Goal: Use online tool/utility: Use online tool/utility

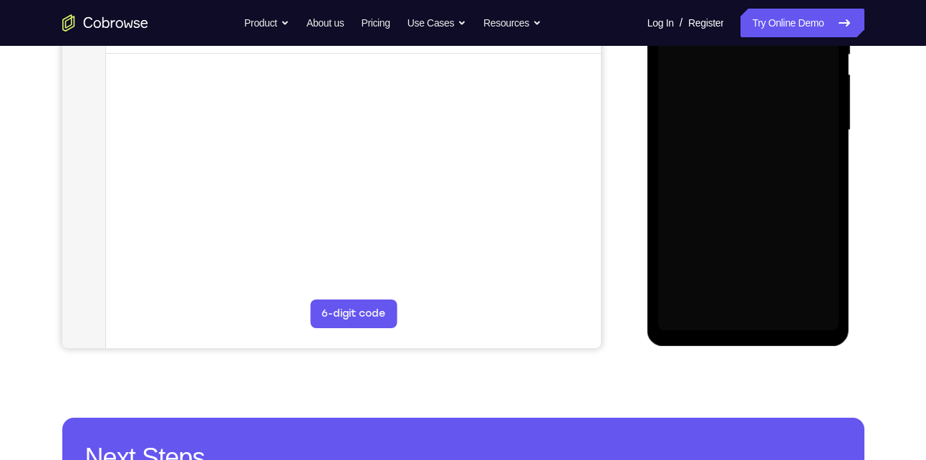
scroll to position [319, 0]
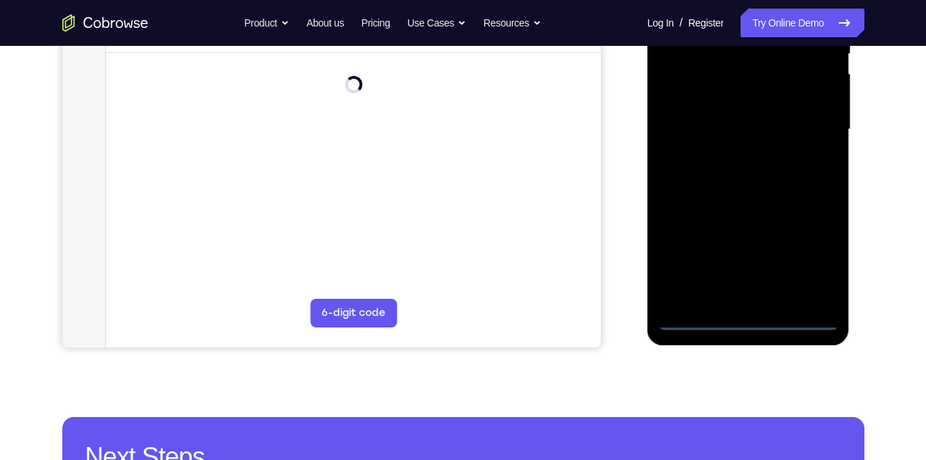
click at [747, 320] on div at bounding box center [748, 129] width 180 height 401
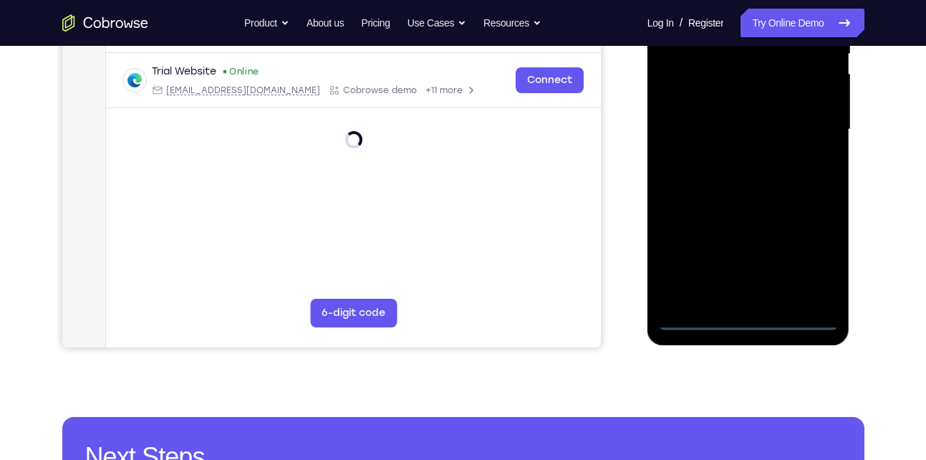
click at [812, 261] on div at bounding box center [748, 129] width 180 height 401
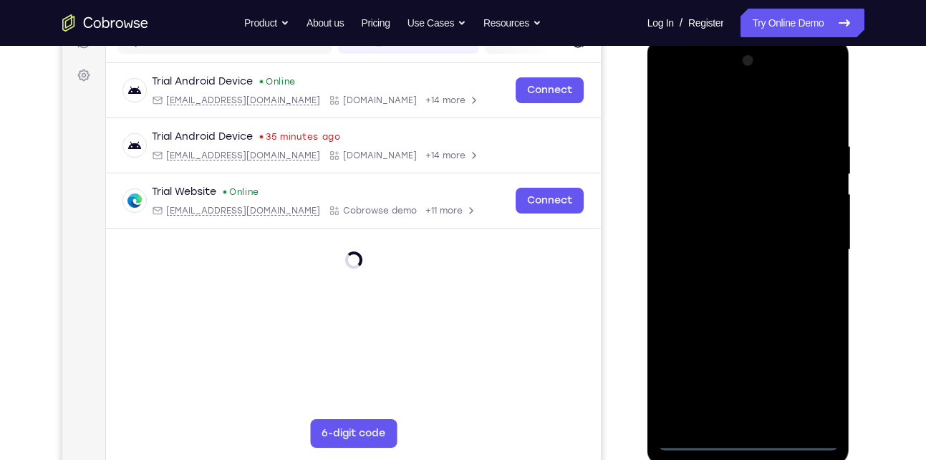
scroll to position [192, 0]
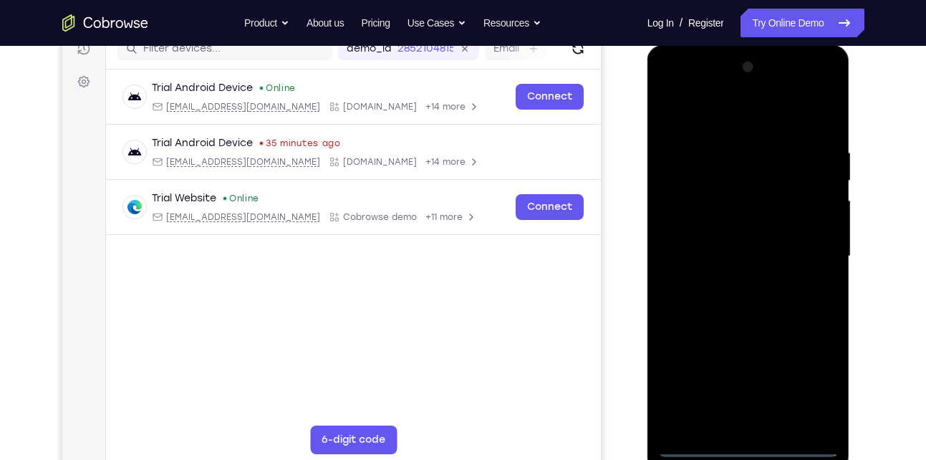
click at [724, 117] on div at bounding box center [748, 256] width 180 height 401
click at [809, 249] on div at bounding box center [748, 256] width 180 height 401
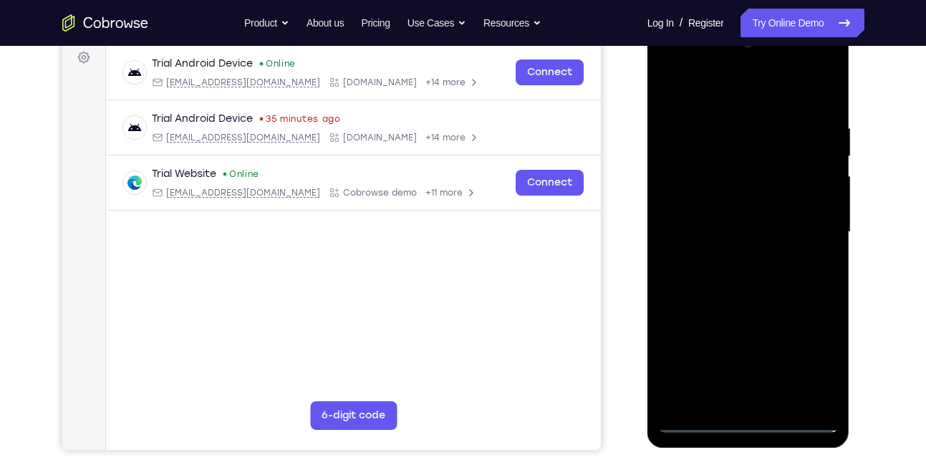
scroll to position [241, 0]
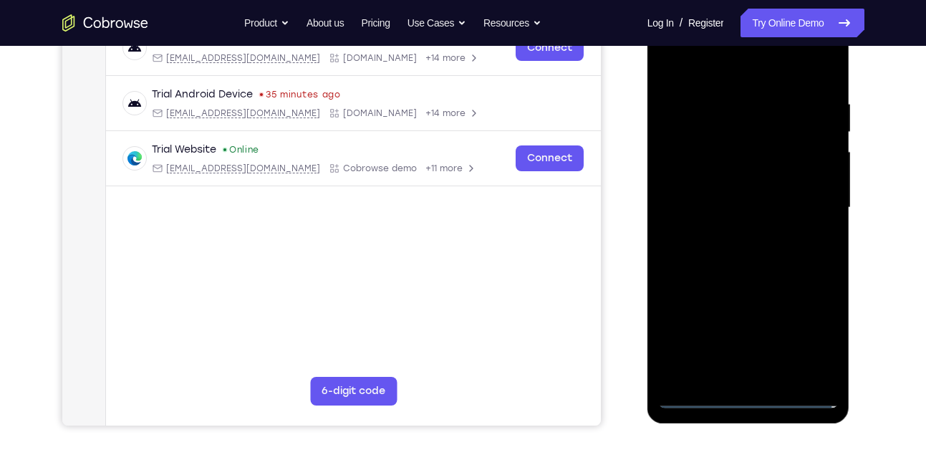
click at [732, 332] on div at bounding box center [748, 207] width 180 height 401
click at [761, 378] on div at bounding box center [748, 207] width 180 height 401
click at [767, 177] on div at bounding box center [748, 207] width 180 height 401
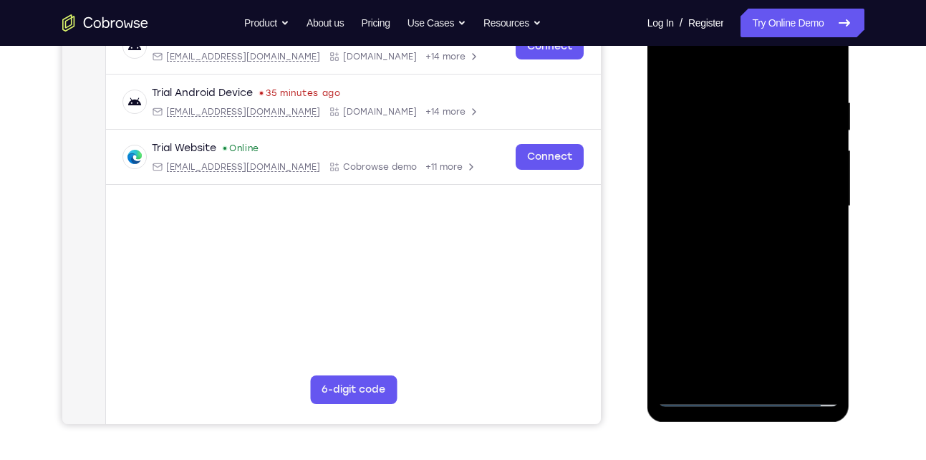
click at [693, 397] on div at bounding box center [748, 206] width 180 height 401
click at [763, 240] on div at bounding box center [748, 206] width 180 height 401
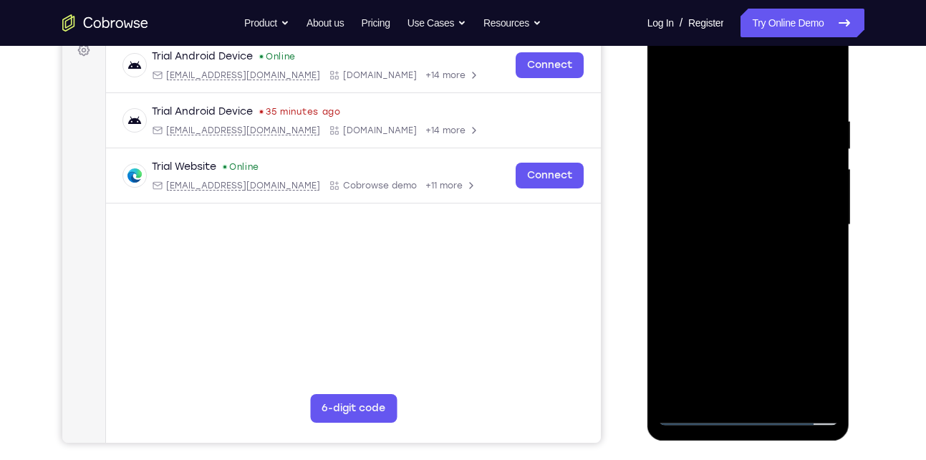
scroll to position [223, 0]
click at [757, 195] on div at bounding box center [748, 225] width 180 height 401
drag, startPoint x: 753, startPoint y: 100, endPoint x: 748, endPoint y: 86, distance: 14.5
click at [748, 86] on div at bounding box center [748, 225] width 180 height 401
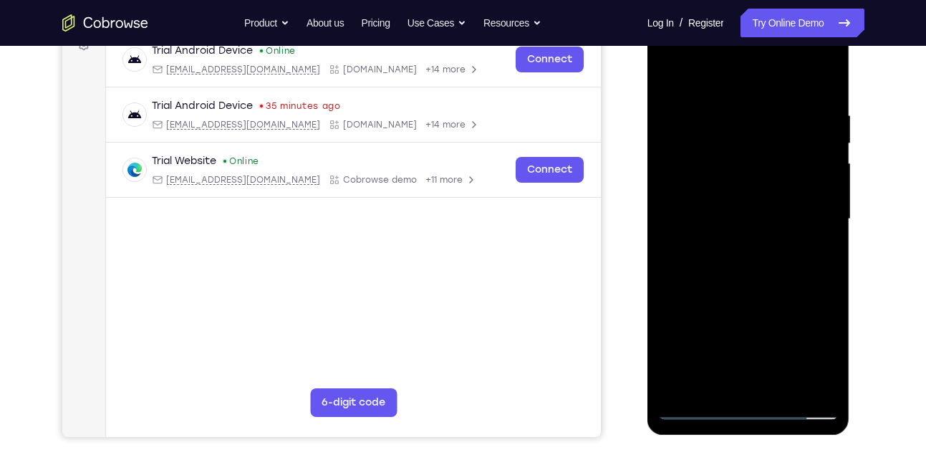
scroll to position [231, 0]
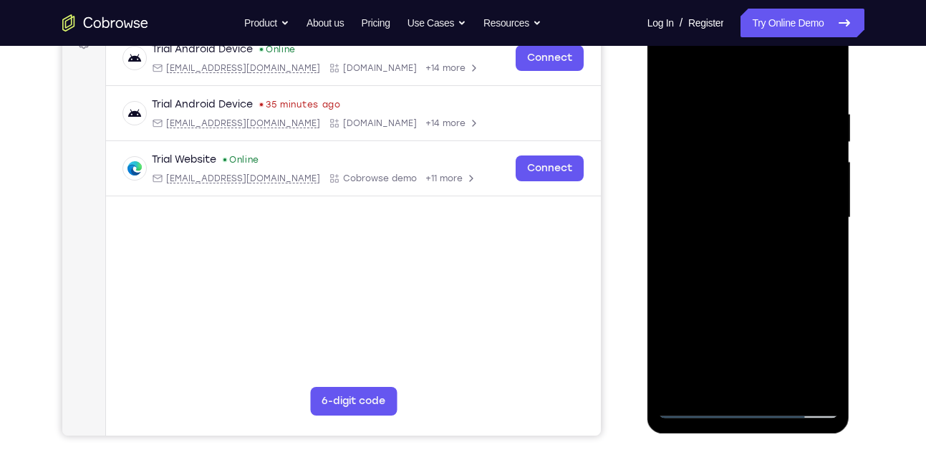
click at [780, 385] on div at bounding box center [748, 217] width 180 height 401
click at [776, 299] on div at bounding box center [748, 217] width 180 height 401
click at [766, 202] on div at bounding box center [748, 217] width 180 height 401
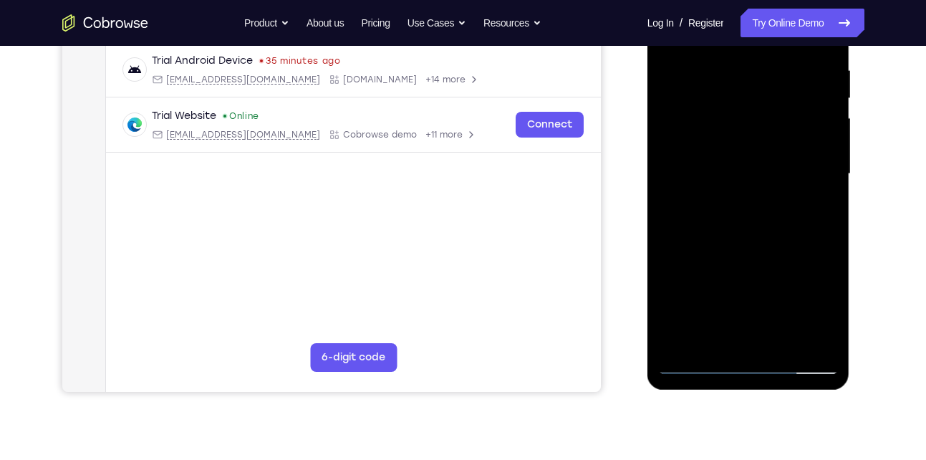
click at [709, 331] on div at bounding box center [748, 174] width 180 height 401
click at [709, 334] on div at bounding box center [748, 174] width 180 height 401
click at [788, 261] on div at bounding box center [748, 174] width 180 height 401
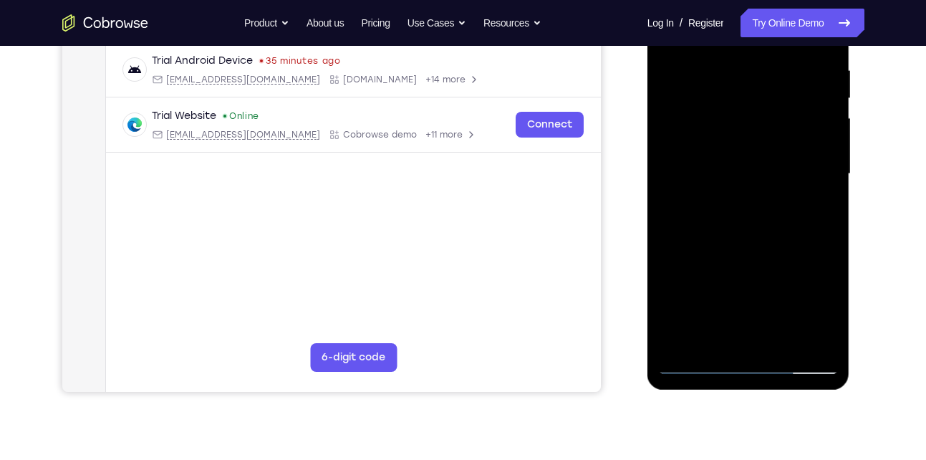
click at [788, 261] on div at bounding box center [748, 174] width 180 height 401
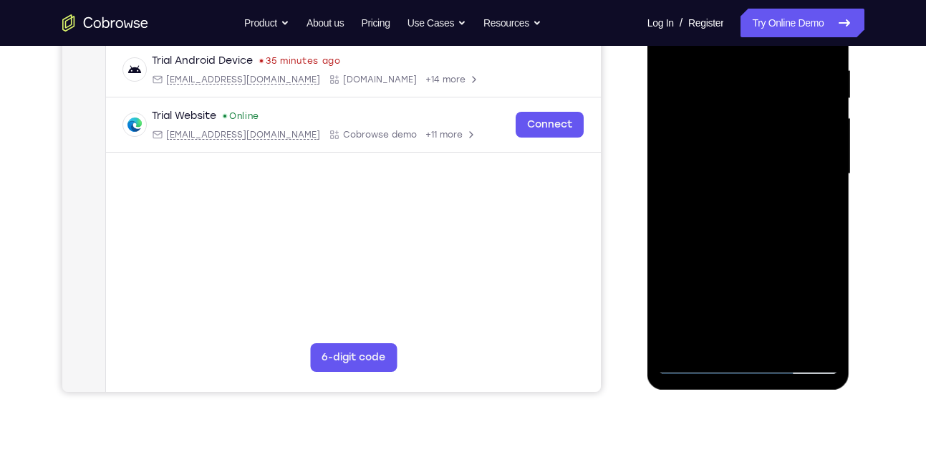
click at [788, 261] on div at bounding box center [748, 174] width 180 height 401
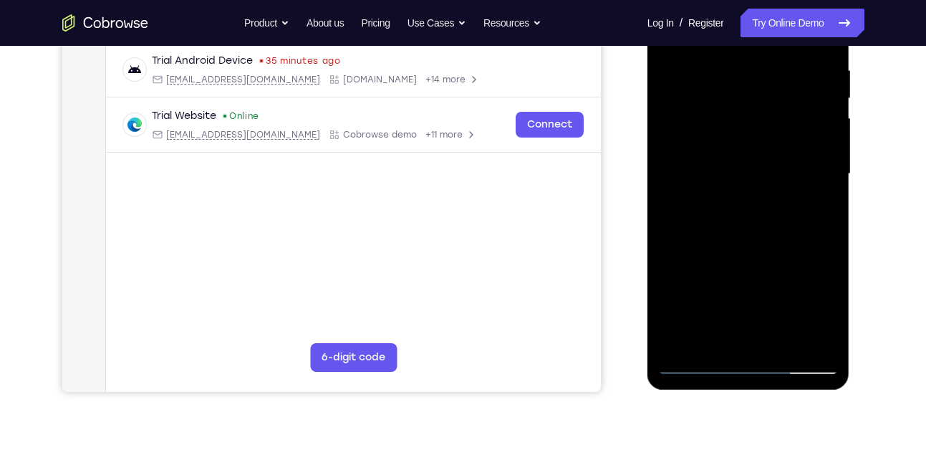
click at [816, 200] on div at bounding box center [748, 174] width 180 height 401
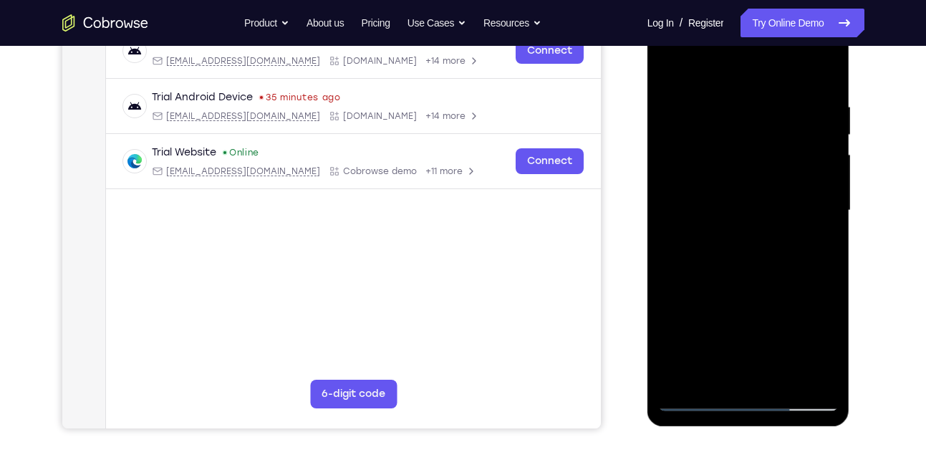
scroll to position [236, 0]
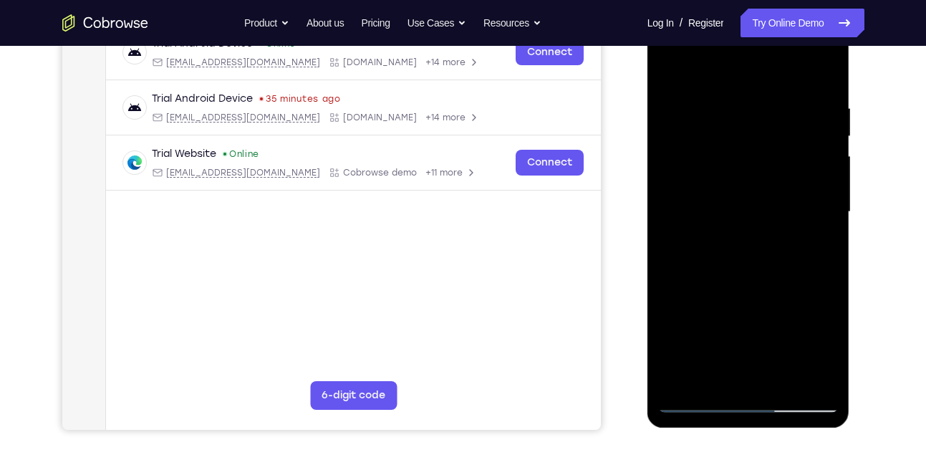
click at [710, 375] on div at bounding box center [748, 211] width 180 height 401
click at [670, 295] on div at bounding box center [748, 211] width 180 height 401
click at [816, 237] on div at bounding box center [748, 211] width 180 height 401
click at [675, 72] on div at bounding box center [748, 211] width 180 height 401
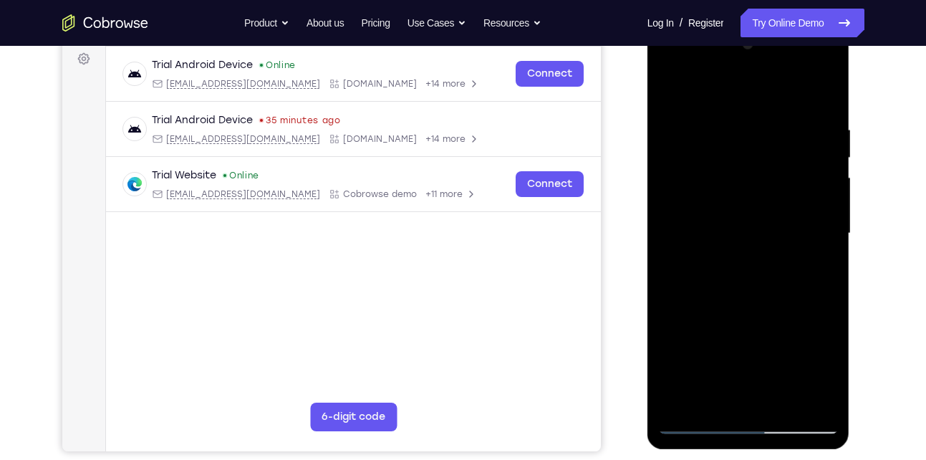
scroll to position [213, 0]
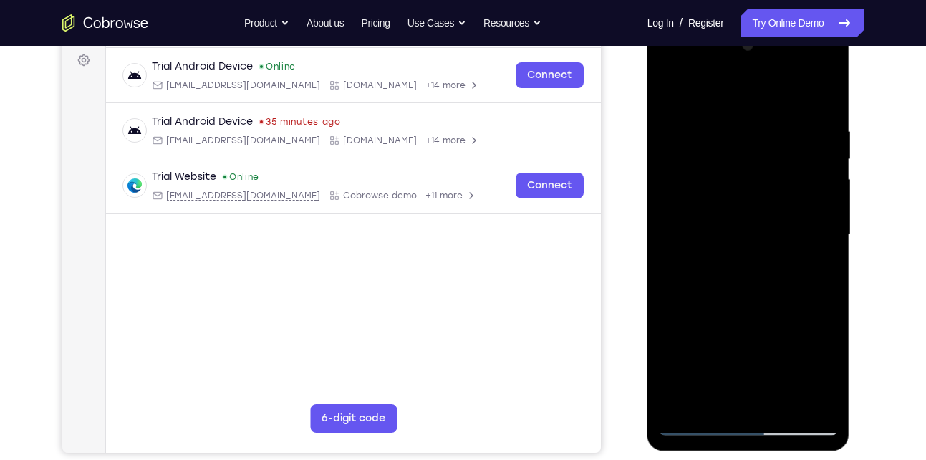
click at [672, 90] on div at bounding box center [748, 234] width 180 height 401
click at [732, 114] on div at bounding box center [748, 234] width 180 height 401
click at [818, 184] on div at bounding box center [748, 234] width 180 height 401
click at [813, 194] on div at bounding box center [748, 234] width 180 height 401
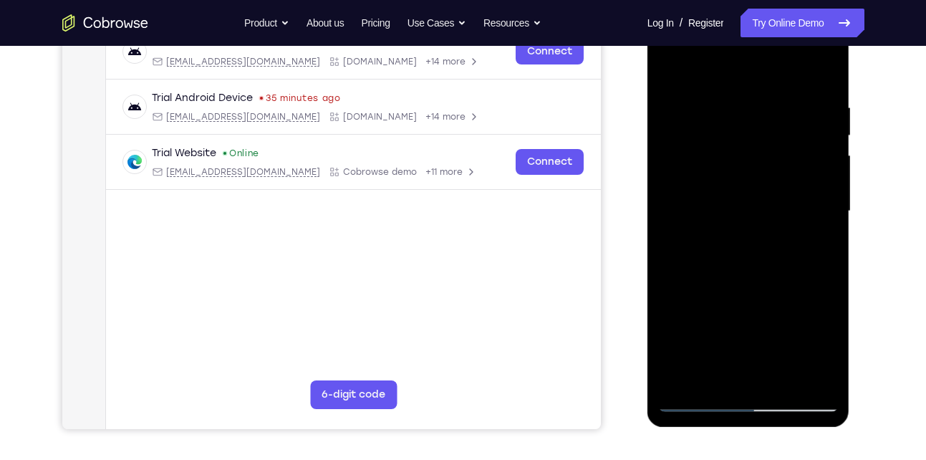
scroll to position [236, 0]
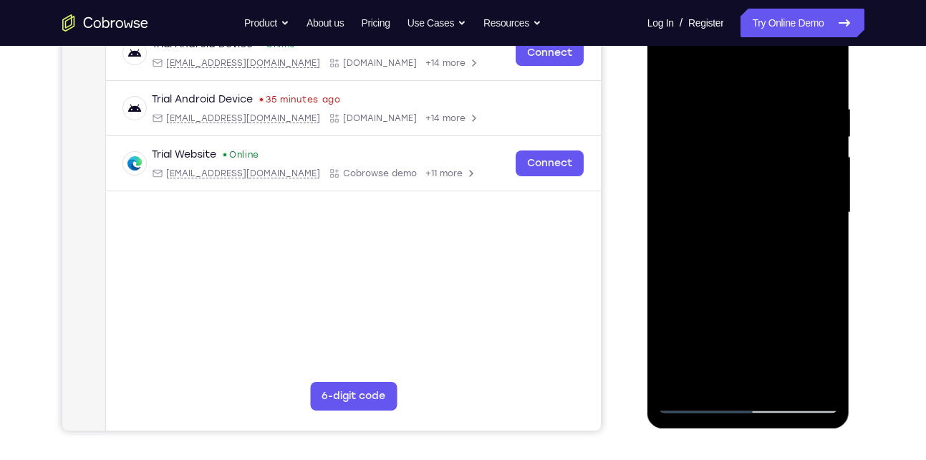
click at [766, 191] on div at bounding box center [748, 212] width 180 height 401
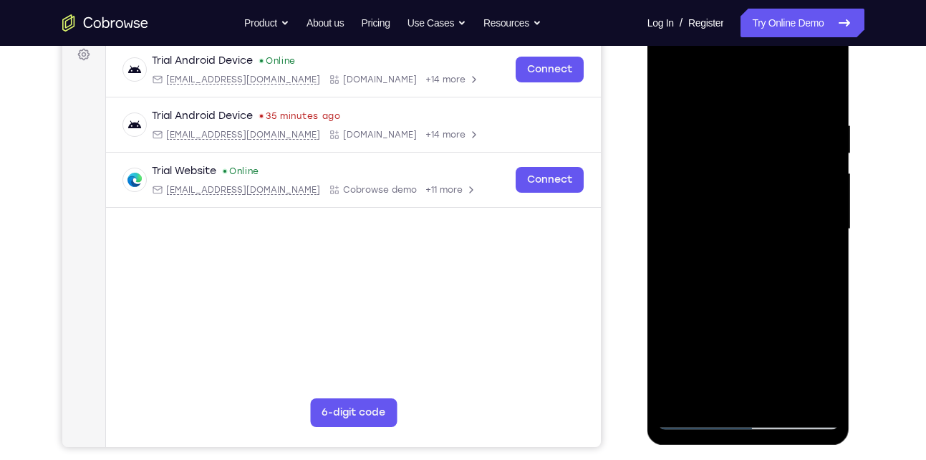
scroll to position [218, 0]
click at [816, 201] on div at bounding box center [748, 229] width 180 height 401
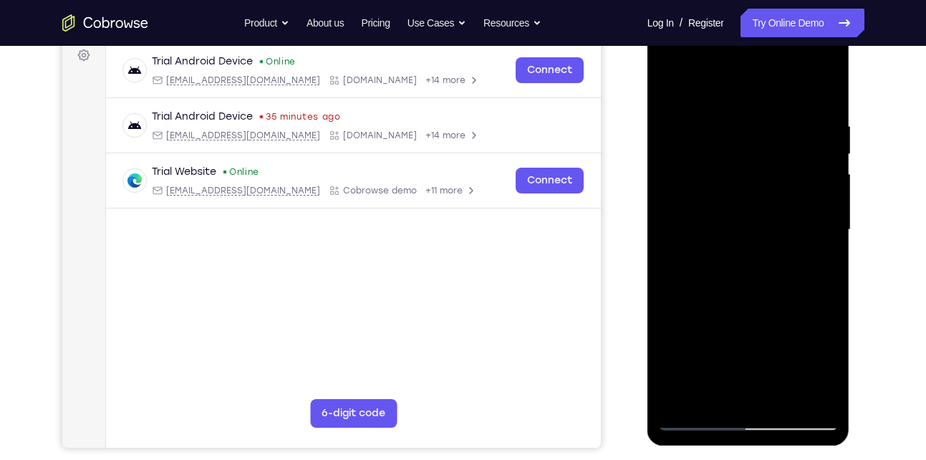
click at [816, 201] on div at bounding box center [748, 229] width 180 height 401
click at [674, 196] on div at bounding box center [748, 229] width 180 height 401
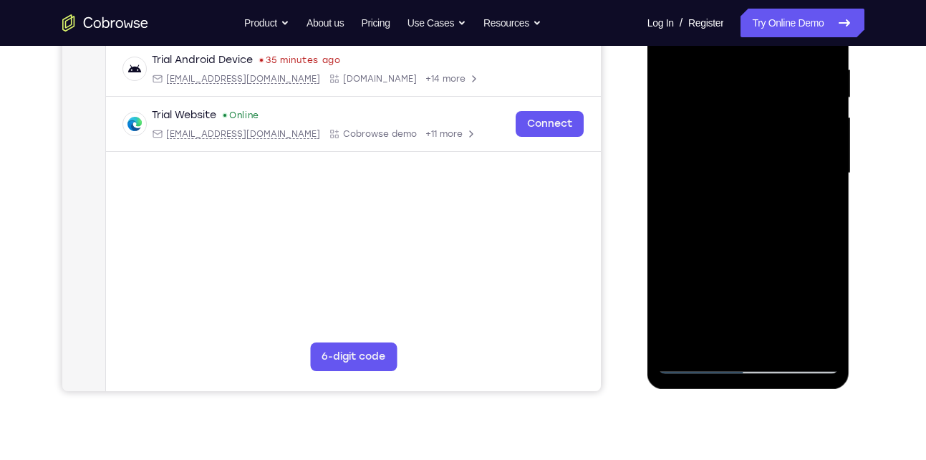
scroll to position [289, 0]
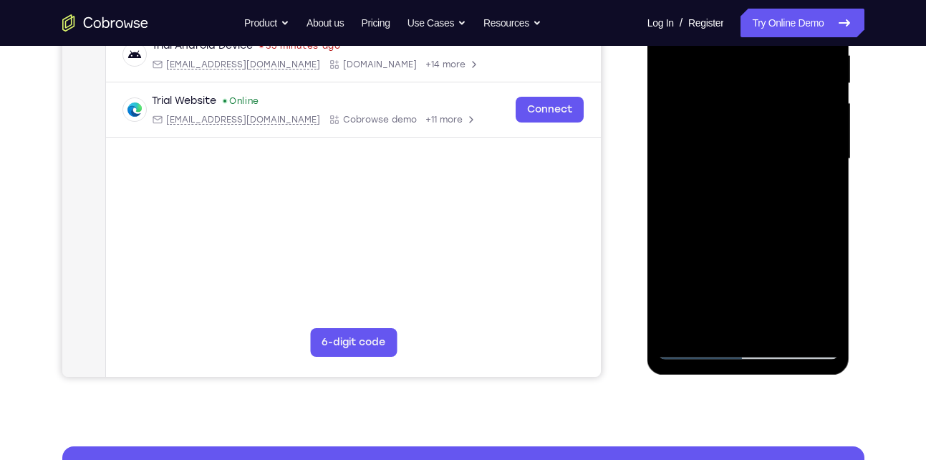
click at [700, 318] on div at bounding box center [748, 158] width 180 height 401
click at [698, 347] on div at bounding box center [748, 158] width 180 height 401
click at [821, 322] on div at bounding box center [748, 158] width 180 height 401
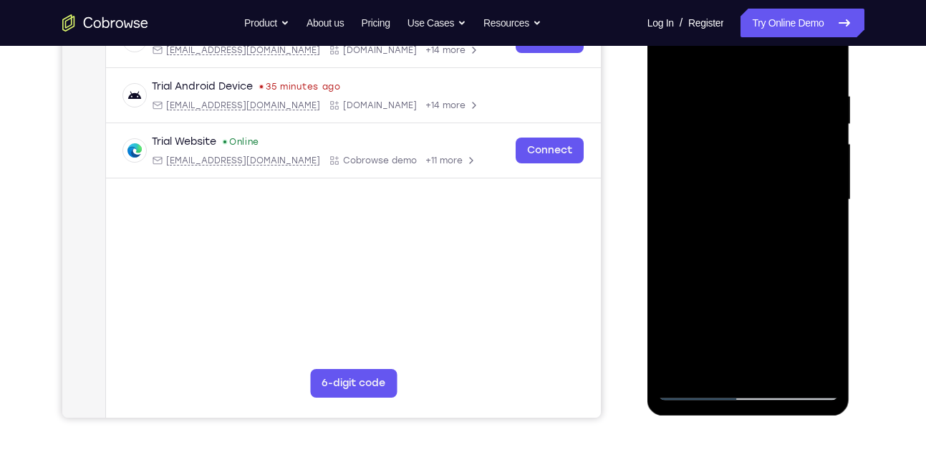
scroll to position [248, 0]
click at [829, 200] on div at bounding box center [748, 200] width 180 height 401
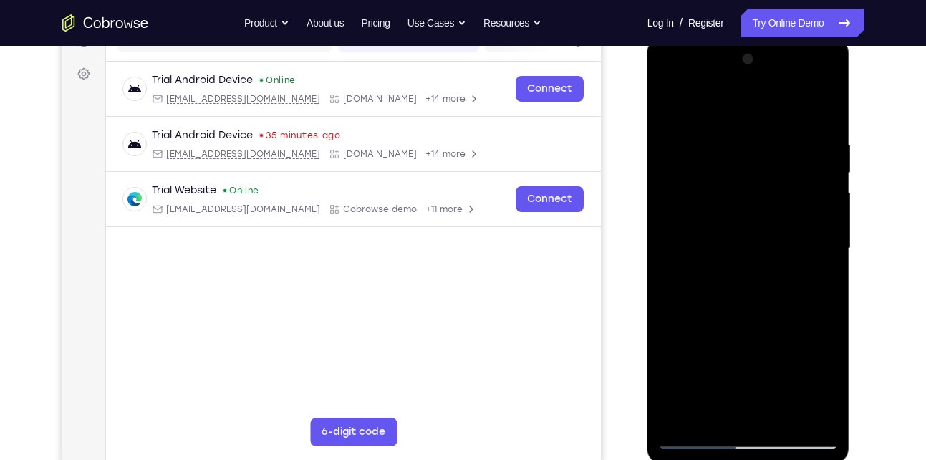
scroll to position [198, 0]
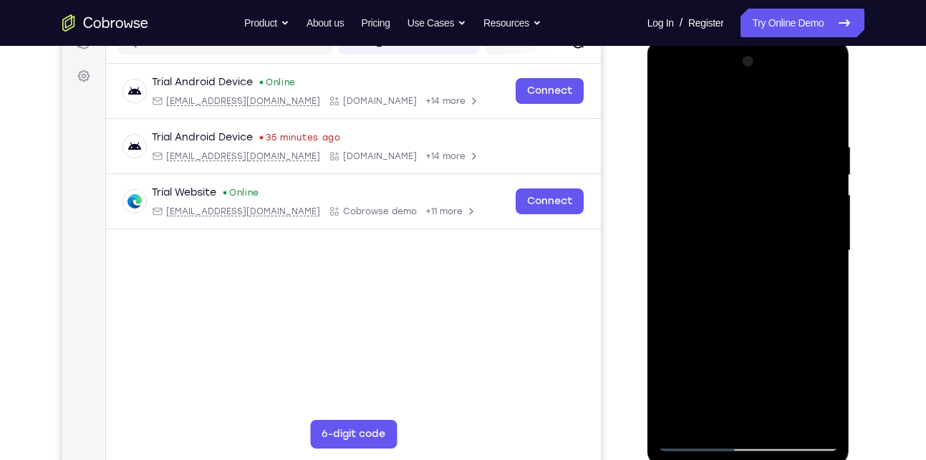
click at [815, 179] on div at bounding box center [748, 250] width 180 height 401
click at [800, 200] on div at bounding box center [748, 250] width 180 height 401
click at [824, 108] on div at bounding box center [748, 250] width 180 height 401
drag, startPoint x: 777, startPoint y: 139, endPoint x: 737, endPoint y: 321, distance: 186.3
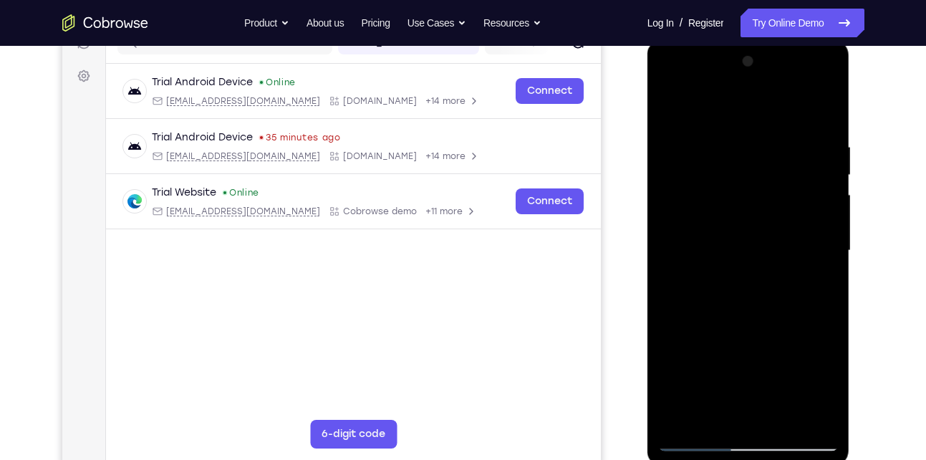
click at [737, 321] on div at bounding box center [748, 250] width 180 height 401
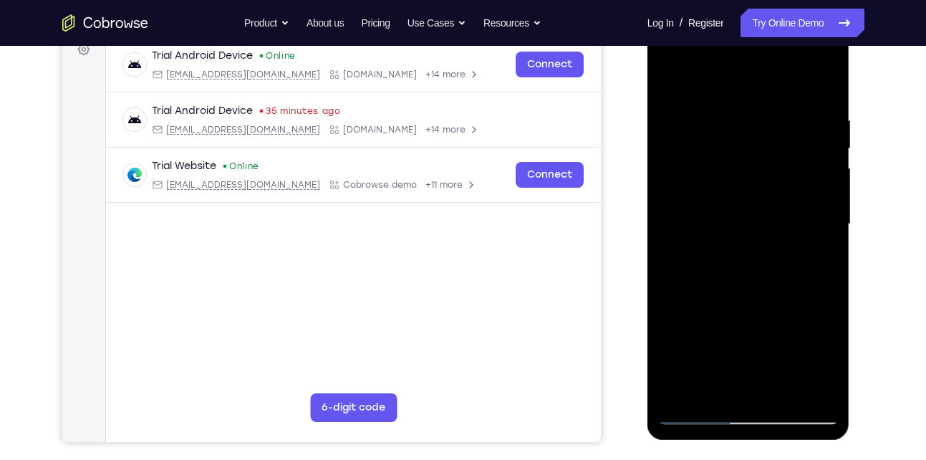
scroll to position [223, 0]
click at [723, 116] on div at bounding box center [748, 224] width 180 height 401
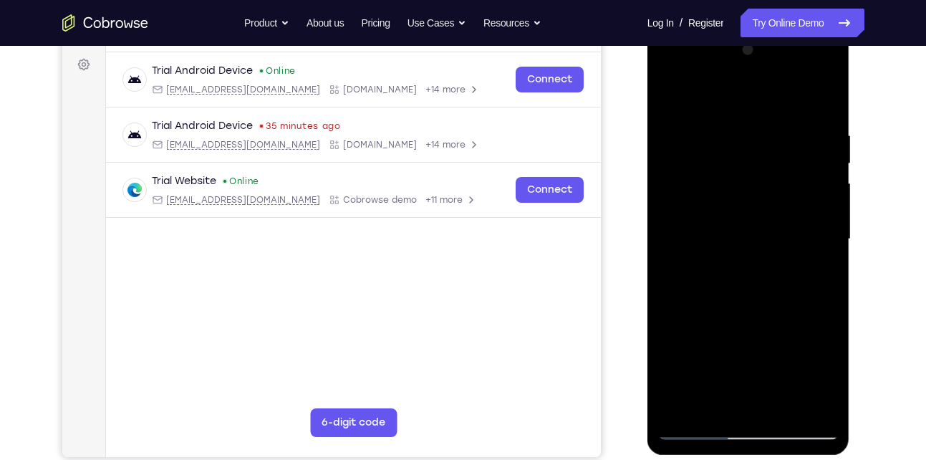
scroll to position [208, 0]
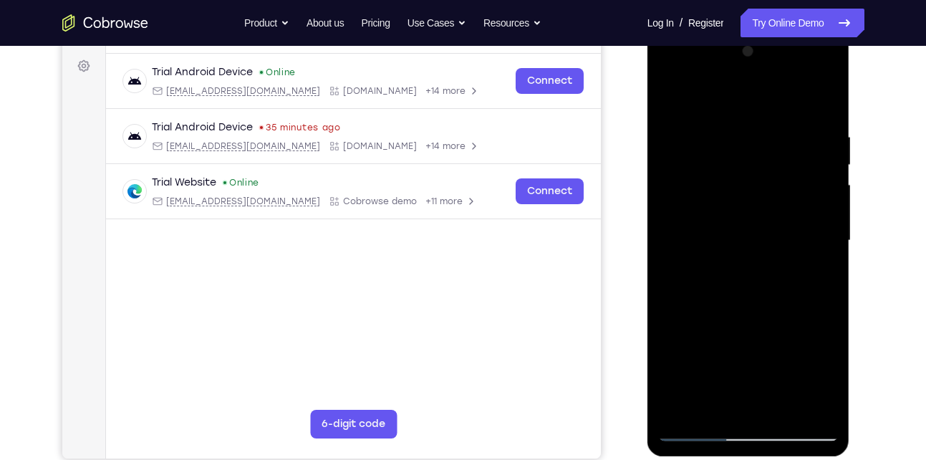
click at [816, 145] on div at bounding box center [748, 240] width 180 height 401
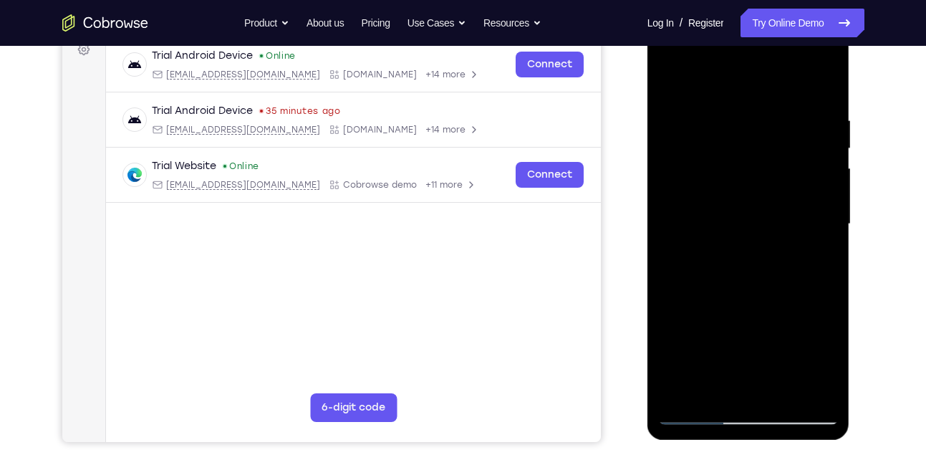
click at [817, 156] on div at bounding box center [748, 224] width 180 height 401
click at [826, 85] on div at bounding box center [748, 224] width 180 height 401
drag, startPoint x: 768, startPoint y: 115, endPoint x: 745, endPoint y: 297, distance: 183.4
click at [745, 297] on div at bounding box center [748, 224] width 180 height 401
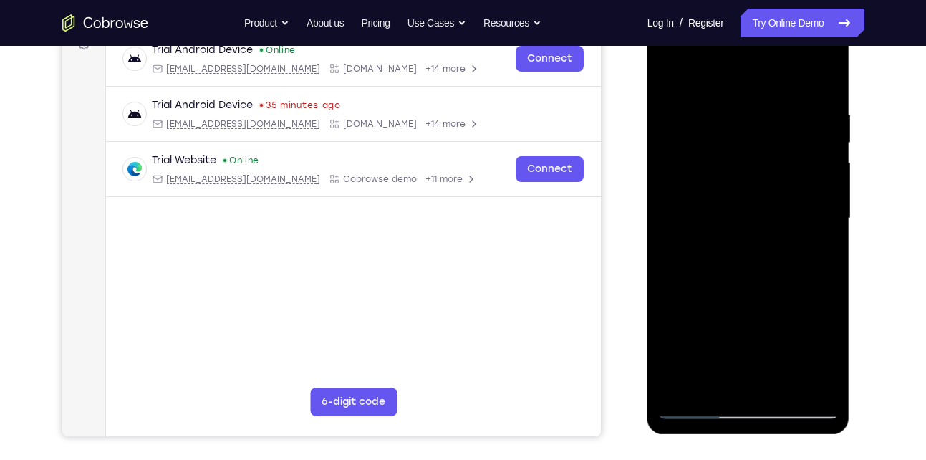
scroll to position [228, 0]
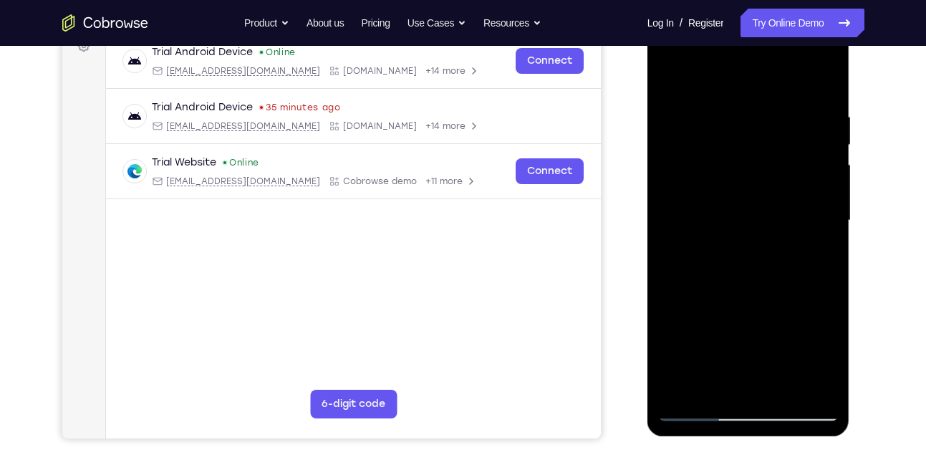
click at [730, 115] on div at bounding box center [748, 220] width 180 height 401
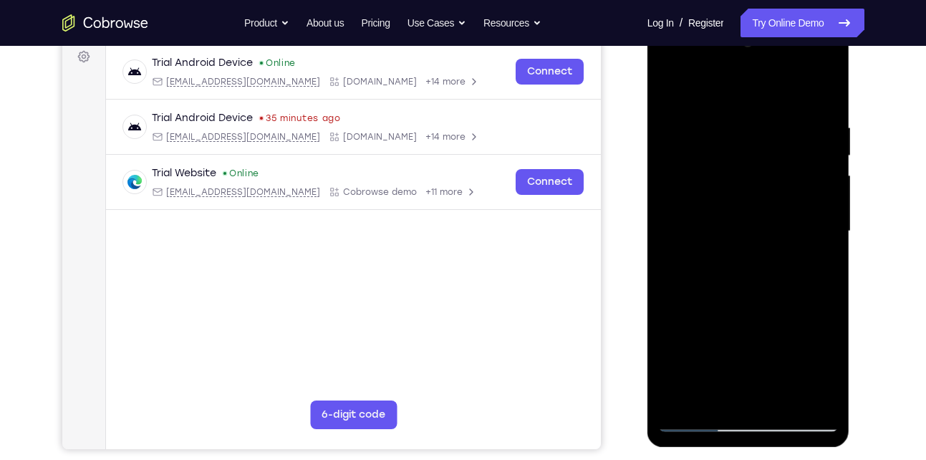
scroll to position [216, 0]
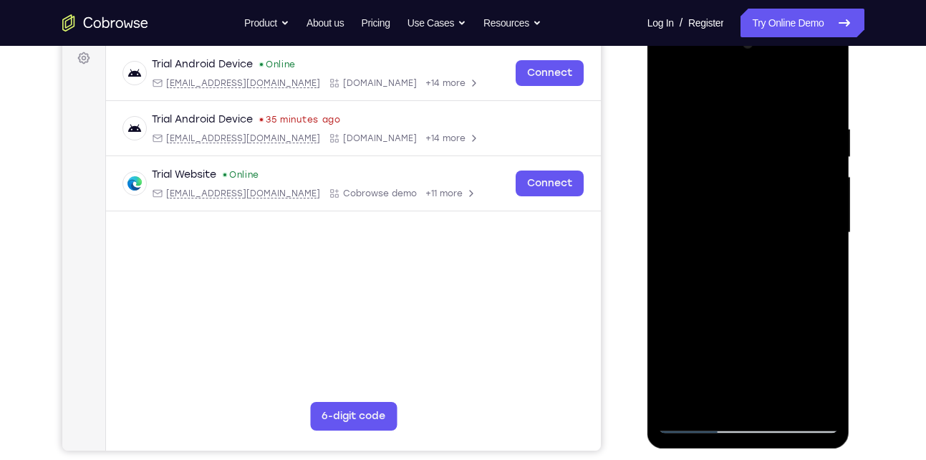
click at [821, 170] on div at bounding box center [748, 232] width 180 height 401
click at [756, 283] on div at bounding box center [748, 232] width 180 height 401
click at [753, 268] on div at bounding box center [748, 232] width 180 height 401
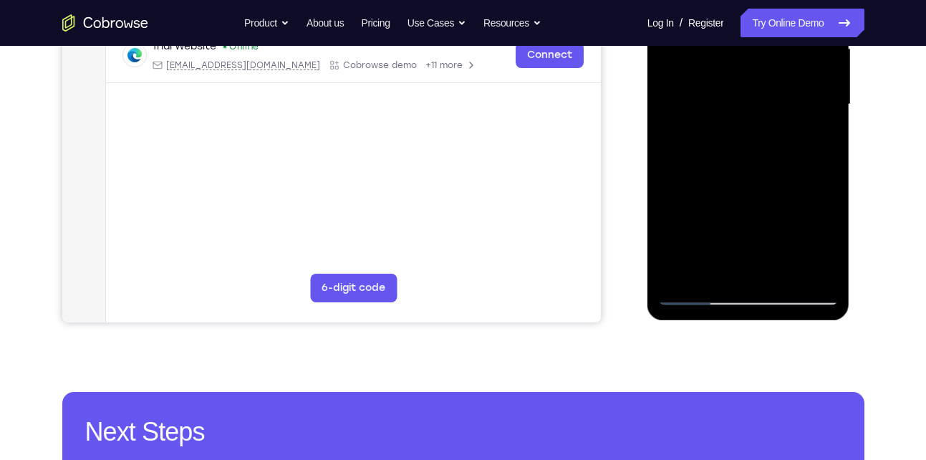
scroll to position [344, 0]
click at [823, 273] on div at bounding box center [748, 103] width 180 height 401
drag, startPoint x: 784, startPoint y: 238, endPoint x: 711, endPoint y: 234, distance: 73.1
click at [711, 234] on div at bounding box center [748, 103] width 180 height 401
click at [785, 274] on div at bounding box center [748, 103] width 180 height 401
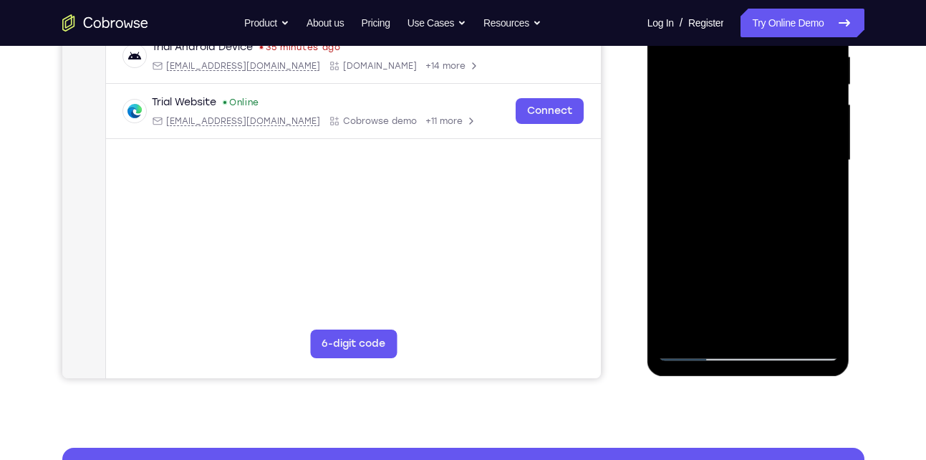
scroll to position [285, 0]
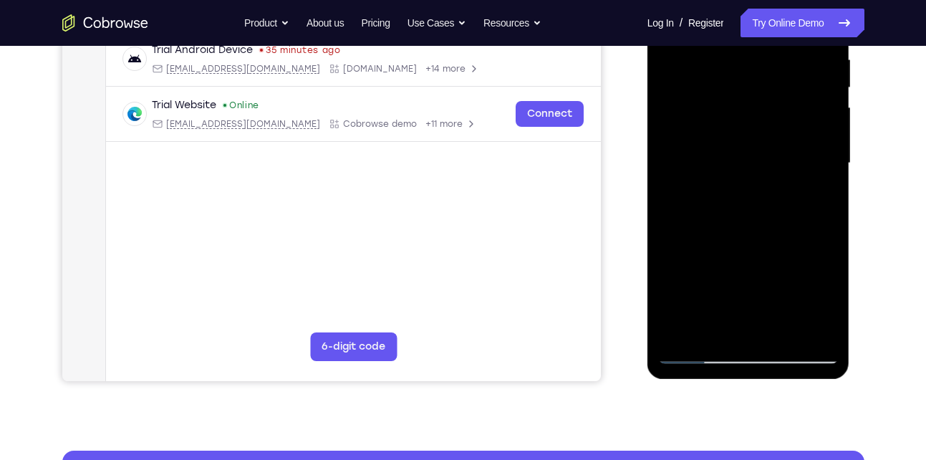
click at [728, 243] on div at bounding box center [748, 163] width 180 height 401
click at [711, 326] on div at bounding box center [748, 163] width 180 height 401
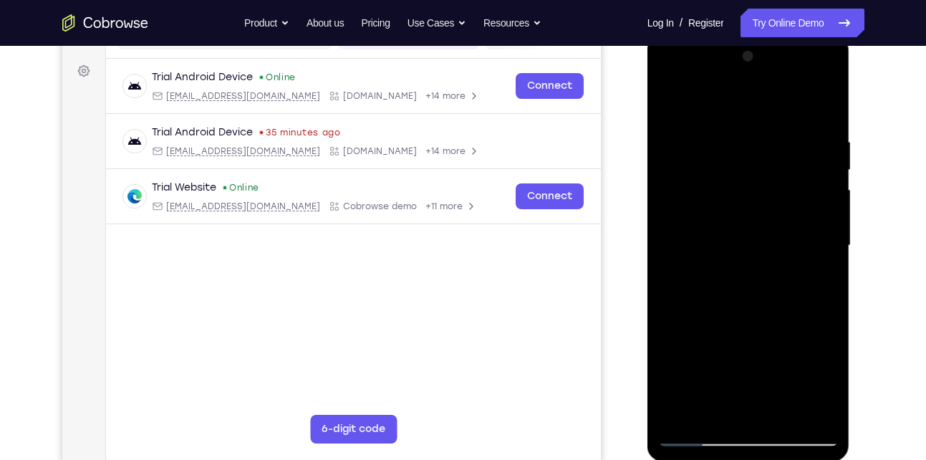
scroll to position [202, 0]
click at [671, 110] on div at bounding box center [748, 246] width 180 height 401
click at [725, 284] on div at bounding box center [748, 246] width 180 height 401
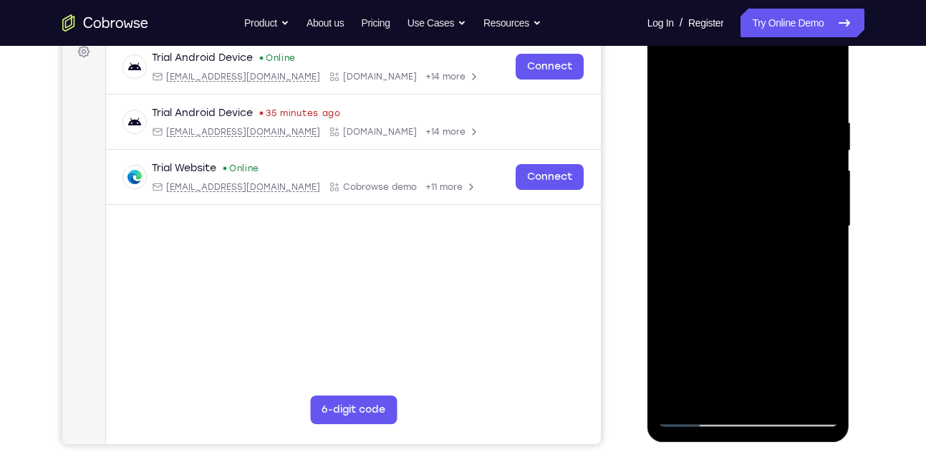
scroll to position [250, 0]
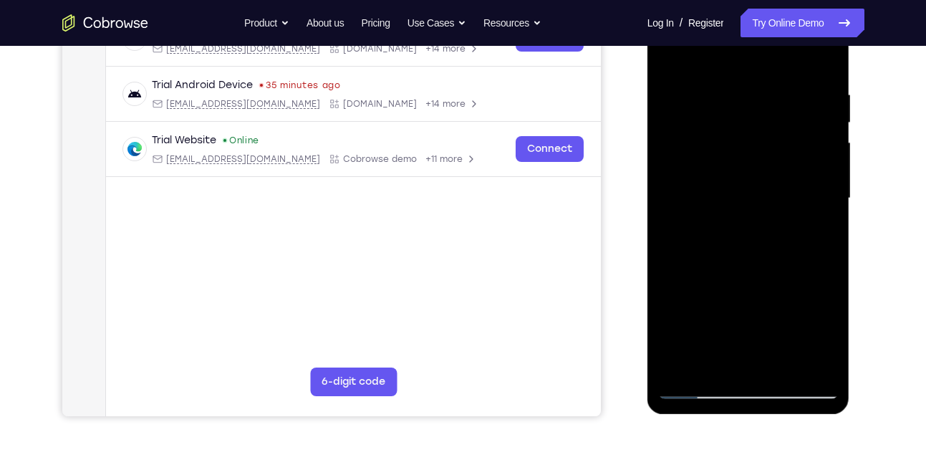
click at [748, 265] on div at bounding box center [748, 198] width 180 height 401
click at [776, 274] on div at bounding box center [748, 198] width 180 height 401
click at [774, 136] on div at bounding box center [748, 198] width 180 height 401
click at [814, 264] on div at bounding box center [748, 198] width 180 height 401
click at [831, 332] on div at bounding box center [748, 198] width 180 height 401
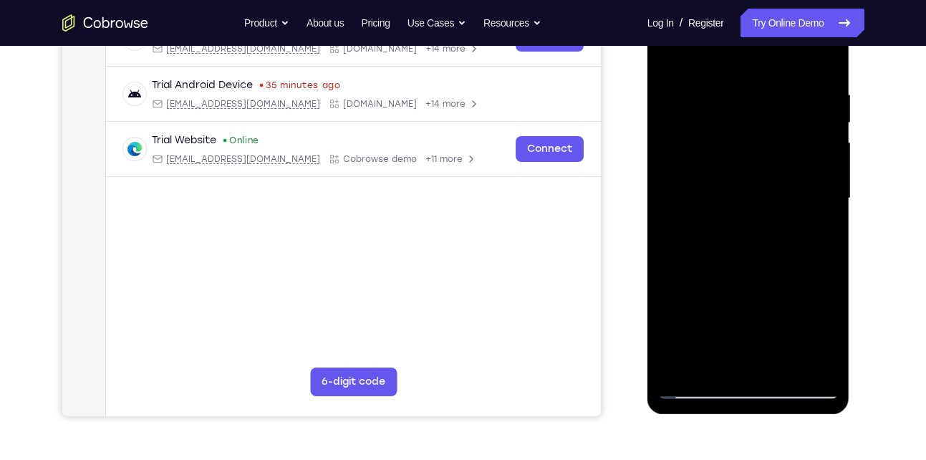
scroll to position [336, 0]
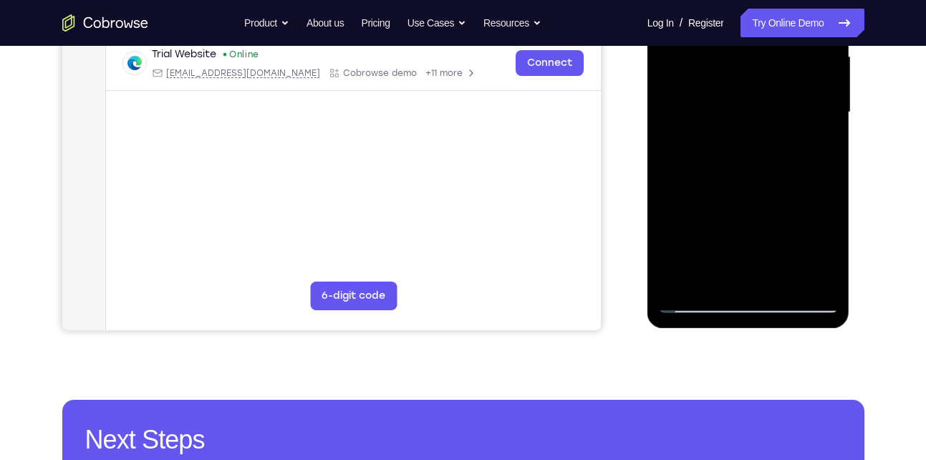
click at [698, 304] on div at bounding box center [748, 112] width 180 height 401
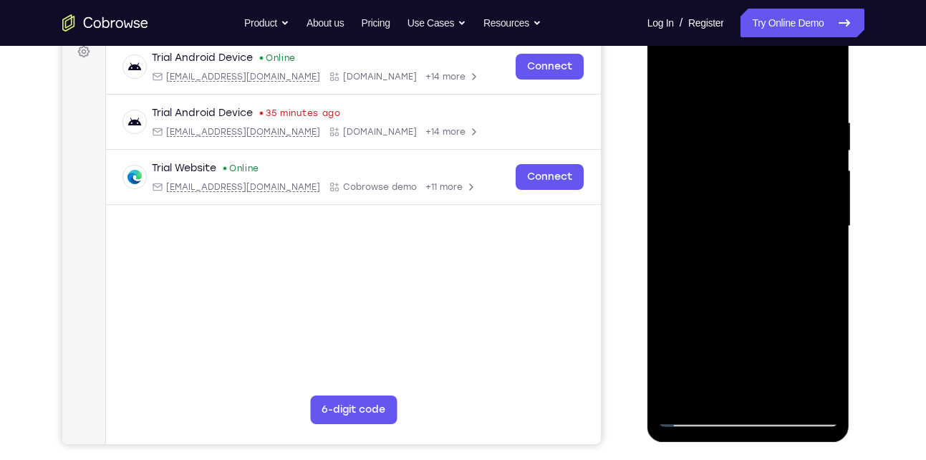
scroll to position [216, 0]
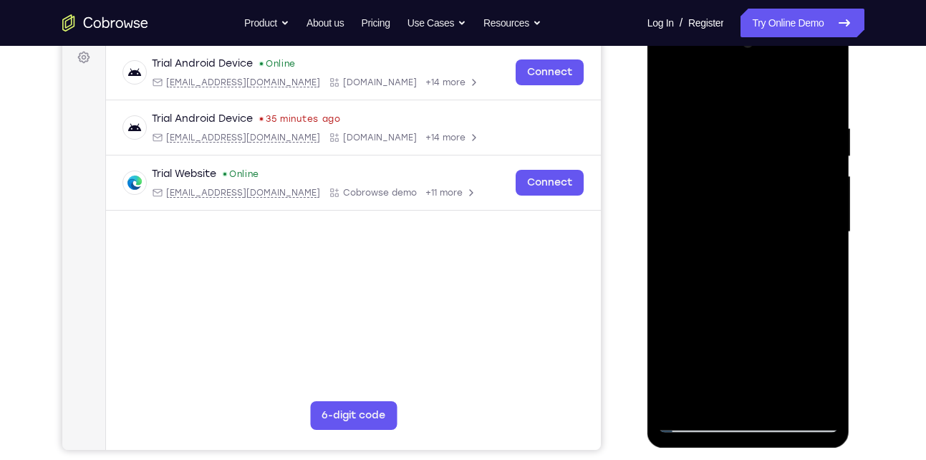
click at [676, 83] on div at bounding box center [748, 232] width 180 height 401
drag, startPoint x: 736, startPoint y: 116, endPoint x: 737, endPoint y: 302, distance: 186.2
click at [737, 302] on div at bounding box center [748, 232] width 180 height 401
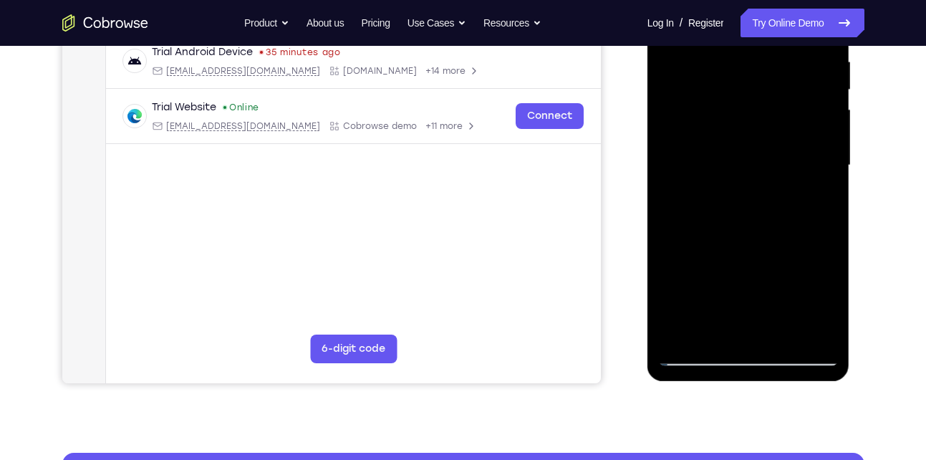
drag, startPoint x: 756, startPoint y: 274, endPoint x: 733, endPoint y: 145, distance: 131.8
click at [733, 145] on div at bounding box center [748, 165] width 180 height 401
click at [685, 238] on div at bounding box center [748, 165] width 180 height 401
click at [694, 280] on div at bounding box center [748, 165] width 180 height 401
click at [829, 308] on div at bounding box center [748, 165] width 180 height 401
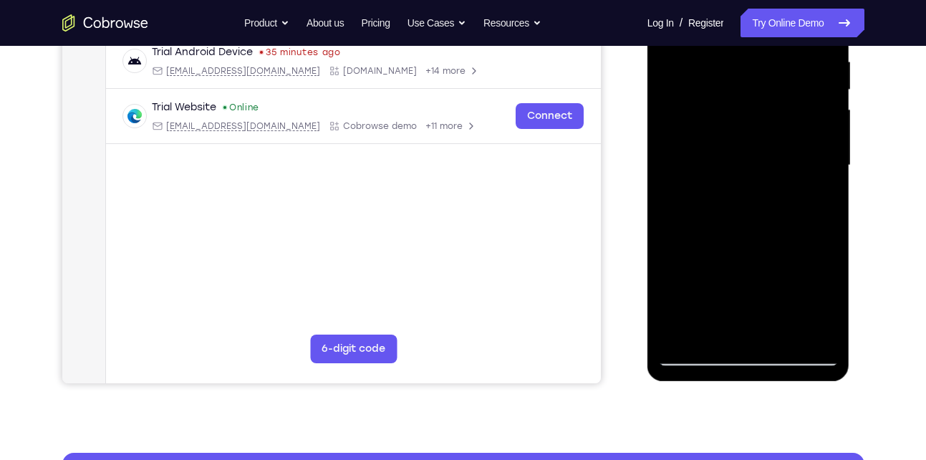
click at [829, 308] on div at bounding box center [748, 165] width 180 height 401
click at [820, 164] on div at bounding box center [748, 165] width 180 height 401
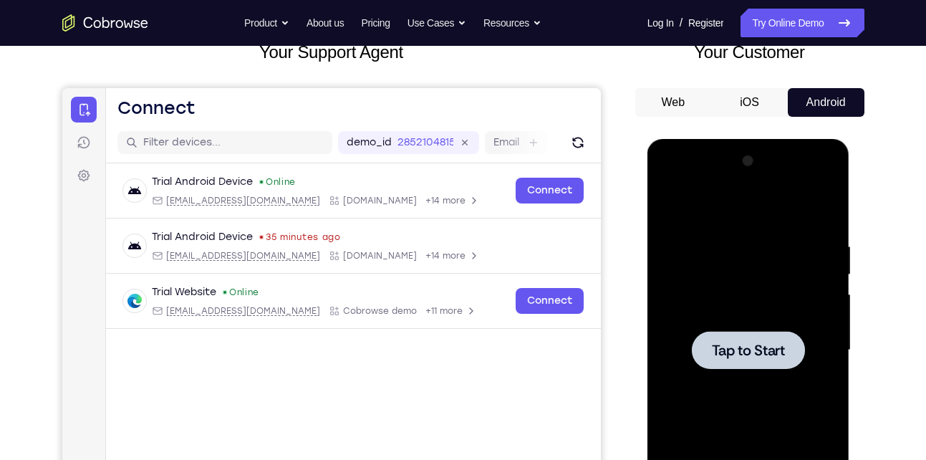
scroll to position [95, 0]
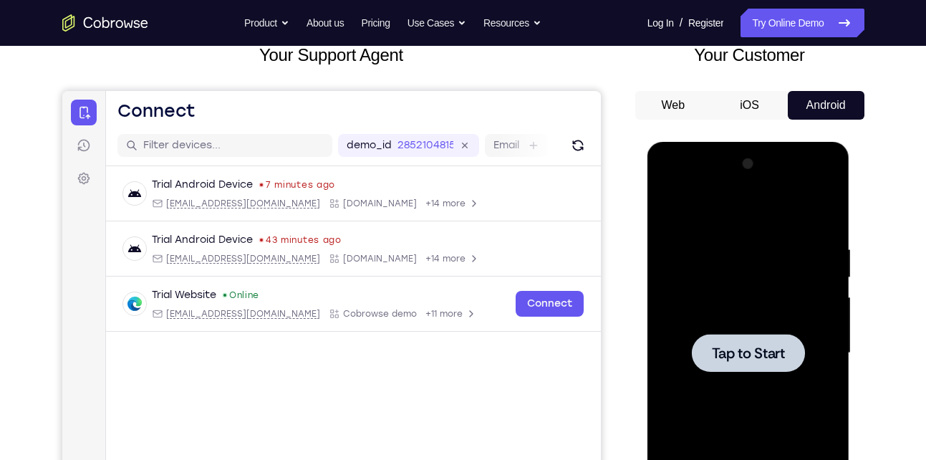
click at [753, 298] on div at bounding box center [748, 353] width 180 height 401
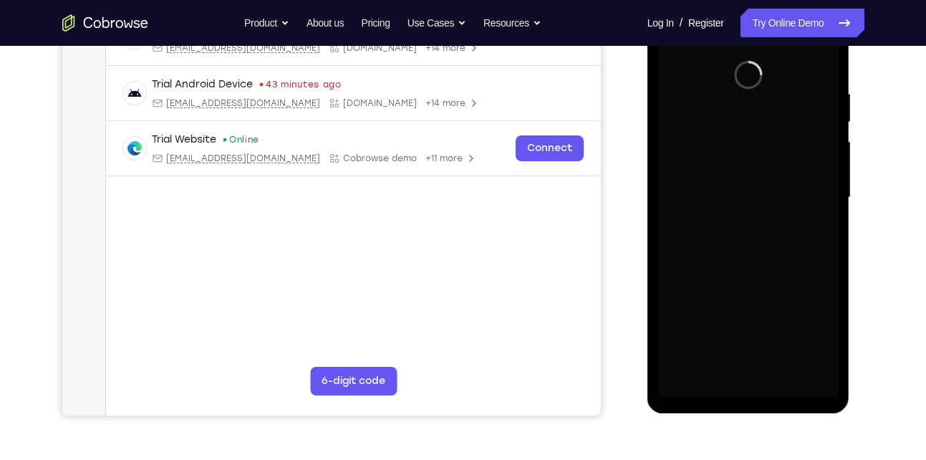
scroll to position [298, 0]
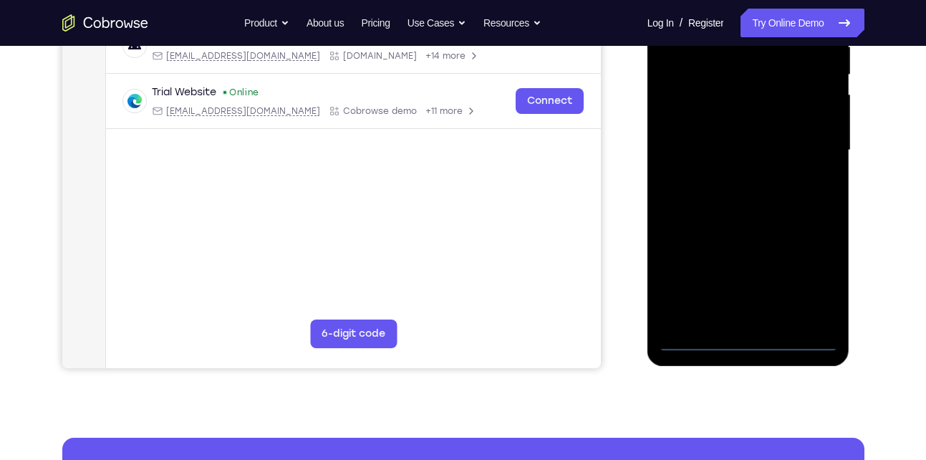
click at [746, 342] on div at bounding box center [748, 150] width 180 height 401
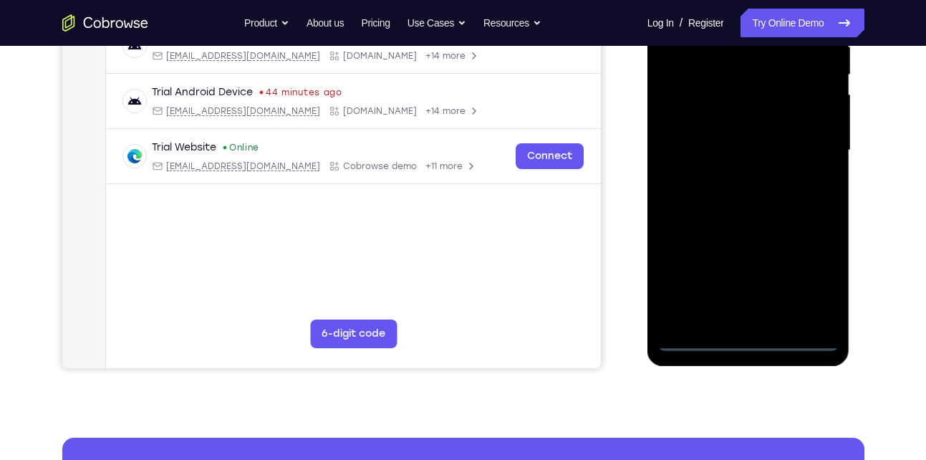
click at [804, 259] on div at bounding box center [748, 150] width 180 height 401
drag, startPoint x: 808, startPoint y: 281, endPoint x: 970, endPoint y: 125, distance: 225.4
click at [808, 281] on div at bounding box center [748, 150] width 180 height 401
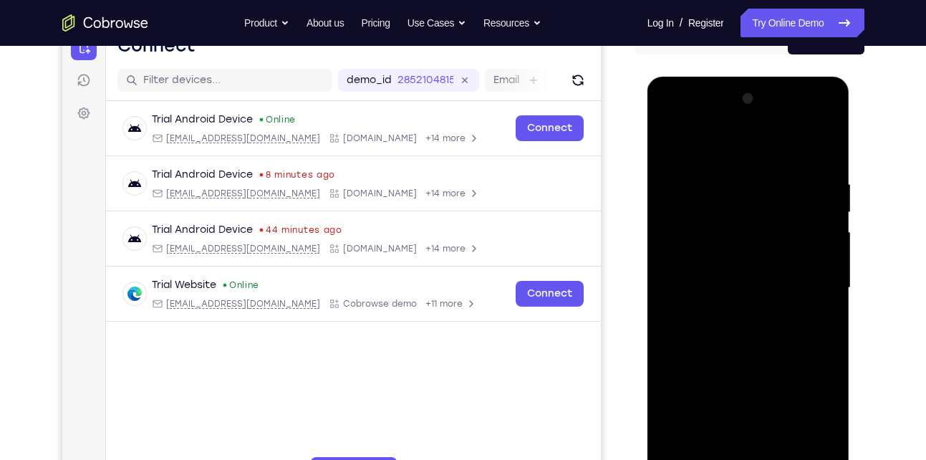
scroll to position [160, 0]
click at [746, 153] on div at bounding box center [748, 288] width 180 height 401
click at [811, 285] on div at bounding box center [748, 288] width 180 height 401
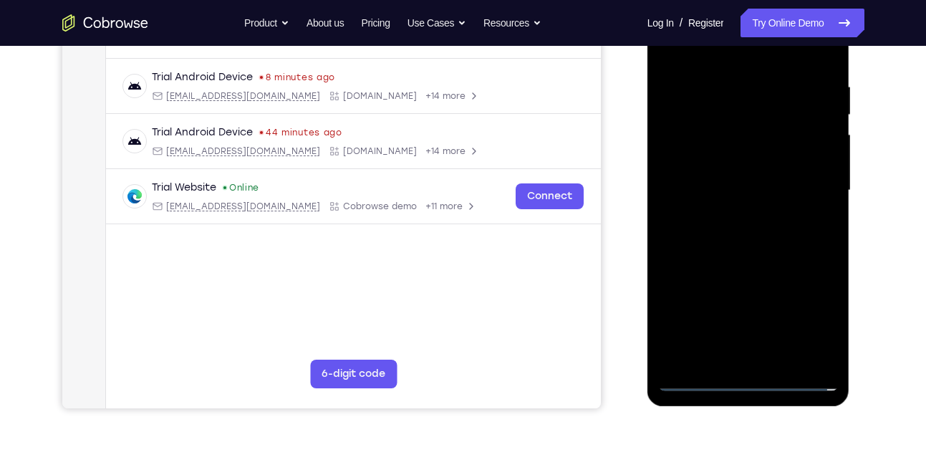
scroll to position [259, 0]
click at [761, 357] on div at bounding box center [748, 189] width 180 height 401
click at [725, 170] on div at bounding box center [748, 189] width 180 height 401
click at [723, 186] on div at bounding box center [748, 189] width 180 height 401
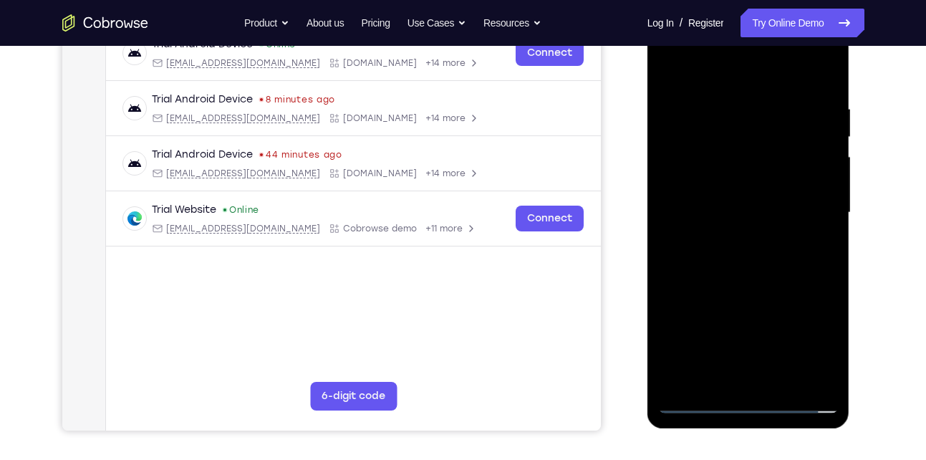
scroll to position [233, 0]
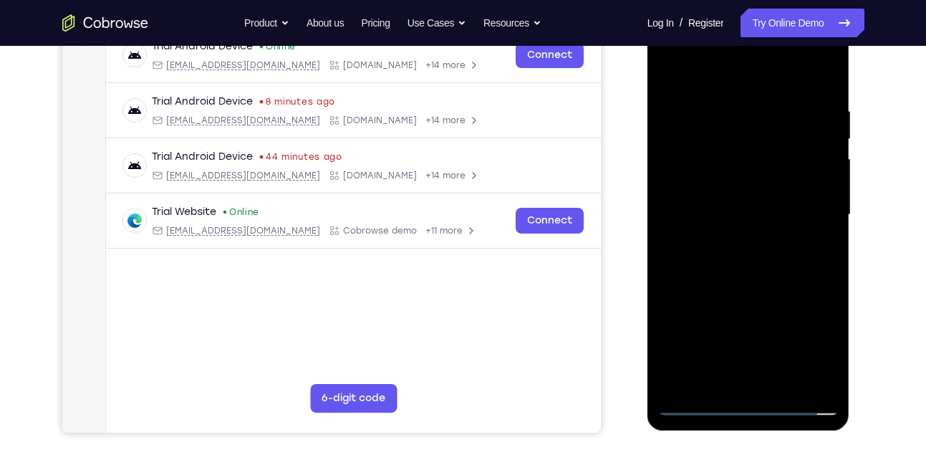
click at [715, 267] on div at bounding box center [748, 214] width 180 height 401
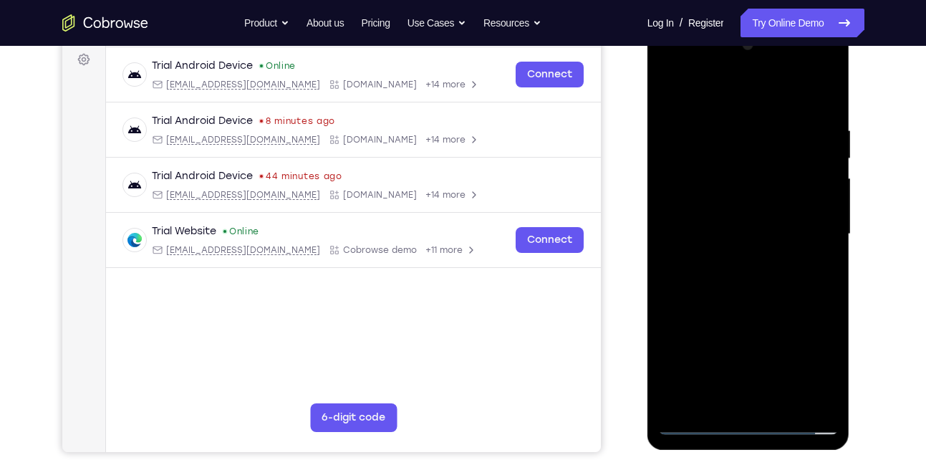
scroll to position [212, 0]
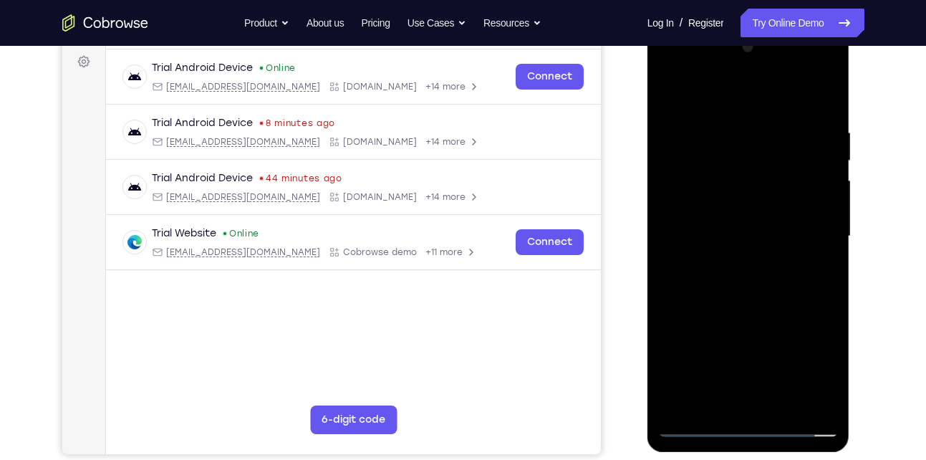
drag, startPoint x: 712, startPoint y: 103, endPoint x: 705, endPoint y: 74, distance: 29.5
click at [705, 74] on div at bounding box center [748, 236] width 180 height 401
click at [735, 277] on div at bounding box center [748, 236] width 180 height 401
click at [743, 302] on div at bounding box center [748, 236] width 180 height 401
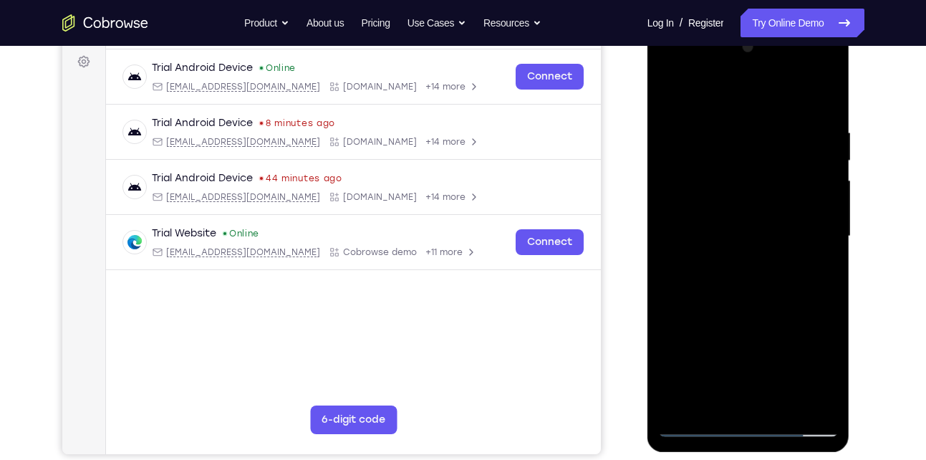
click at [721, 124] on div at bounding box center [748, 236] width 180 height 401
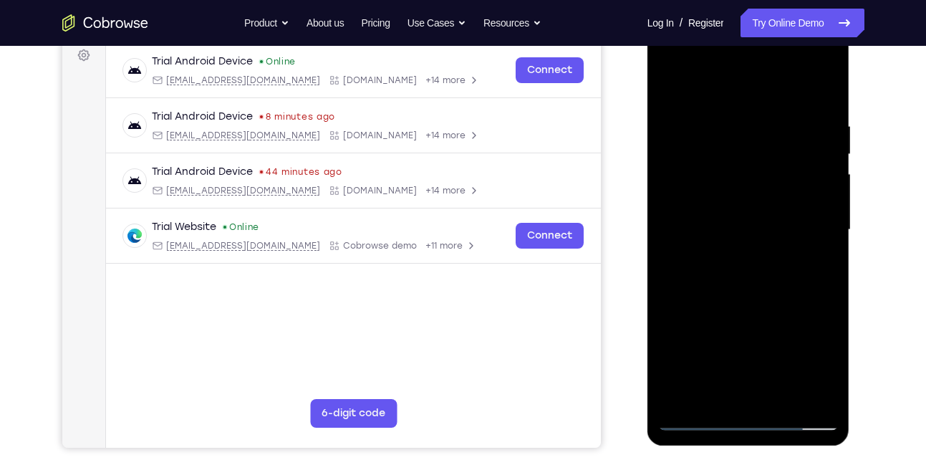
scroll to position [215, 0]
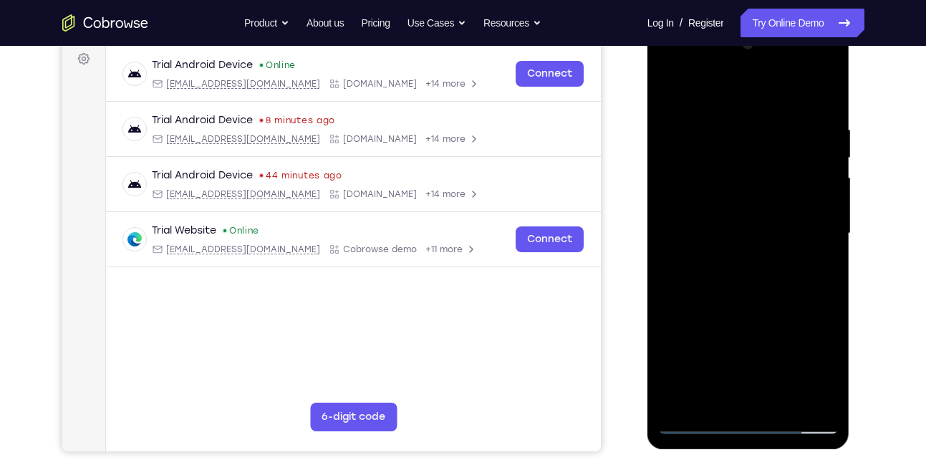
click at [816, 218] on div at bounding box center [748, 233] width 180 height 401
click at [816, 145] on div at bounding box center [748, 233] width 180 height 401
click at [826, 92] on div at bounding box center [748, 233] width 180 height 401
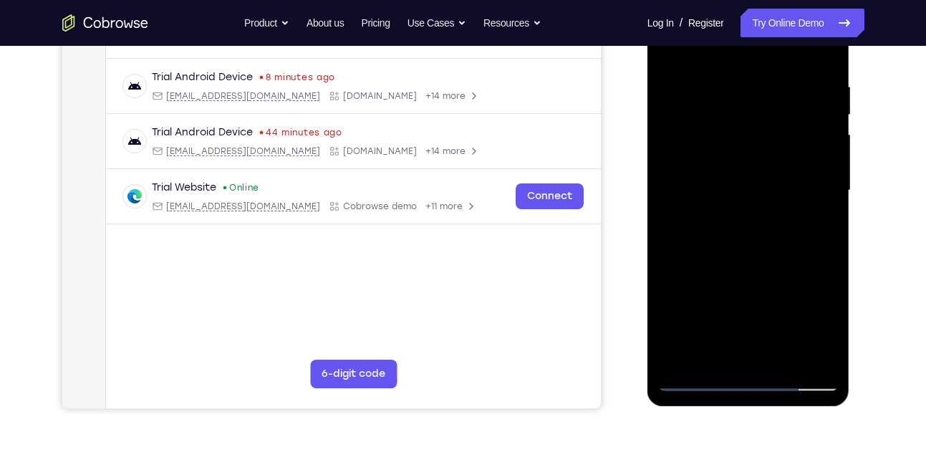
scroll to position [259, 0]
click at [788, 360] on div at bounding box center [748, 189] width 180 height 401
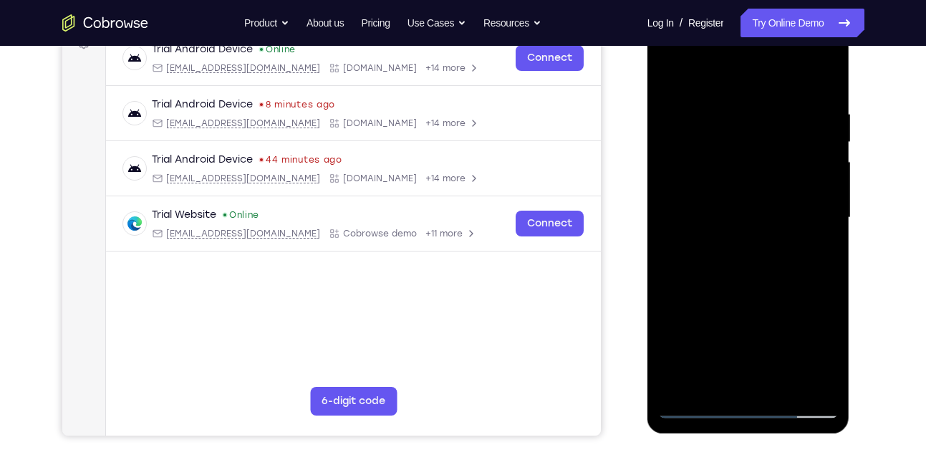
scroll to position [228, 0]
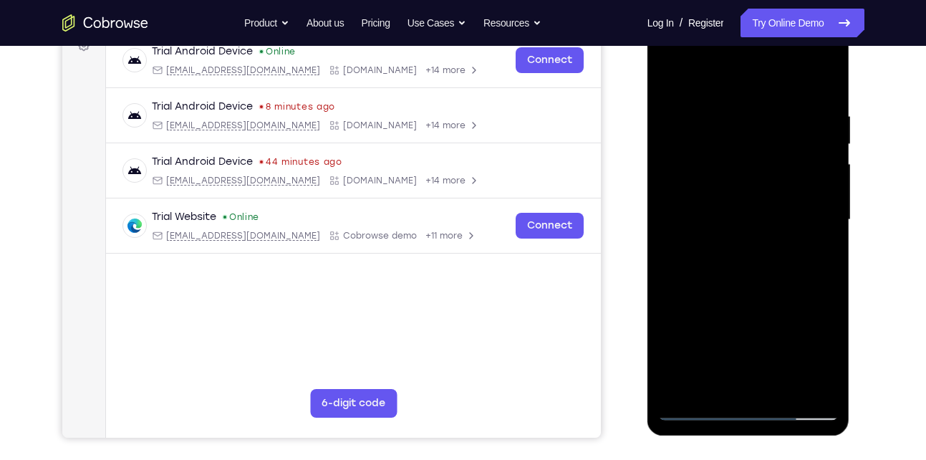
click at [763, 299] on div at bounding box center [748, 219] width 180 height 401
click at [778, 195] on div at bounding box center [748, 219] width 180 height 401
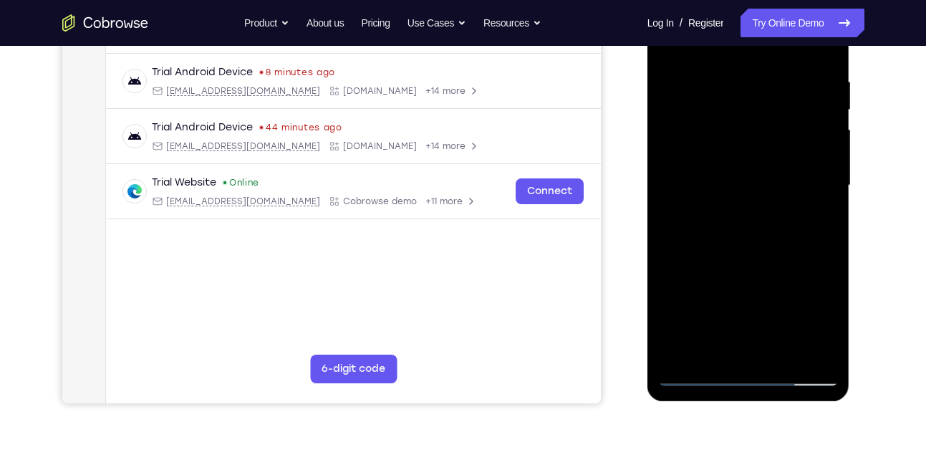
scroll to position [264, 0]
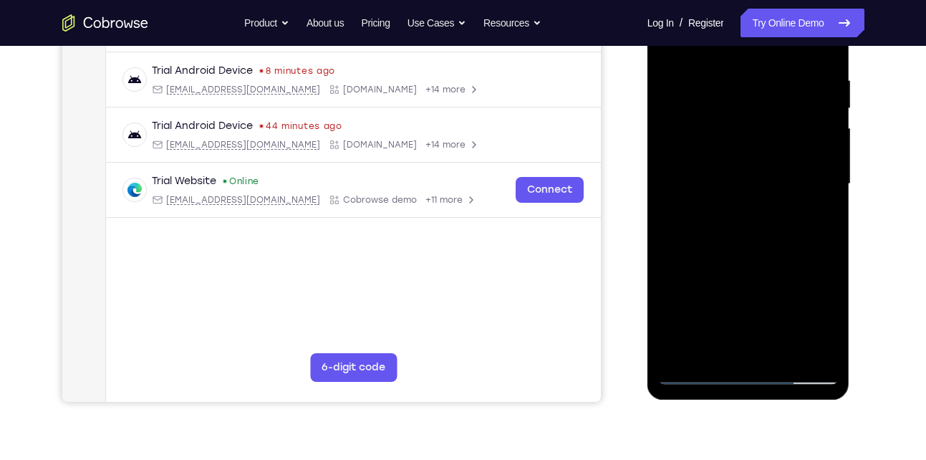
click at [728, 342] on div at bounding box center [748, 184] width 180 height 401
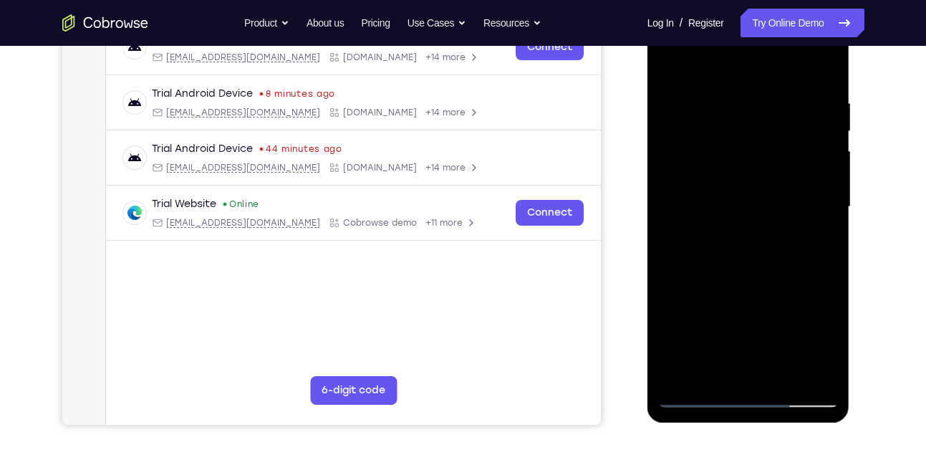
scroll to position [236, 0]
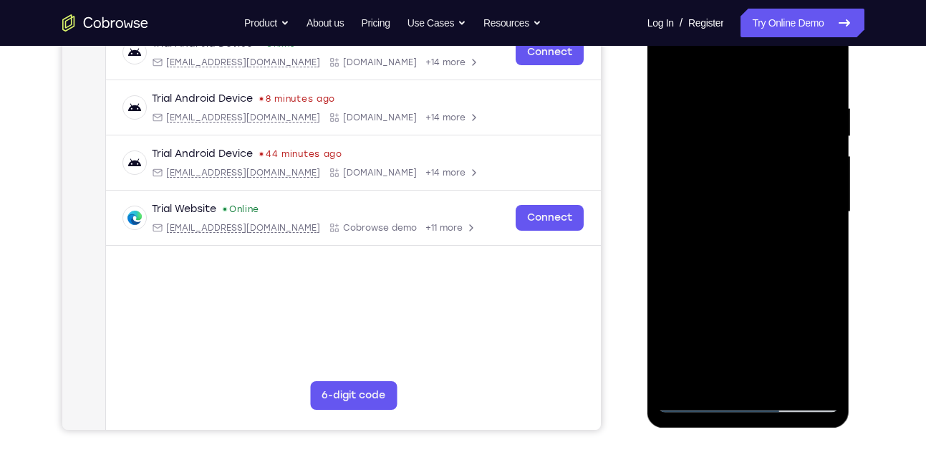
click at [672, 68] on div at bounding box center [748, 211] width 180 height 401
click at [670, 68] on div at bounding box center [748, 211] width 180 height 401
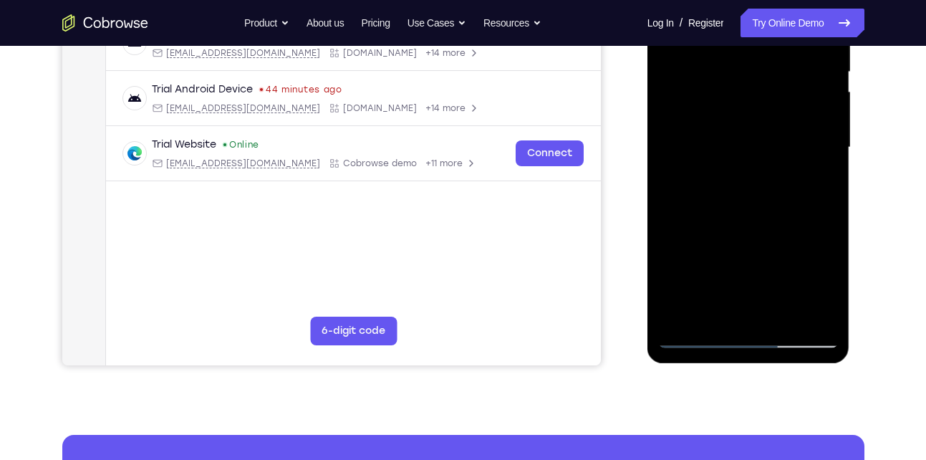
click at [809, 311] on div at bounding box center [748, 147] width 180 height 401
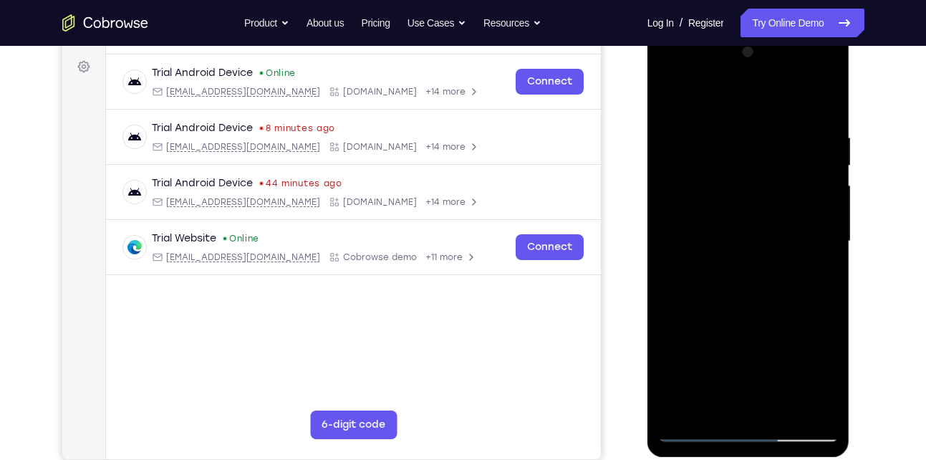
scroll to position [206, 0]
click at [753, 254] on div at bounding box center [748, 242] width 180 height 401
click at [735, 117] on div at bounding box center [748, 242] width 180 height 401
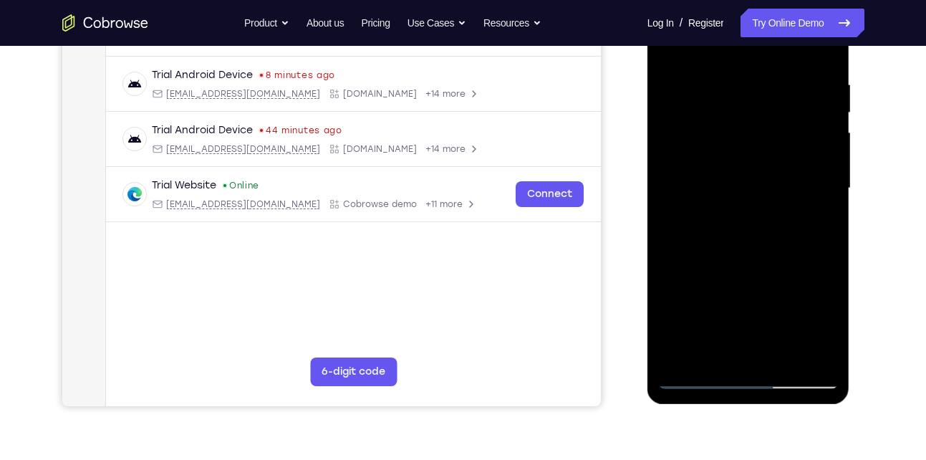
scroll to position [261, 0]
click at [699, 382] on div at bounding box center [748, 187] width 180 height 401
click at [726, 66] on div at bounding box center [748, 187] width 180 height 401
click at [698, 379] on div at bounding box center [748, 187] width 180 height 401
click at [697, 376] on div at bounding box center [748, 187] width 180 height 401
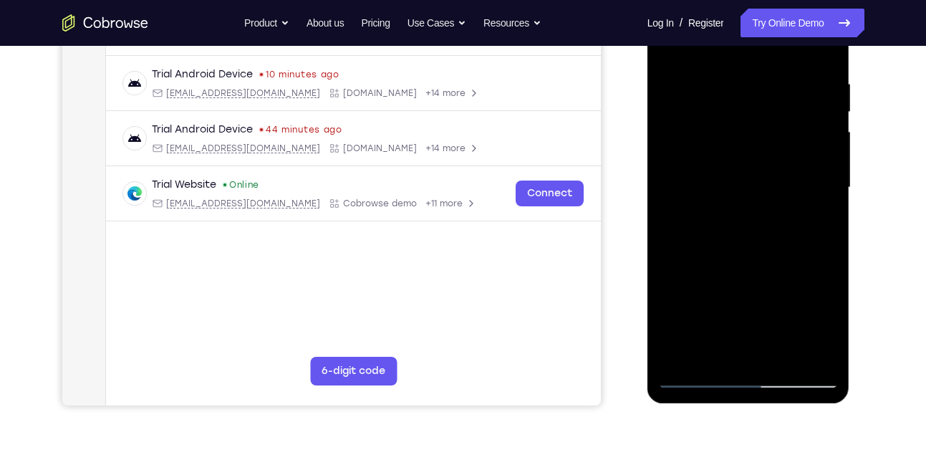
click at [780, 355] on div at bounding box center [748, 187] width 180 height 401
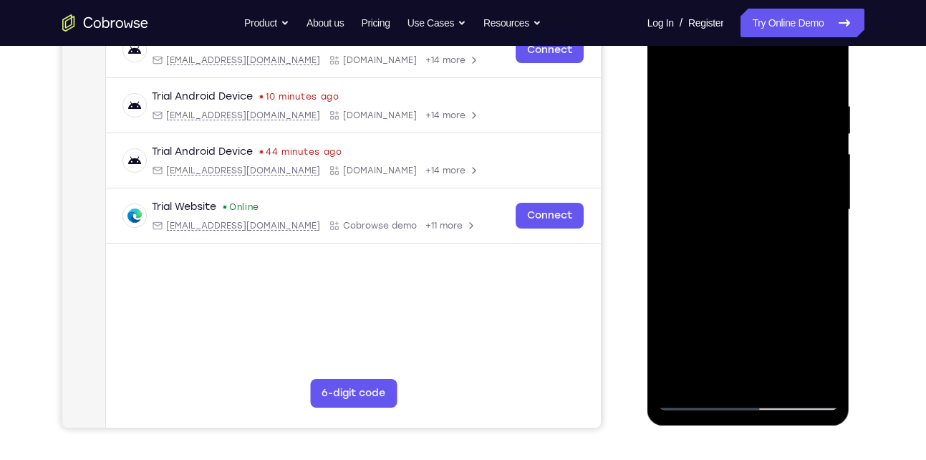
click at [761, 195] on div at bounding box center [748, 209] width 180 height 401
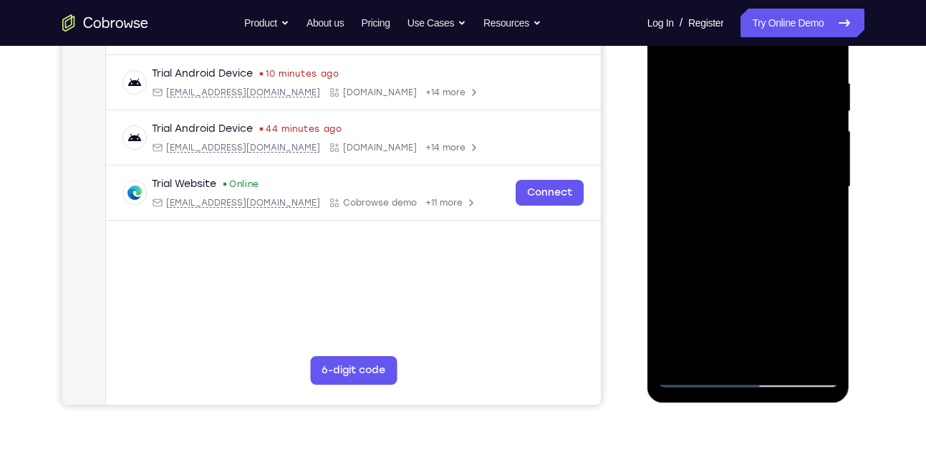
scroll to position [262, 0]
click at [698, 376] on div at bounding box center [748, 186] width 180 height 401
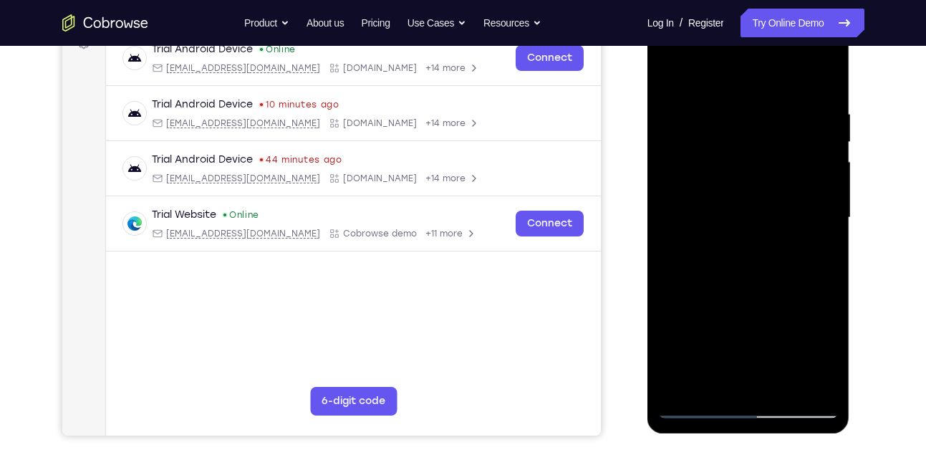
scroll to position [229, 0]
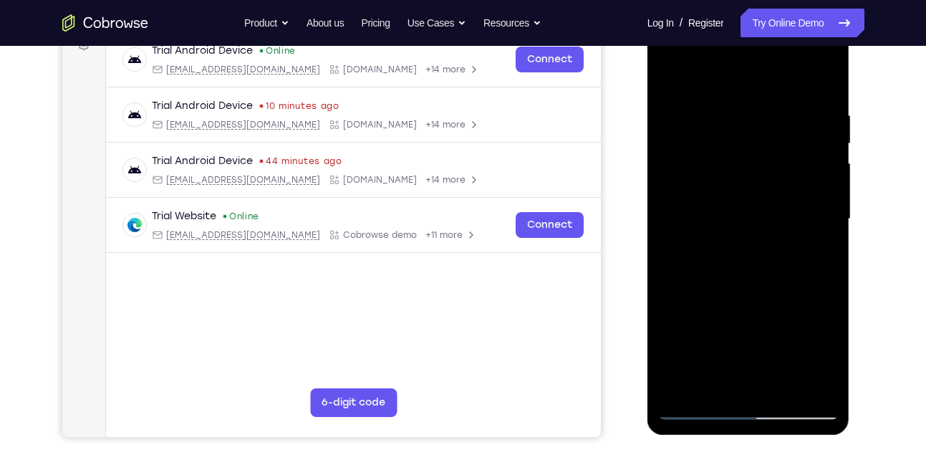
click at [690, 383] on div at bounding box center [748, 219] width 180 height 401
drag, startPoint x: 733, startPoint y: 111, endPoint x: 734, endPoint y: 327, distance: 216.3
click at [734, 327] on div at bounding box center [748, 219] width 180 height 401
click at [768, 107] on div at bounding box center [748, 219] width 180 height 401
click at [816, 145] on div at bounding box center [748, 219] width 180 height 401
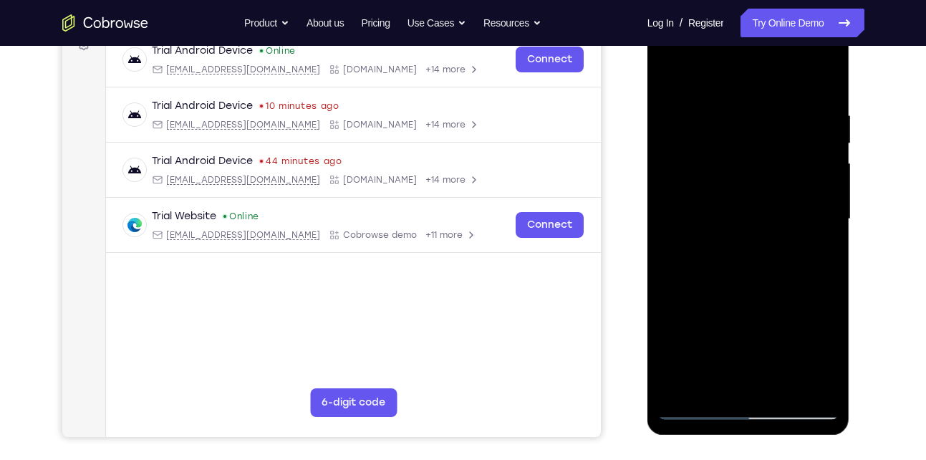
click at [804, 126] on div at bounding box center [748, 219] width 180 height 401
click at [825, 85] on div at bounding box center [748, 219] width 180 height 401
drag, startPoint x: 756, startPoint y: 124, endPoint x: 757, endPoint y: 317, distance: 193.4
click at [757, 317] on div at bounding box center [748, 219] width 180 height 401
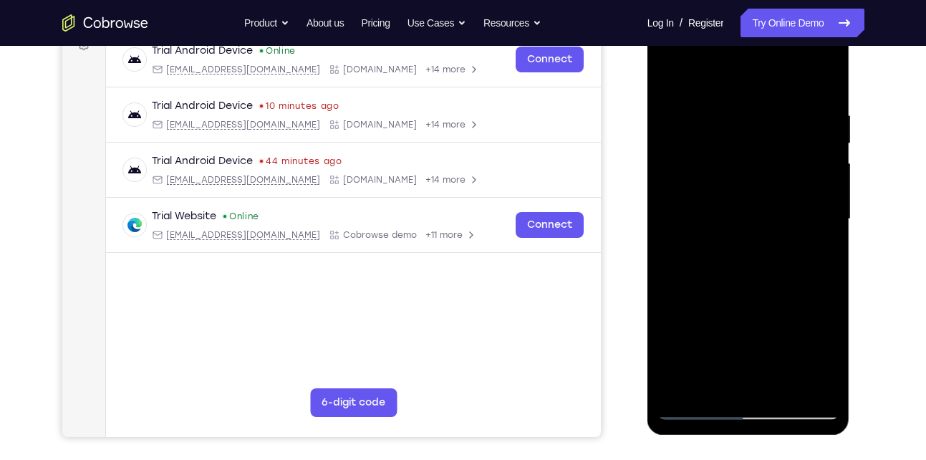
drag, startPoint x: 804, startPoint y: 106, endPoint x: 743, endPoint y: 112, distance: 61.1
click at [743, 112] on div at bounding box center [748, 219] width 180 height 401
drag, startPoint x: 738, startPoint y: 132, endPoint x: 738, endPoint y: 403, distance: 271.4
click at [738, 403] on div at bounding box center [748, 219] width 180 height 401
drag, startPoint x: 753, startPoint y: 252, endPoint x: 738, endPoint y: 92, distance: 160.4
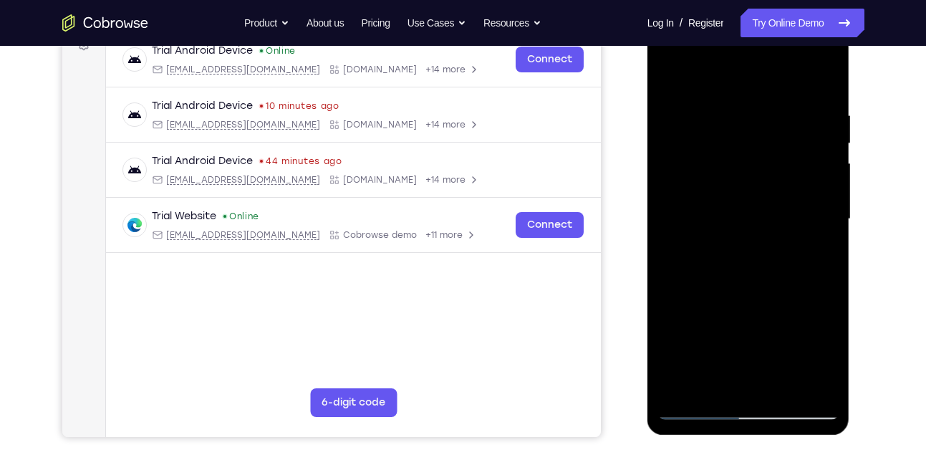
click at [738, 92] on div at bounding box center [748, 219] width 180 height 401
drag, startPoint x: 753, startPoint y: 301, endPoint x: 749, endPoint y: 110, distance: 191.2
click at [749, 110] on div at bounding box center [748, 219] width 180 height 401
drag, startPoint x: 764, startPoint y: 327, endPoint x: 754, endPoint y: 120, distance: 207.2
click at [754, 120] on div at bounding box center [748, 219] width 180 height 401
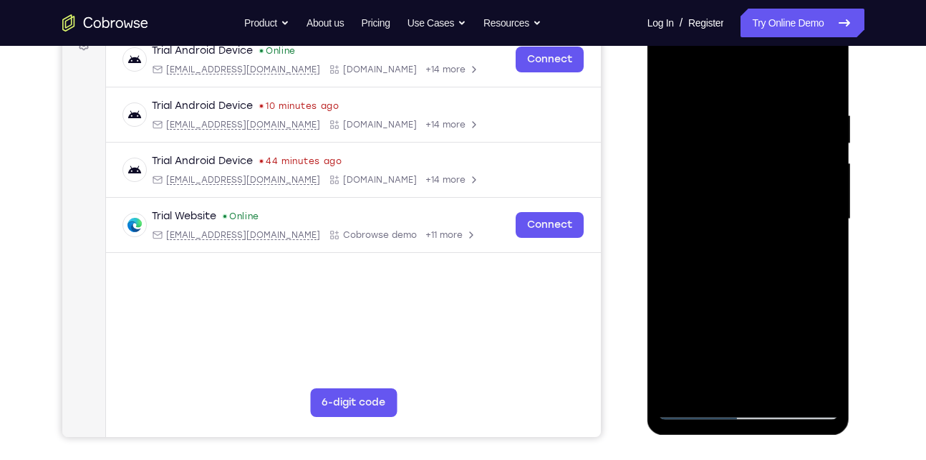
drag, startPoint x: 763, startPoint y: 250, endPoint x: 746, endPoint y: 63, distance: 187.6
click at [746, 63] on div at bounding box center [748, 219] width 180 height 401
drag, startPoint x: 763, startPoint y: 284, endPoint x: 757, endPoint y: 117, distance: 167.7
click at [757, 117] on div at bounding box center [748, 219] width 180 height 401
drag, startPoint x: 767, startPoint y: 276, endPoint x: 756, endPoint y: 104, distance: 172.2
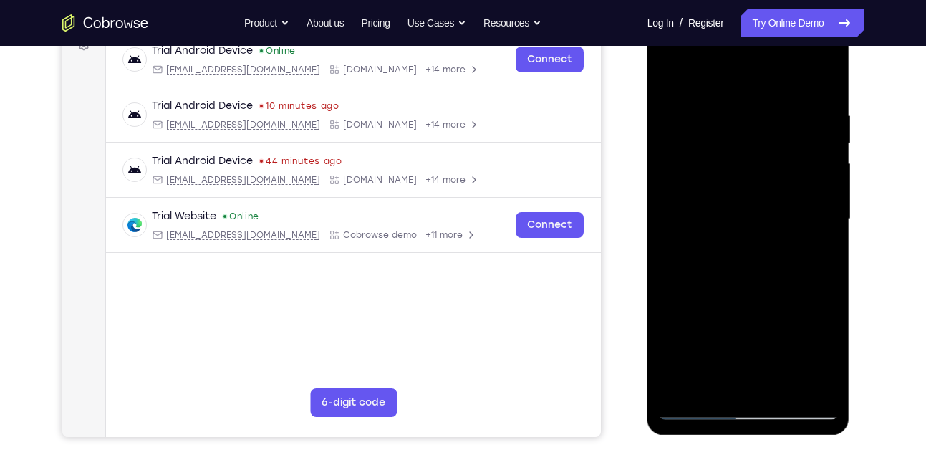
click at [756, 104] on div at bounding box center [748, 219] width 180 height 401
drag, startPoint x: 762, startPoint y: 275, endPoint x: 761, endPoint y: 128, distance: 146.8
click at [761, 128] on div at bounding box center [748, 219] width 180 height 401
click at [822, 218] on div at bounding box center [748, 219] width 180 height 401
drag, startPoint x: 771, startPoint y: 280, endPoint x: 758, endPoint y: 93, distance: 187.4
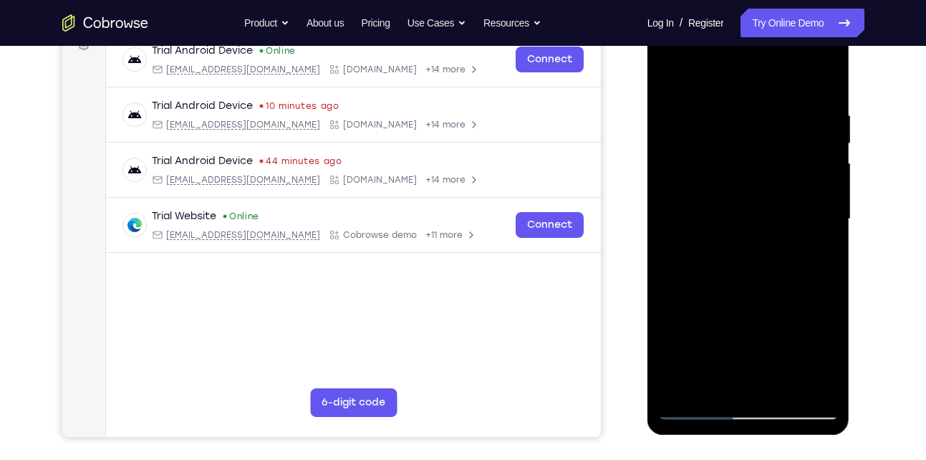
click at [758, 93] on div at bounding box center [748, 219] width 180 height 401
drag, startPoint x: 773, startPoint y: 289, endPoint x: 758, endPoint y: 106, distance: 183.9
click at [758, 106] on div at bounding box center [748, 219] width 180 height 401
drag, startPoint x: 783, startPoint y: 361, endPoint x: 754, endPoint y: 205, distance: 158.7
click at [754, 205] on div at bounding box center [748, 219] width 180 height 401
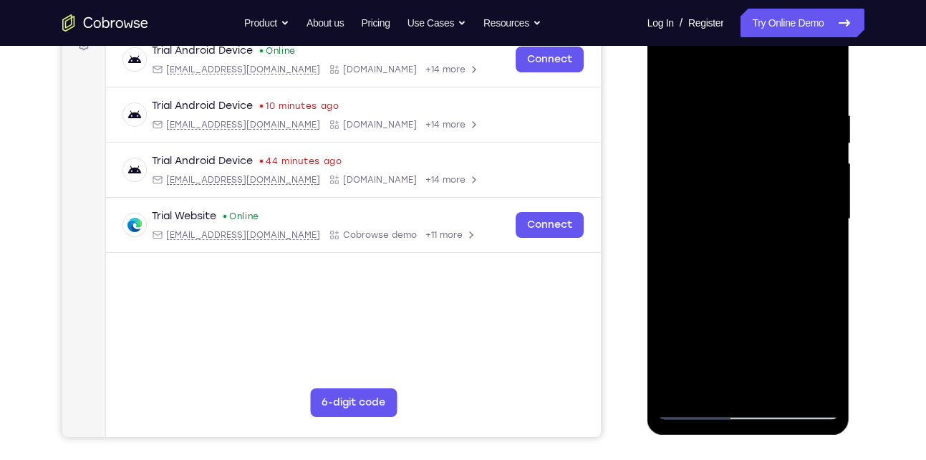
drag, startPoint x: 763, startPoint y: 296, endPoint x: 749, endPoint y: 123, distance: 173.8
click at [749, 123] on div at bounding box center [748, 219] width 180 height 401
drag, startPoint x: 776, startPoint y: 281, endPoint x: 740, endPoint y: 126, distance: 158.8
click at [740, 126] on div at bounding box center [748, 219] width 180 height 401
click at [825, 185] on div at bounding box center [748, 219] width 180 height 401
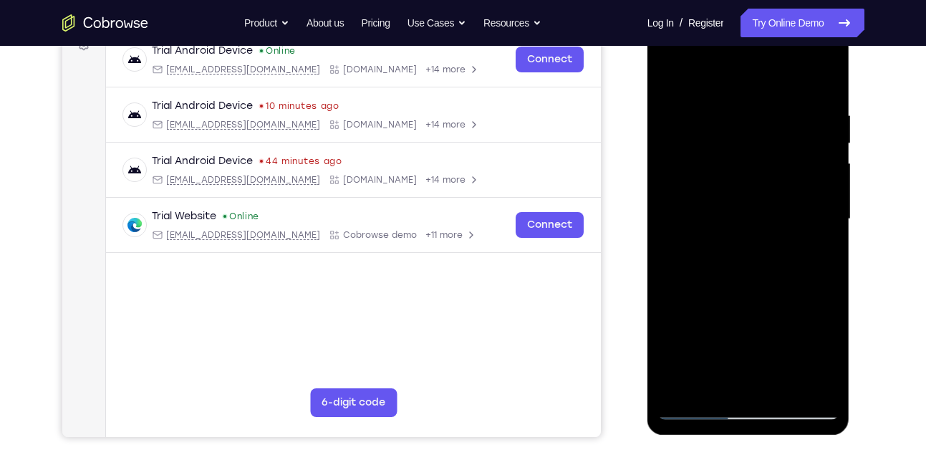
drag, startPoint x: 788, startPoint y: 284, endPoint x: 758, endPoint y: 104, distance: 182.1
click at [758, 104] on div at bounding box center [748, 219] width 180 height 401
drag, startPoint x: 768, startPoint y: 260, endPoint x: 750, endPoint y: 84, distance: 177.2
click at [750, 84] on div at bounding box center [748, 219] width 180 height 401
drag, startPoint x: 756, startPoint y: 289, endPoint x: 734, endPoint y: 103, distance: 187.5
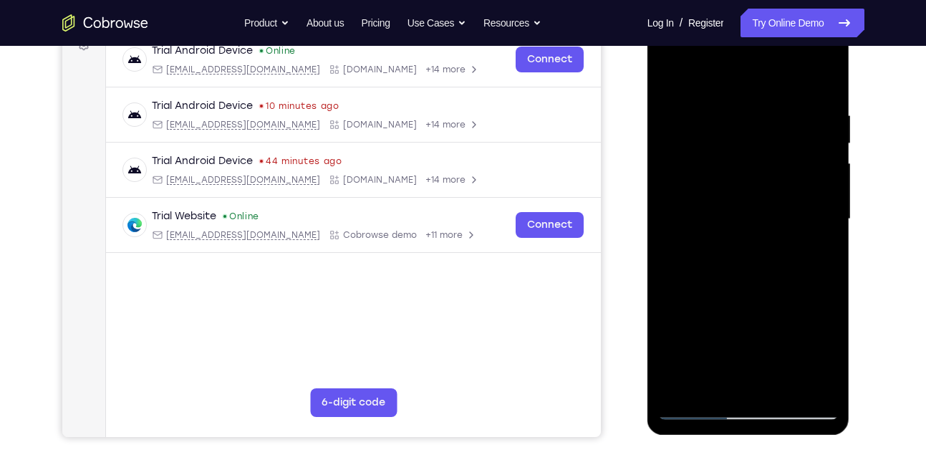
click at [734, 103] on div at bounding box center [748, 219] width 180 height 401
drag, startPoint x: 752, startPoint y: 303, endPoint x: 735, endPoint y: 120, distance: 184.1
click at [735, 120] on div at bounding box center [748, 219] width 180 height 401
drag, startPoint x: 758, startPoint y: 297, endPoint x: 723, endPoint y: 103, distance: 197.1
click at [723, 103] on div at bounding box center [748, 219] width 180 height 401
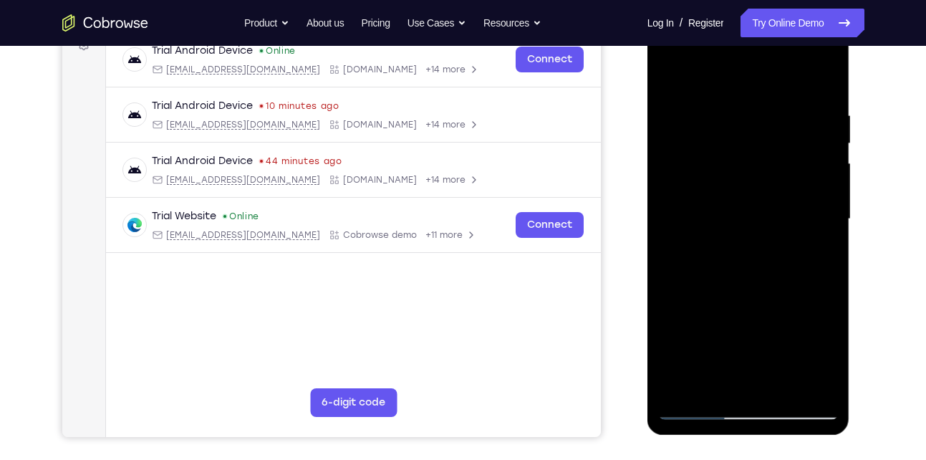
click at [787, 384] on div at bounding box center [748, 219] width 180 height 401
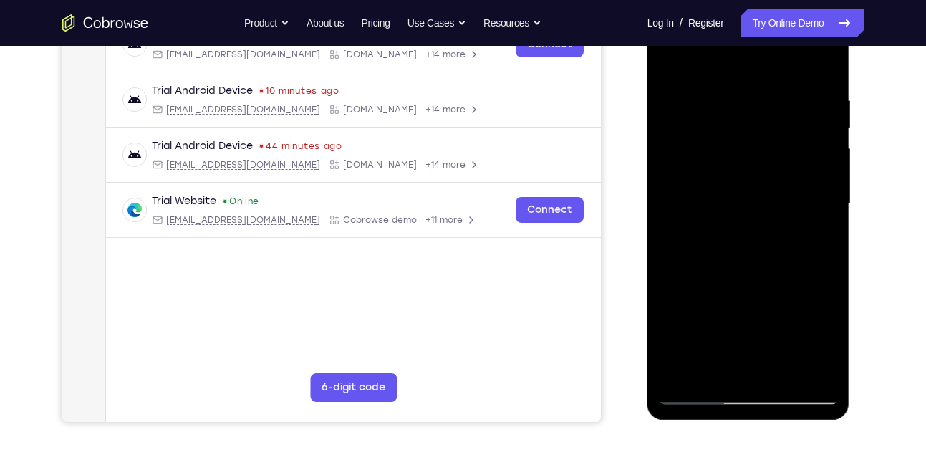
scroll to position [243, 0]
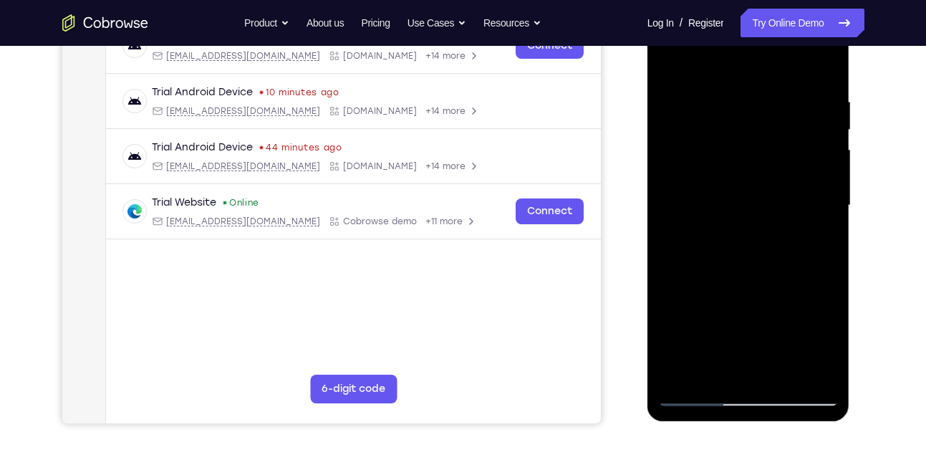
click at [746, 183] on div at bounding box center [748, 205] width 180 height 401
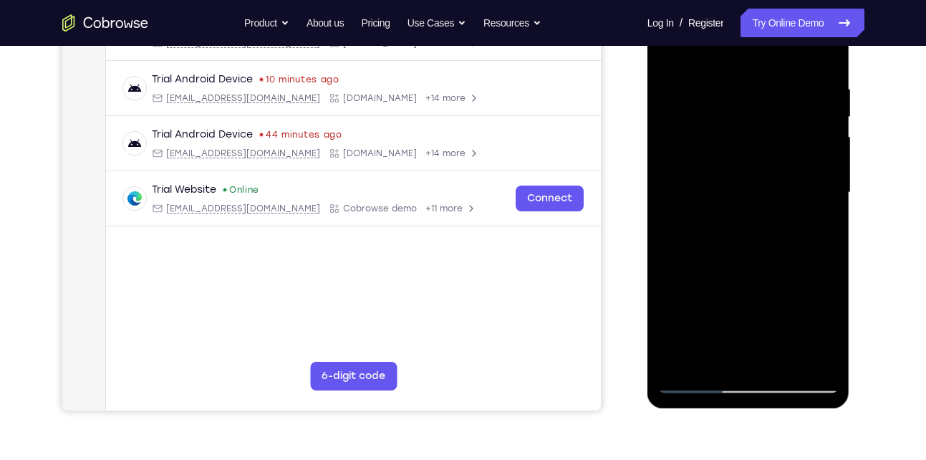
scroll to position [256, 0]
click at [720, 348] on div at bounding box center [748, 191] width 180 height 401
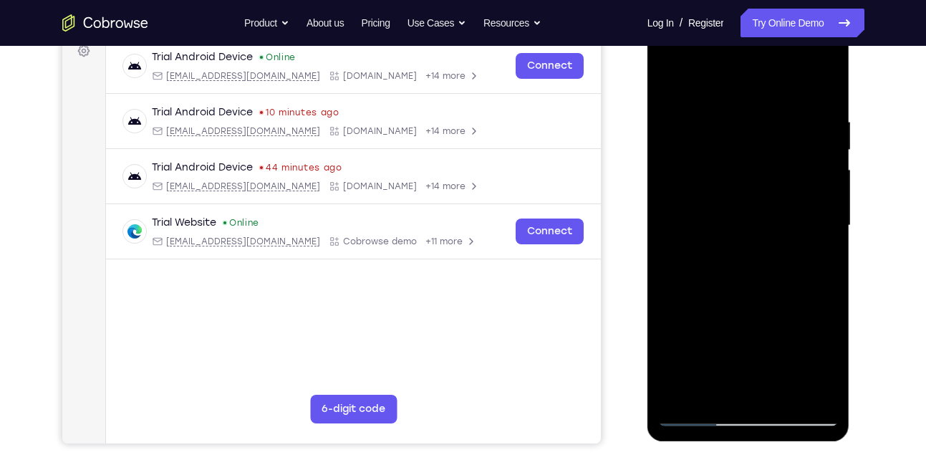
scroll to position [218, 0]
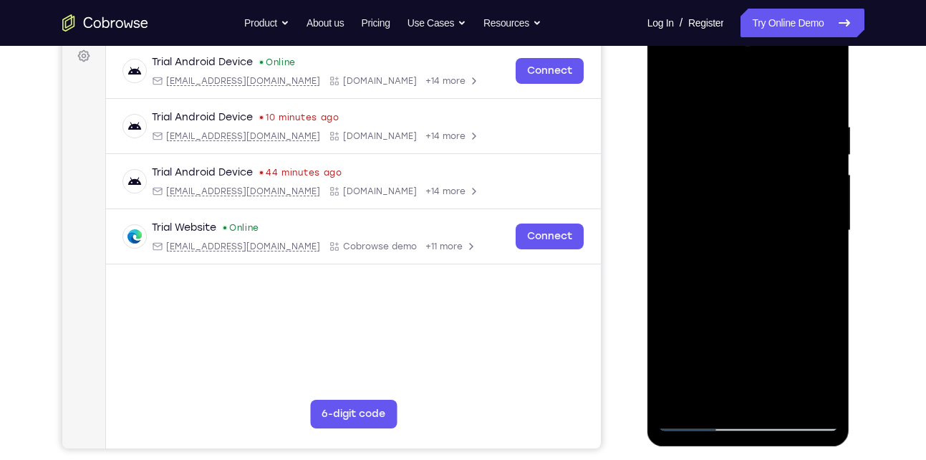
click at [761, 183] on div at bounding box center [748, 230] width 180 height 401
click at [811, 307] on div at bounding box center [748, 230] width 180 height 401
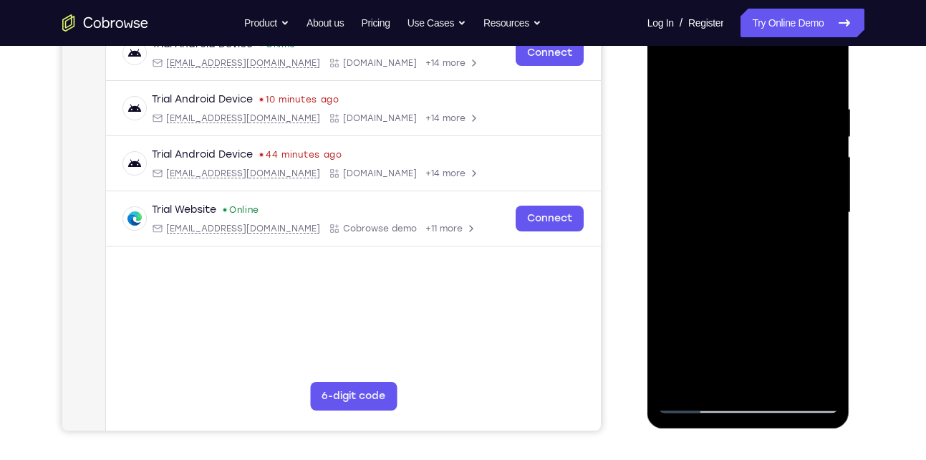
scroll to position [237, 0]
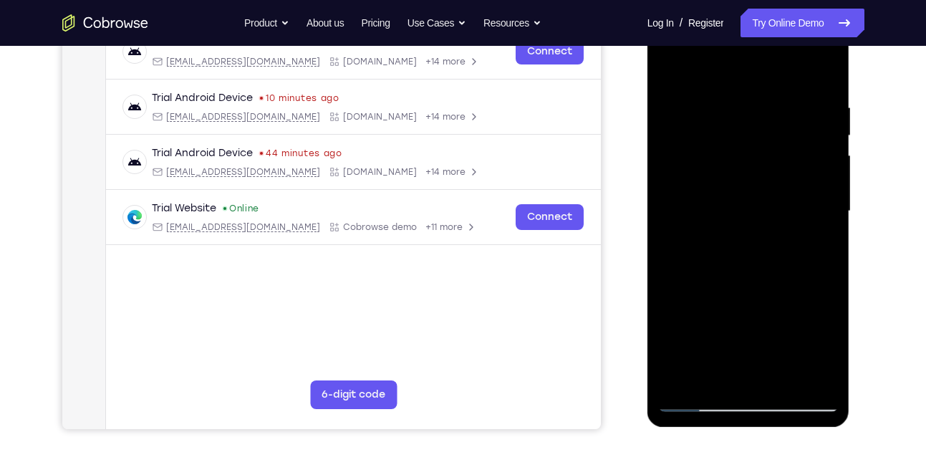
click at [725, 244] on div at bounding box center [748, 211] width 180 height 401
click at [713, 375] on div at bounding box center [748, 211] width 180 height 401
click at [784, 291] on div at bounding box center [748, 211] width 180 height 401
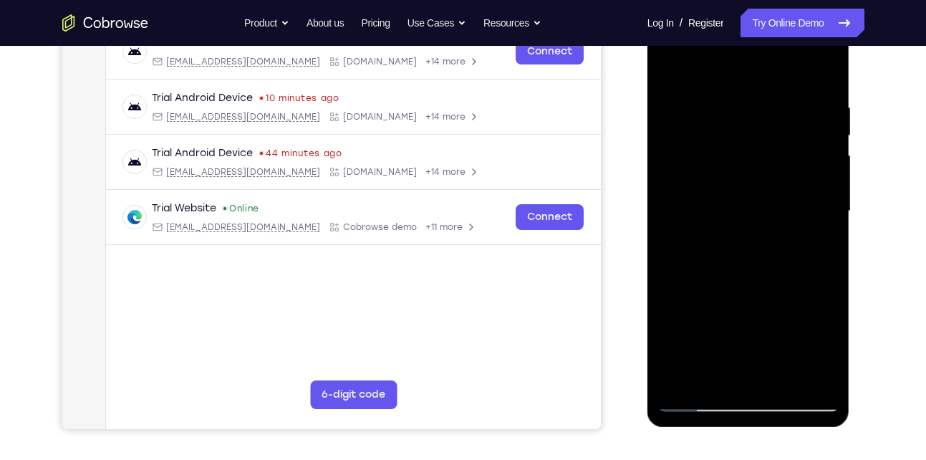
click at [784, 291] on div at bounding box center [748, 211] width 180 height 401
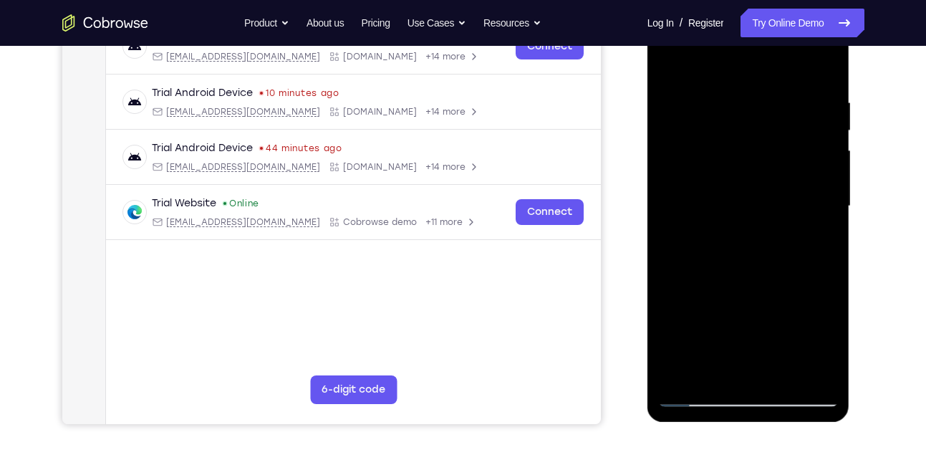
scroll to position [241, 0]
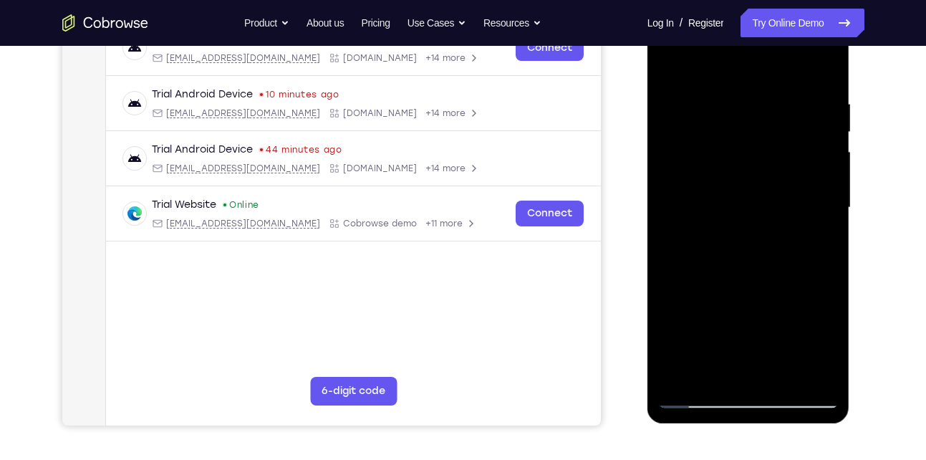
click at [670, 70] on div at bounding box center [748, 207] width 180 height 401
drag, startPoint x: 728, startPoint y: 121, endPoint x: 725, endPoint y: 325, distance: 204.1
click at [725, 325] on div at bounding box center [748, 207] width 180 height 401
drag, startPoint x: 754, startPoint y: 108, endPoint x: 758, endPoint y: 378, distance: 270.0
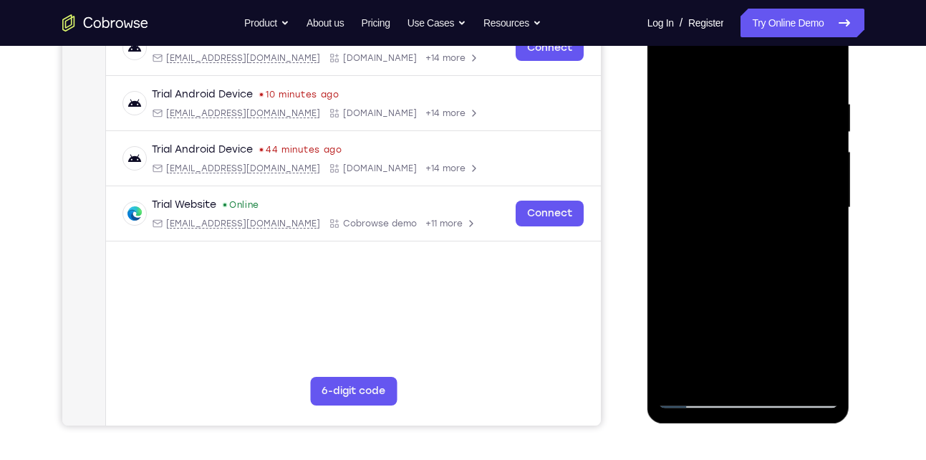
click at [758, 378] on div at bounding box center [748, 207] width 180 height 401
click at [726, 97] on div at bounding box center [748, 207] width 180 height 401
click at [815, 165] on div at bounding box center [748, 207] width 180 height 401
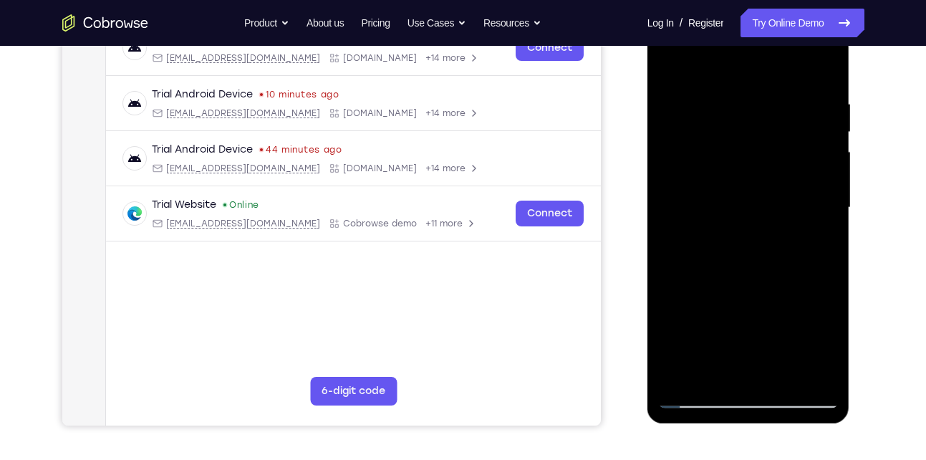
click at [820, 132] on div at bounding box center [748, 207] width 180 height 401
click at [679, 168] on div at bounding box center [748, 207] width 180 height 401
click at [725, 237] on div at bounding box center [748, 207] width 180 height 401
click at [725, 222] on div at bounding box center [748, 207] width 180 height 401
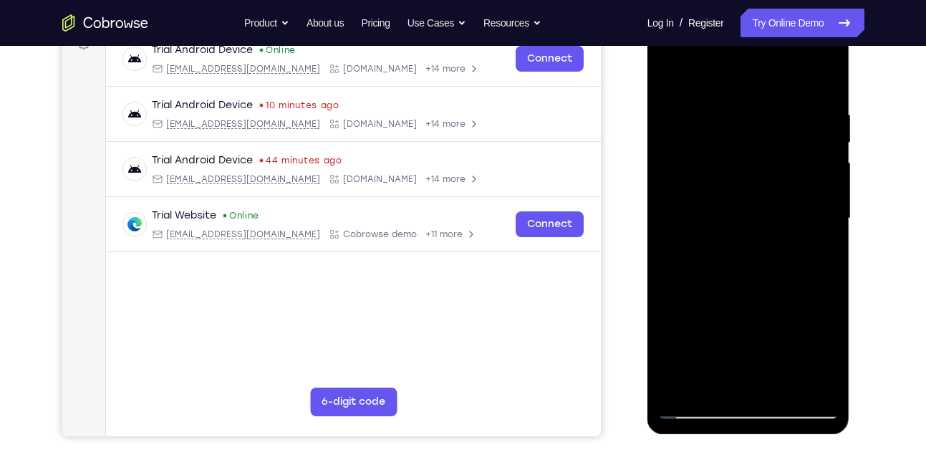
scroll to position [226, 0]
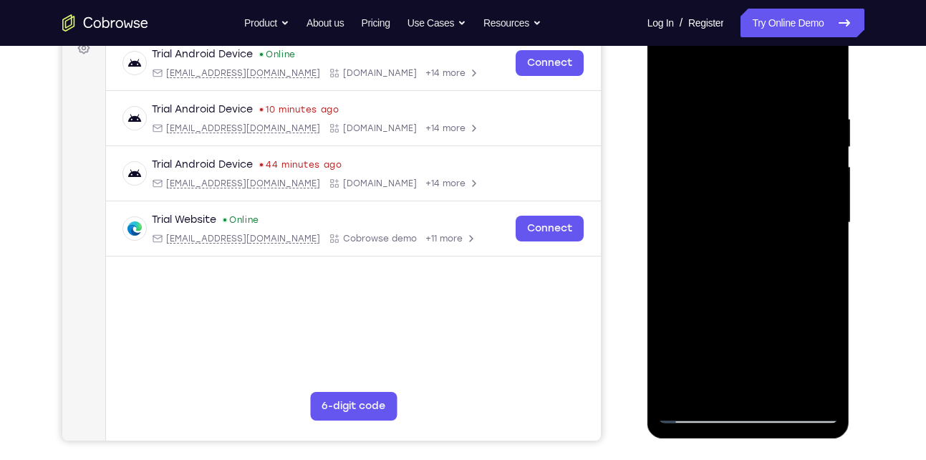
click at [782, 170] on div at bounding box center [748, 222] width 180 height 401
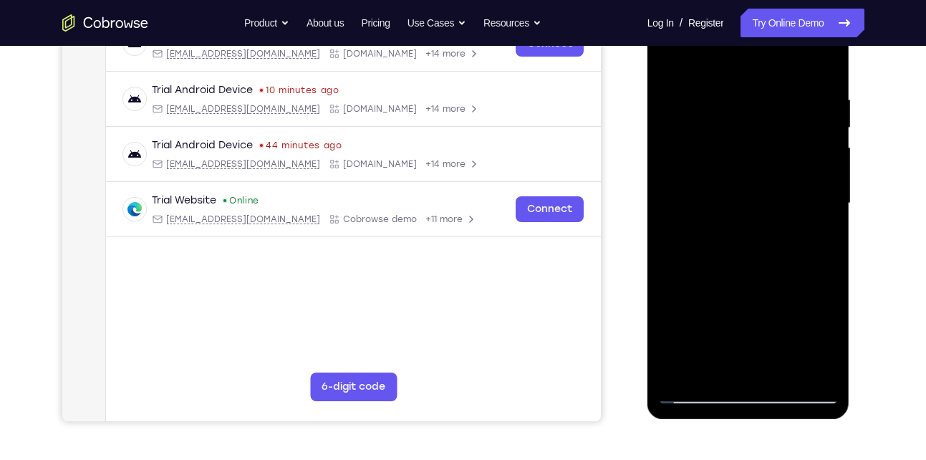
click at [786, 372] on div at bounding box center [748, 203] width 180 height 401
click at [751, 194] on div at bounding box center [748, 203] width 180 height 401
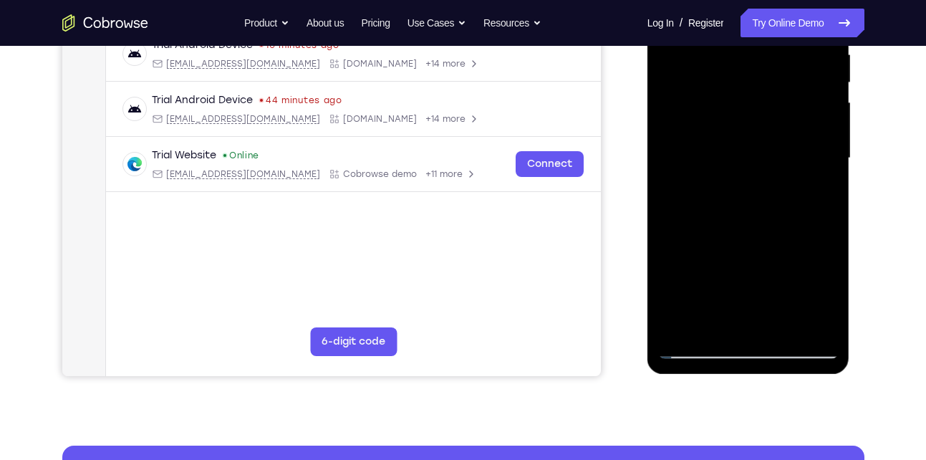
scroll to position [291, 0]
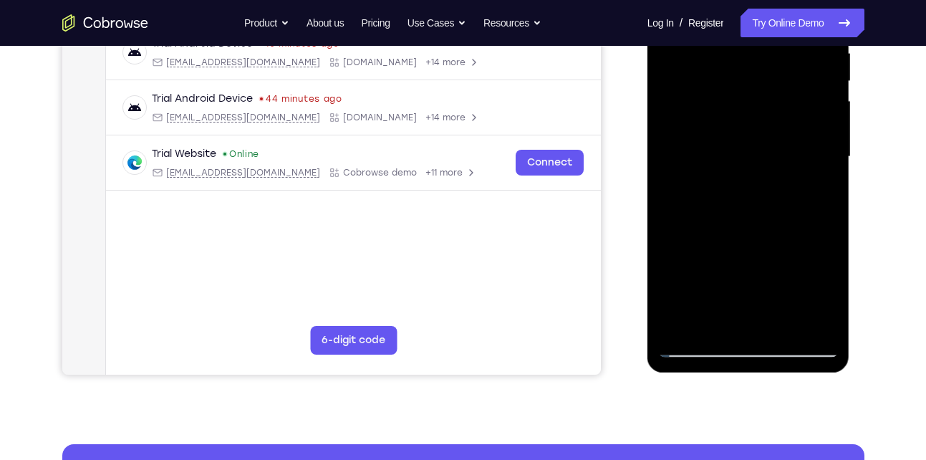
click at [751, 173] on div at bounding box center [748, 156] width 180 height 401
click at [793, 171] on div at bounding box center [748, 156] width 180 height 401
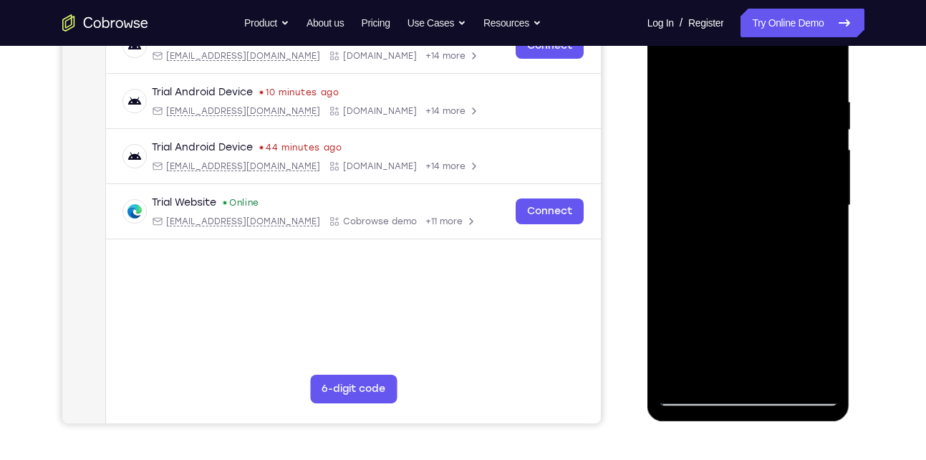
scroll to position [232, 0]
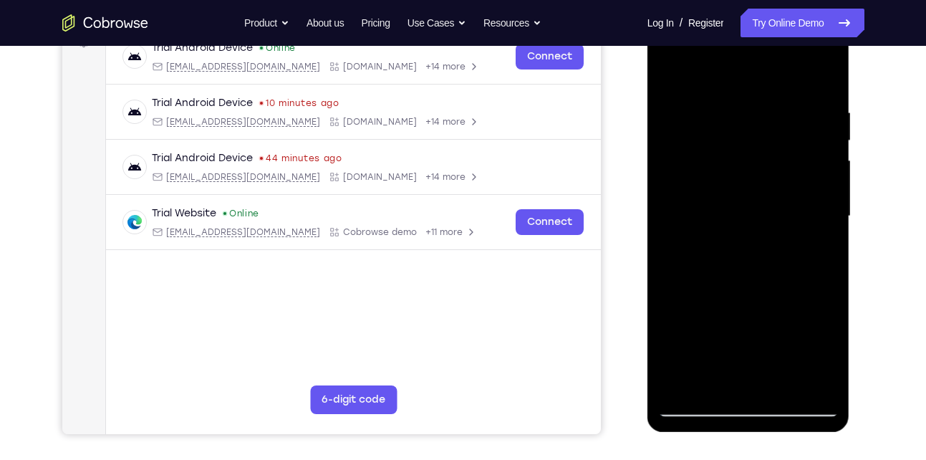
drag, startPoint x: 781, startPoint y: 144, endPoint x: 775, endPoint y: 190, distance: 46.9
click at [775, 190] on div at bounding box center [748, 216] width 180 height 401
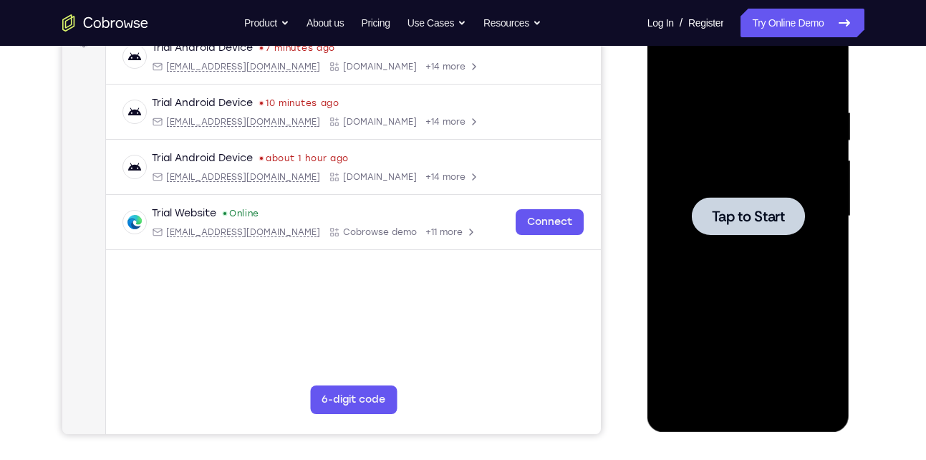
click at [675, 188] on div at bounding box center [748, 216] width 180 height 401
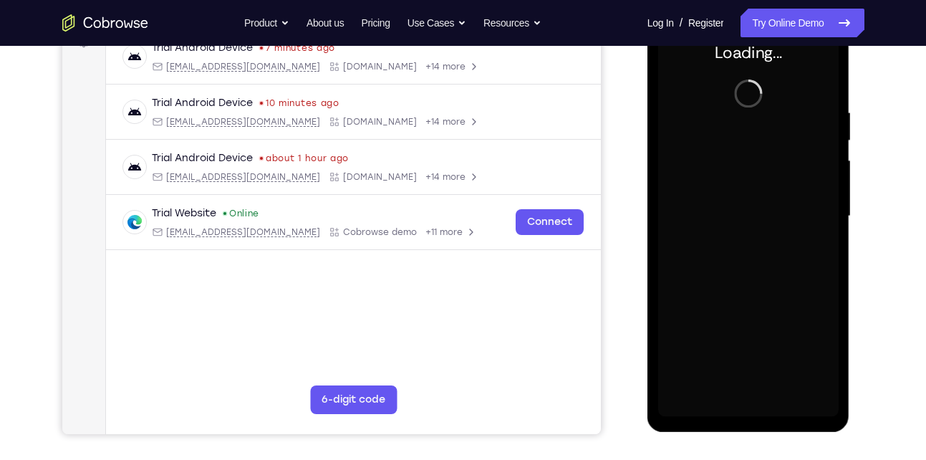
scroll to position [326, 0]
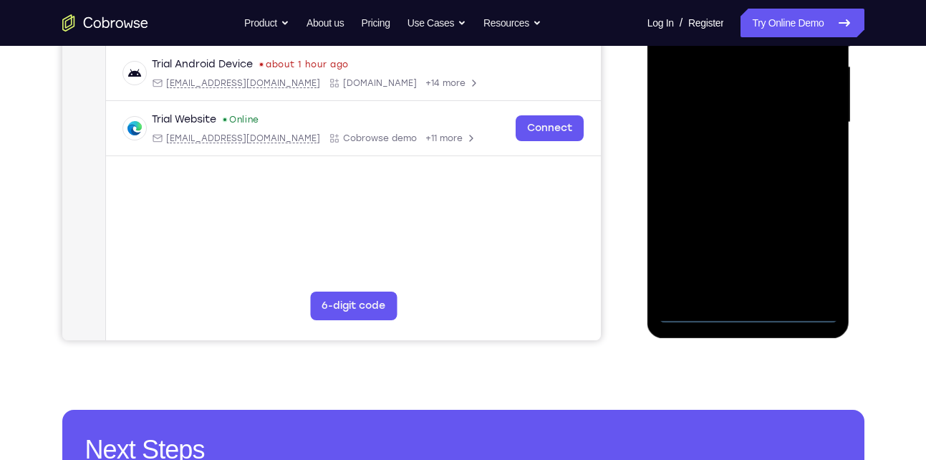
click at [746, 317] on div at bounding box center [748, 122] width 180 height 401
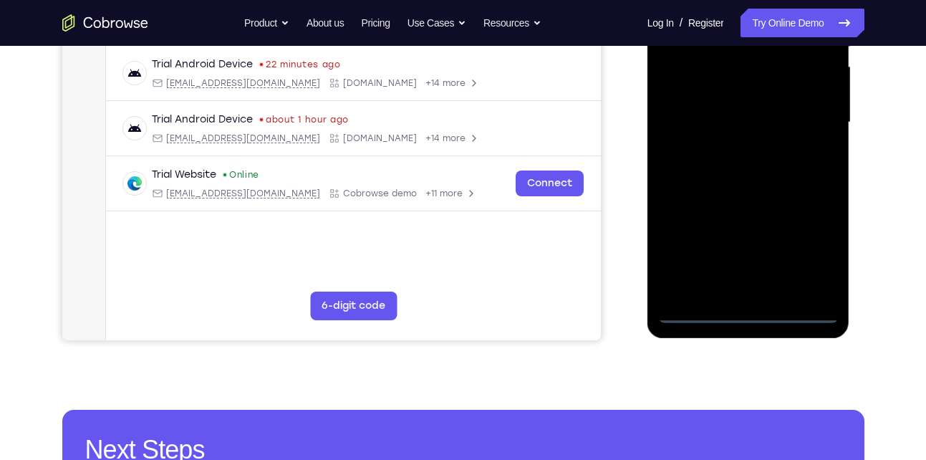
click at [816, 254] on div at bounding box center [748, 122] width 180 height 401
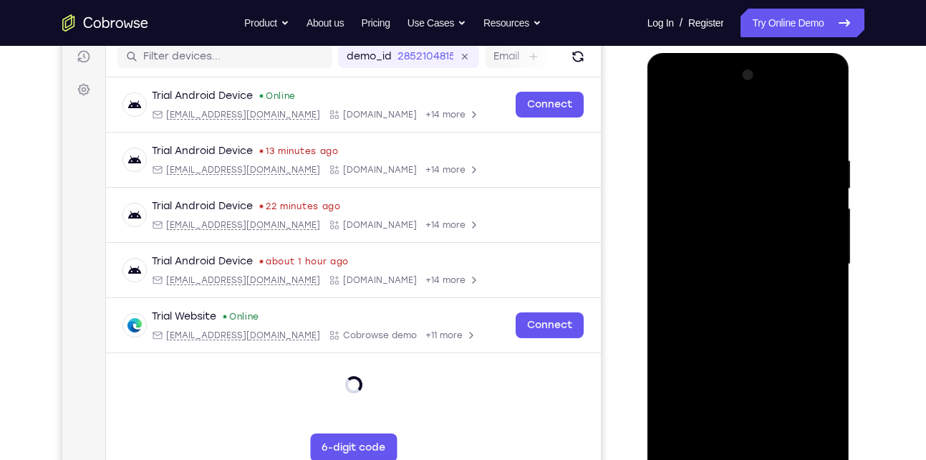
scroll to position [183, 0]
click at [763, 134] on div at bounding box center [748, 264] width 180 height 401
click at [811, 252] on div at bounding box center [748, 264] width 180 height 401
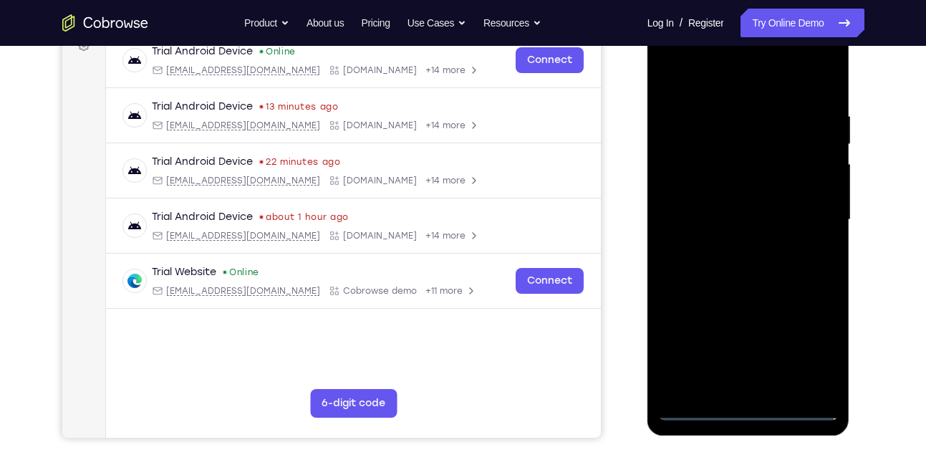
scroll to position [229, 0]
click at [738, 245] on div at bounding box center [748, 219] width 180 height 401
click at [761, 201] on div at bounding box center [748, 219] width 180 height 401
click at [752, 210] on div at bounding box center [748, 219] width 180 height 401
click at [697, 268] on div at bounding box center [748, 219] width 180 height 401
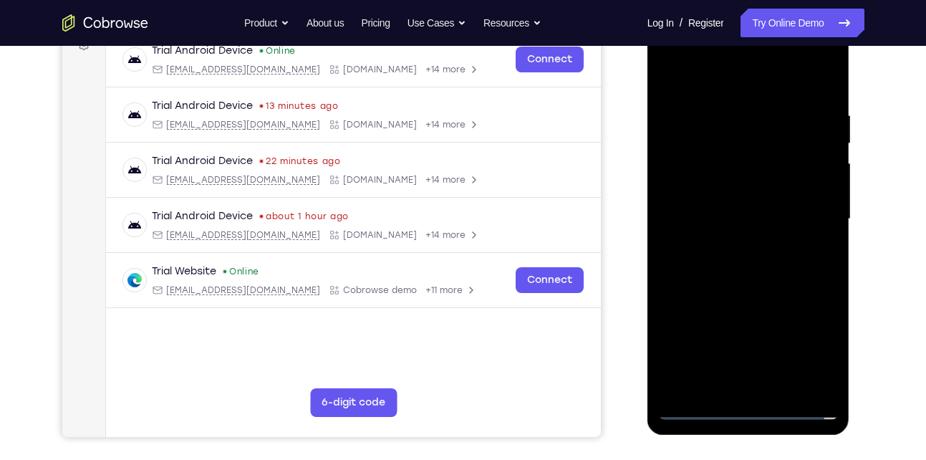
click at [744, 266] on div at bounding box center [748, 219] width 180 height 401
drag, startPoint x: 745, startPoint y: 87, endPoint x: 717, endPoint y: 49, distance: 47.1
click at [717, 49] on div at bounding box center [748, 219] width 180 height 401
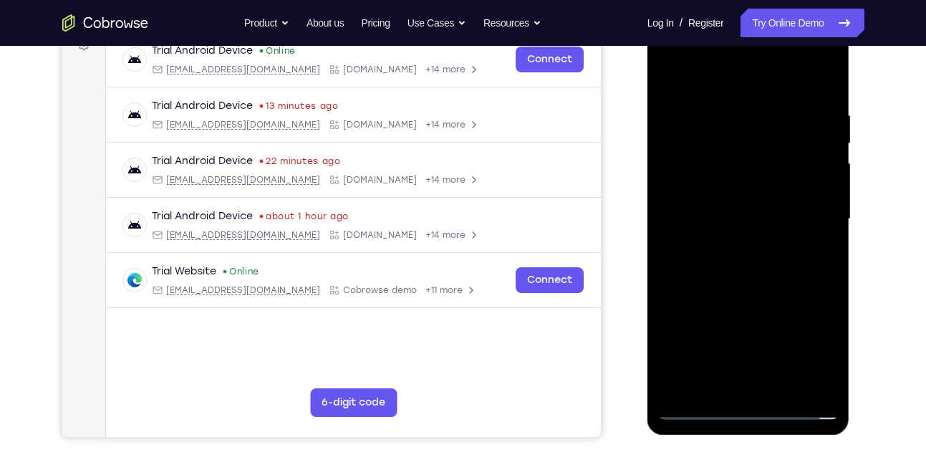
click at [768, 285] on div at bounding box center [748, 219] width 180 height 401
click at [781, 107] on div at bounding box center [748, 219] width 180 height 401
click at [819, 75] on div at bounding box center [748, 219] width 180 height 401
click at [826, 74] on div at bounding box center [748, 219] width 180 height 401
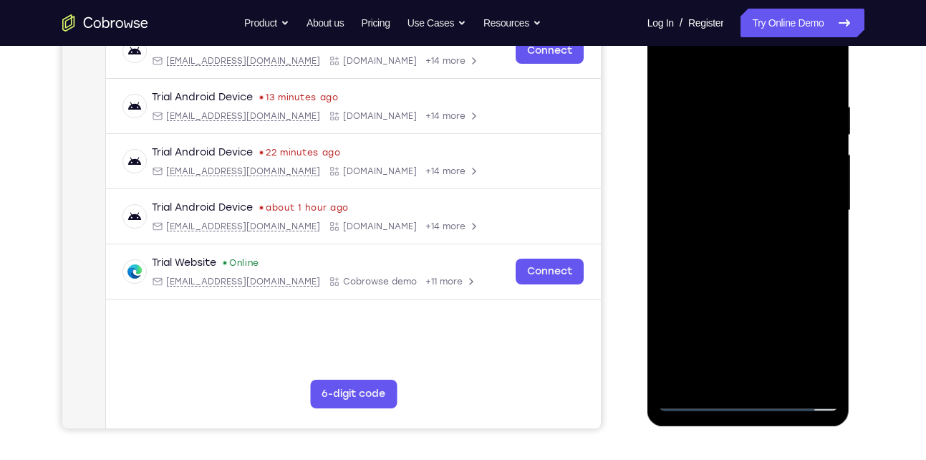
scroll to position [237, 0]
click at [766, 101] on div at bounding box center [748, 211] width 180 height 401
drag, startPoint x: 747, startPoint y: 257, endPoint x: 743, endPoint y: 156, distance: 101.1
click at [743, 156] on div at bounding box center [748, 211] width 180 height 401
drag, startPoint x: 743, startPoint y: 299, endPoint x: 738, endPoint y: 203, distance: 95.4
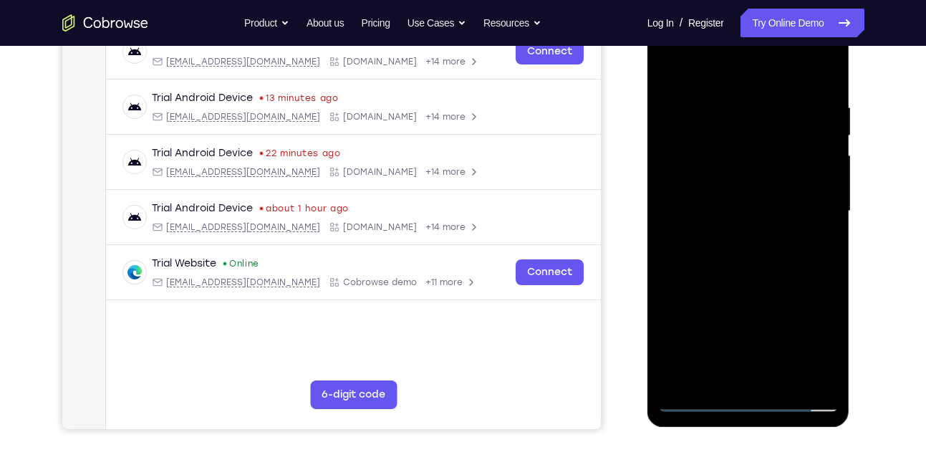
click at [738, 203] on div at bounding box center [748, 211] width 180 height 401
click at [728, 234] on div at bounding box center [748, 211] width 180 height 401
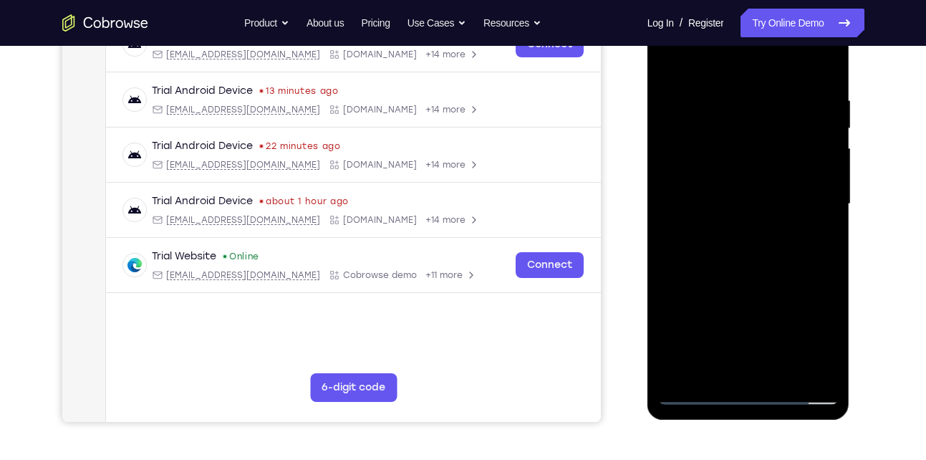
scroll to position [232, 0]
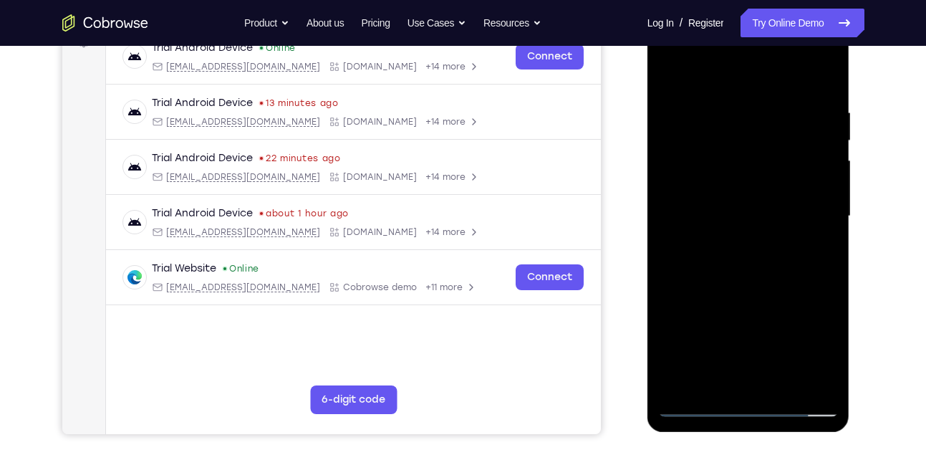
drag, startPoint x: 751, startPoint y: 137, endPoint x: 748, endPoint y: 226, distance: 88.8
click at [748, 226] on div at bounding box center [748, 216] width 180 height 401
click at [768, 121] on div at bounding box center [748, 216] width 180 height 401
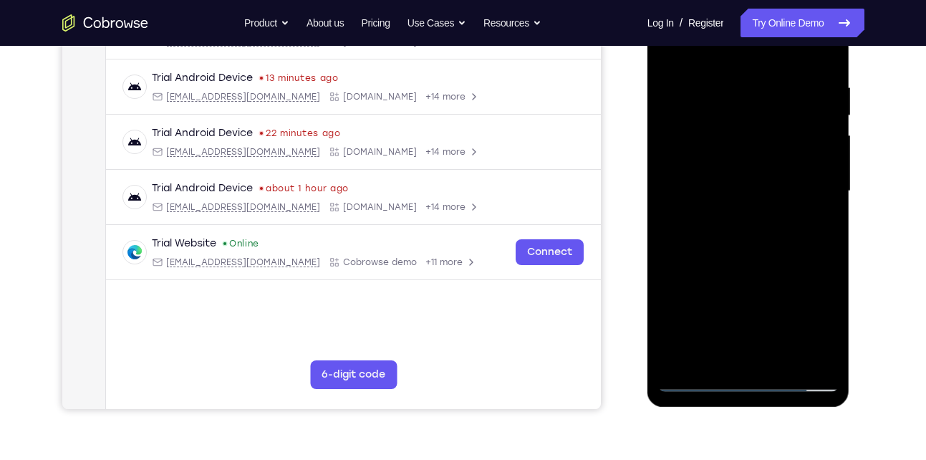
scroll to position [266, 0]
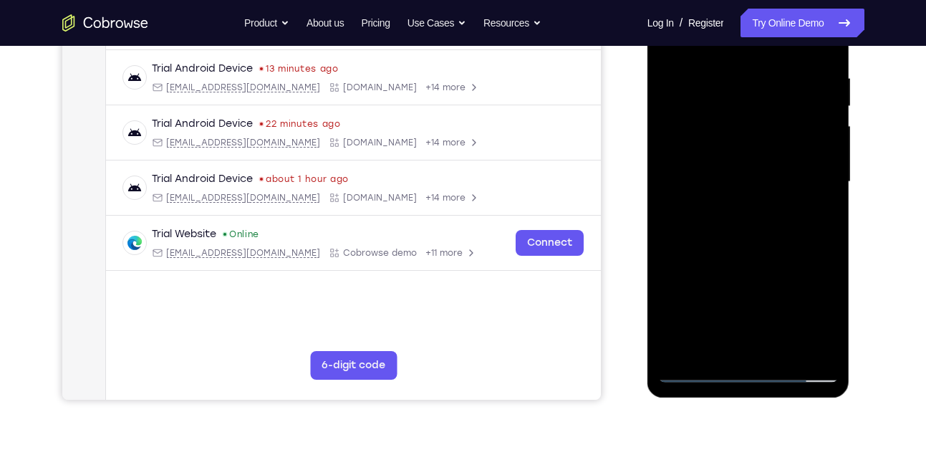
click at [785, 355] on div at bounding box center [748, 181] width 180 height 401
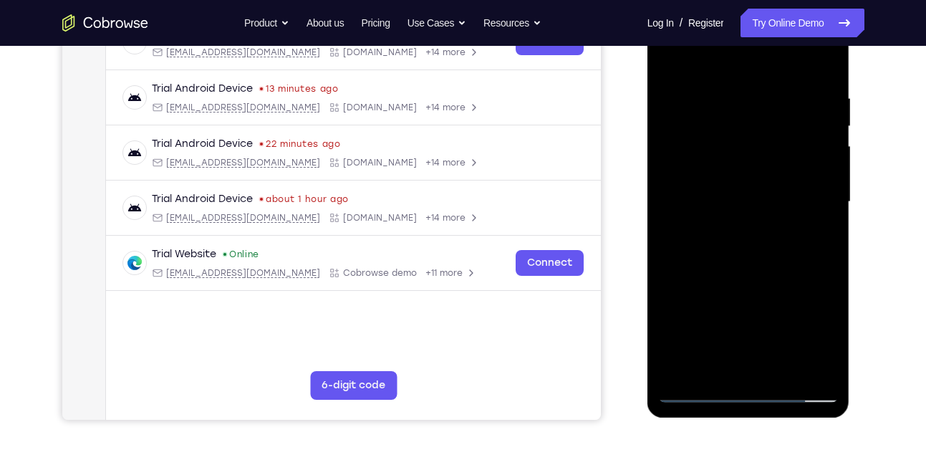
scroll to position [246, 0]
click at [760, 279] on div at bounding box center [748, 202] width 180 height 401
click at [760, 178] on div at bounding box center [748, 202] width 180 height 401
click at [713, 271] on div at bounding box center [748, 202] width 180 height 401
click at [757, 276] on div at bounding box center [748, 202] width 180 height 401
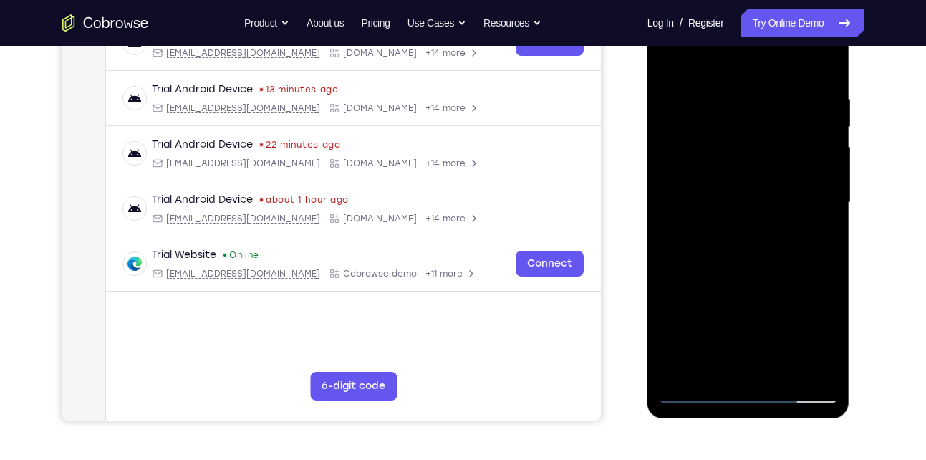
click at [662, 60] on div at bounding box center [748, 202] width 180 height 401
click at [671, 60] on div at bounding box center [748, 202] width 180 height 401
drag, startPoint x: 759, startPoint y: 105, endPoint x: 763, endPoint y: 304, distance: 199.1
click at [763, 304] on div at bounding box center [748, 202] width 180 height 401
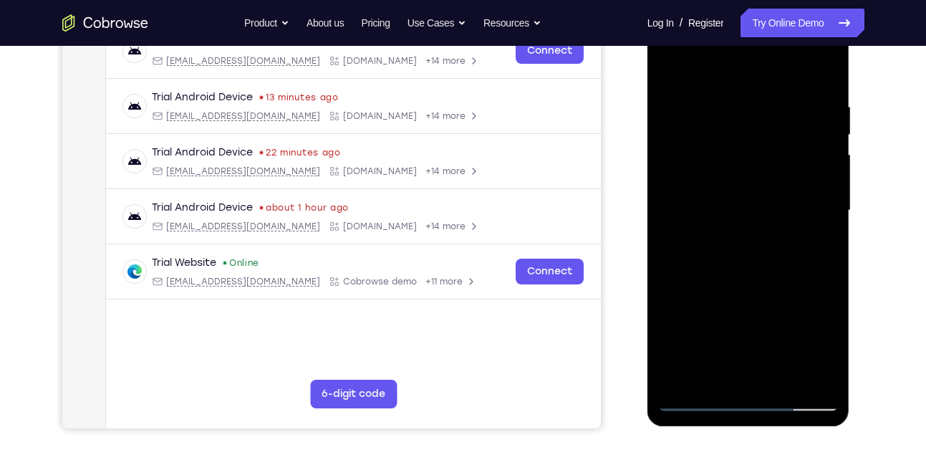
scroll to position [236, 0]
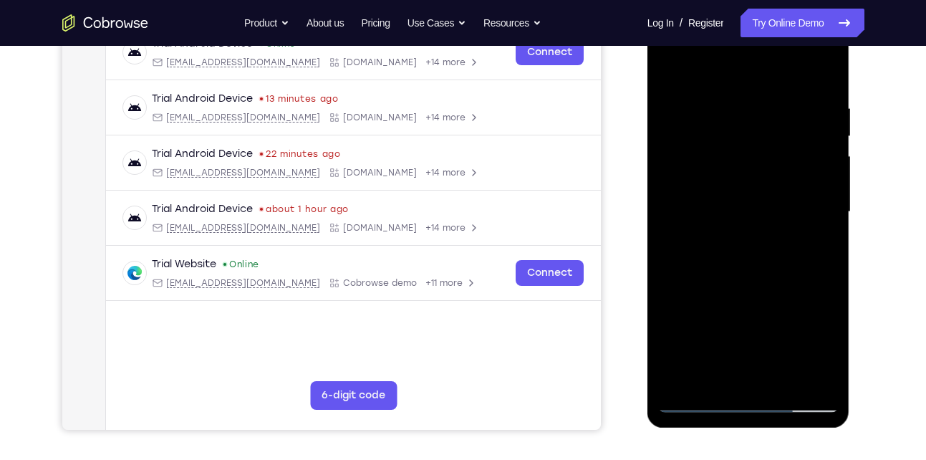
click at [723, 95] on div at bounding box center [748, 211] width 180 height 401
click at [822, 147] on div at bounding box center [748, 211] width 180 height 401
click at [823, 156] on div at bounding box center [748, 211] width 180 height 401
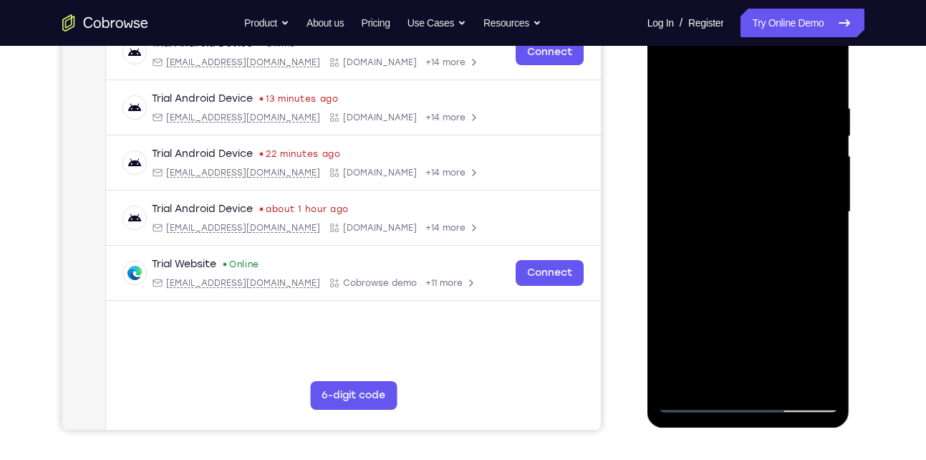
click at [826, 74] on div at bounding box center [748, 211] width 180 height 401
drag, startPoint x: 768, startPoint y: 128, endPoint x: 756, endPoint y: 355, distance: 227.3
click at [756, 355] on div at bounding box center [748, 211] width 180 height 401
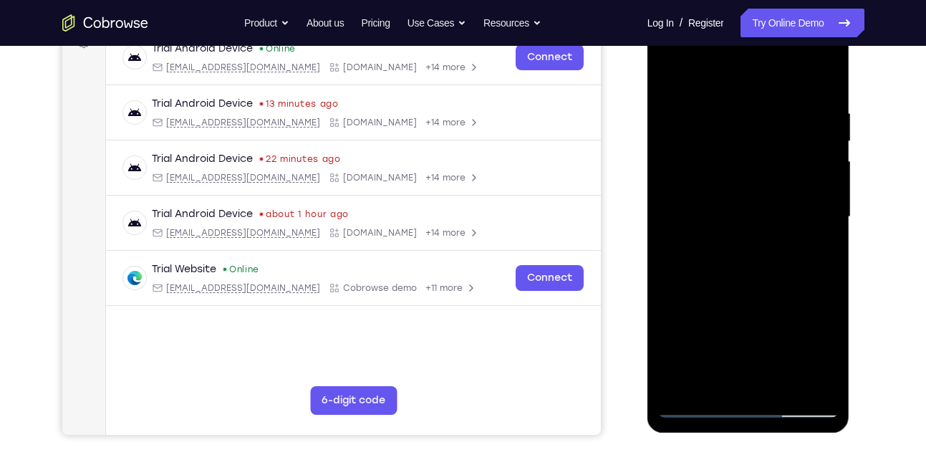
scroll to position [230, 0]
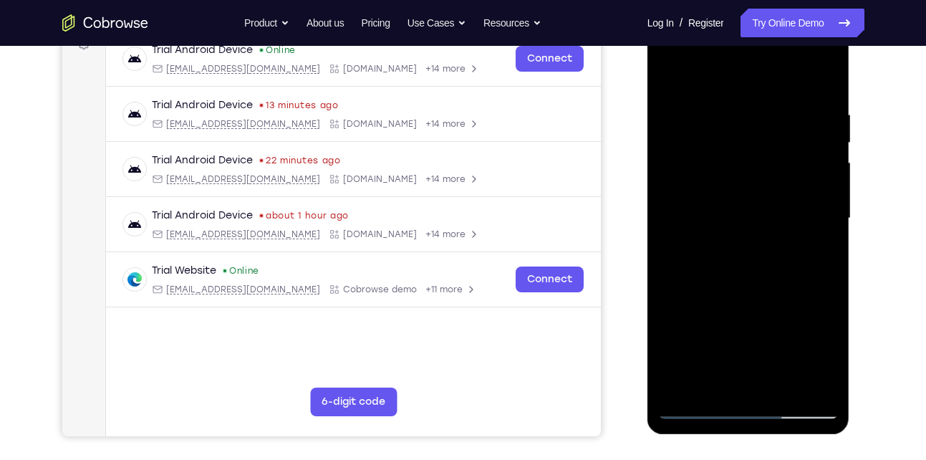
click at [733, 114] on div at bounding box center [748, 218] width 180 height 401
click at [821, 167] on div at bounding box center [748, 218] width 180 height 401
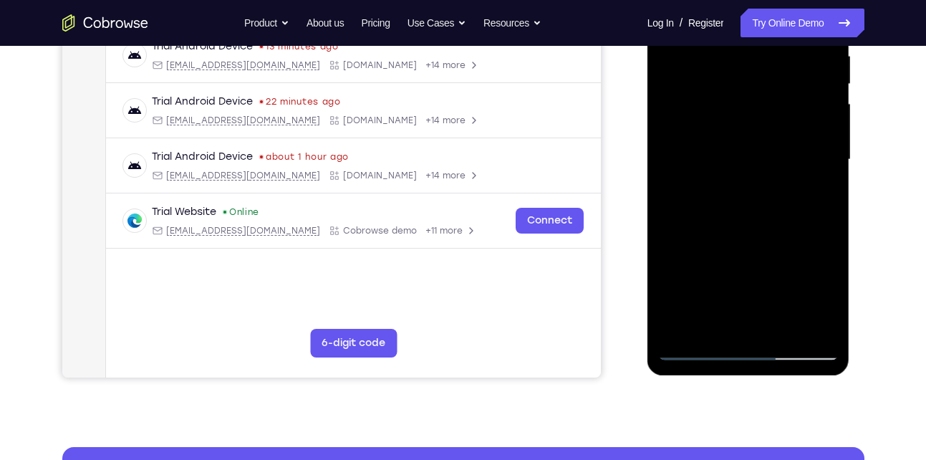
click at [824, 328] on div at bounding box center [748, 159] width 180 height 401
click at [806, 327] on div at bounding box center [748, 159] width 180 height 401
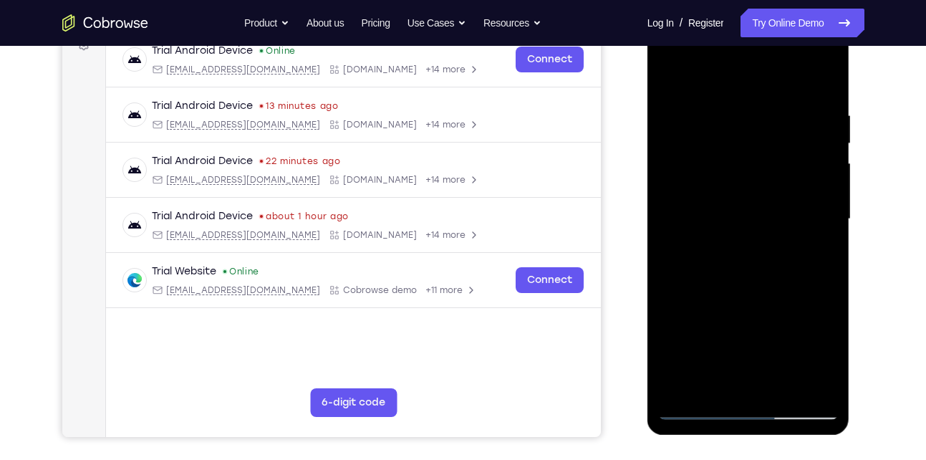
scroll to position [228, 0]
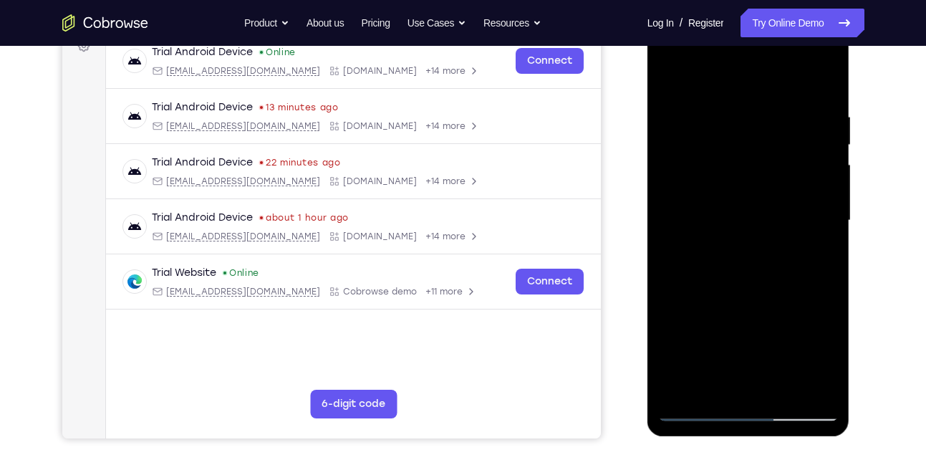
click at [821, 216] on div at bounding box center [748, 220] width 180 height 401
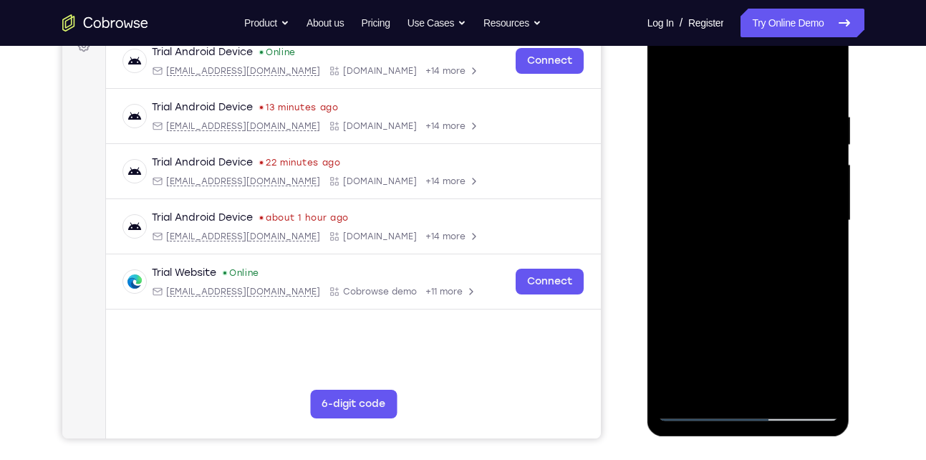
drag, startPoint x: 821, startPoint y: 216, endPoint x: 733, endPoint y: 209, distance: 88.4
click at [733, 209] on div at bounding box center [748, 220] width 180 height 401
click at [827, 180] on div at bounding box center [748, 220] width 180 height 401
drag, startPoint x: 793, startPoint y: 181, endPoint x: 693, endPoint y: 199, distance: 101.8
click at [693, 199] on div at bounding box center [748, 220] width 180 height 401
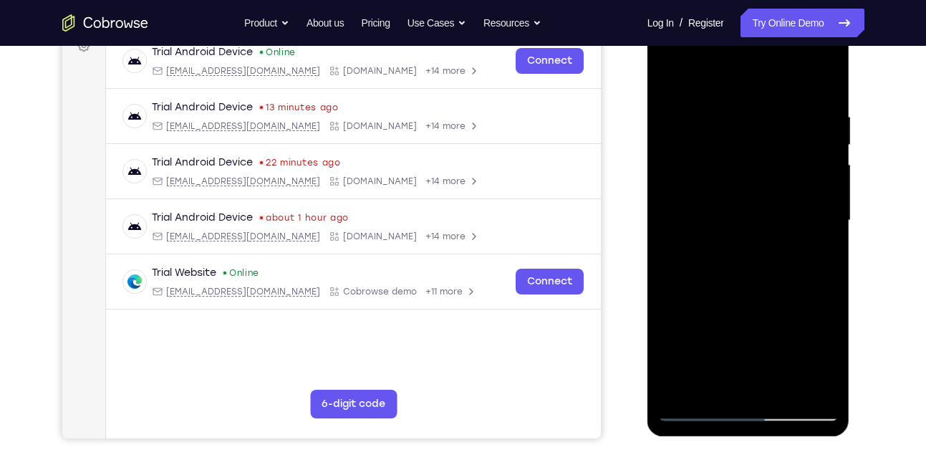
click at [798, 197] on div at bounding box center [748, 220] width 180 height 401
click at [827, 196] on div at bounding box center [748, 220] width 180 height 401
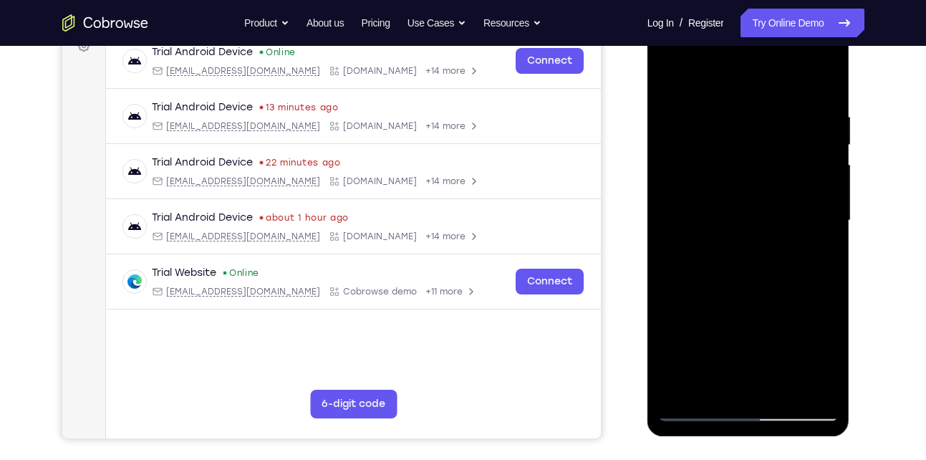
click at [826, 87] on div at bounding box center [748, 220] width 180 height 401
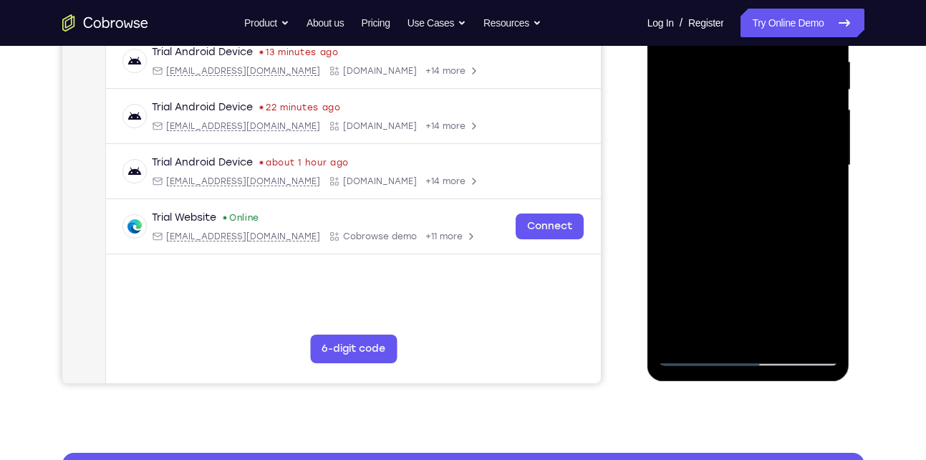
scroll to position [286, 0]
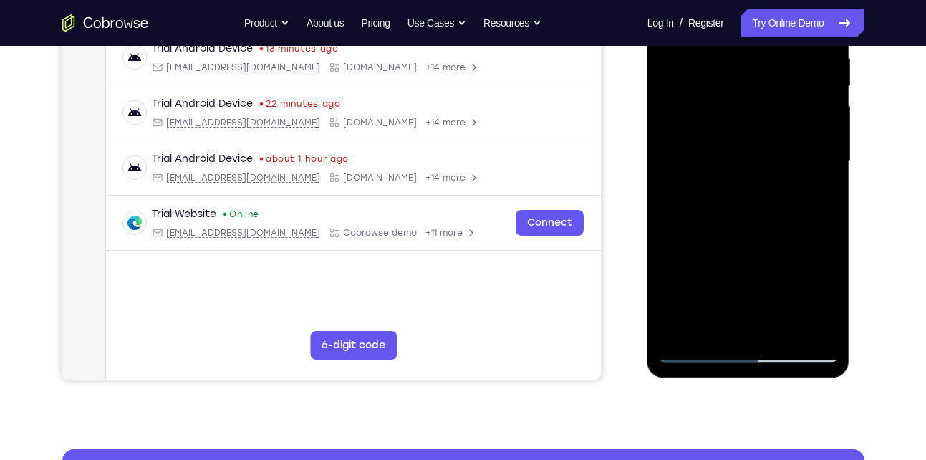
click at [782, 339] on div at bounding box center [748, 161] width 180 height 401
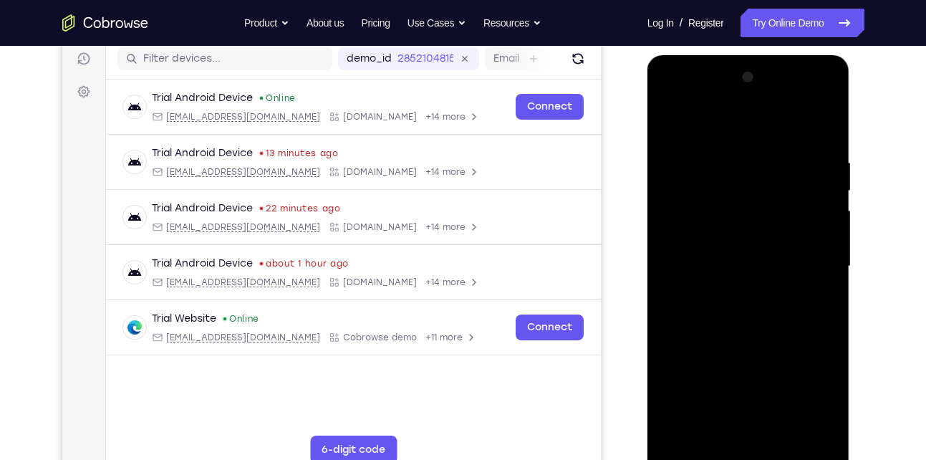
scroll to position [181, 0]
click at [673, 124] on div at bounding box center [748, 267] width 180 height 401
drag, startPoint x: 749, startPoint y: 162, endPoint x: 747, endPoint y: 348, distance: 186.2
click at [747, 348] on div at bounding box center [748, 267] width 180 height 401
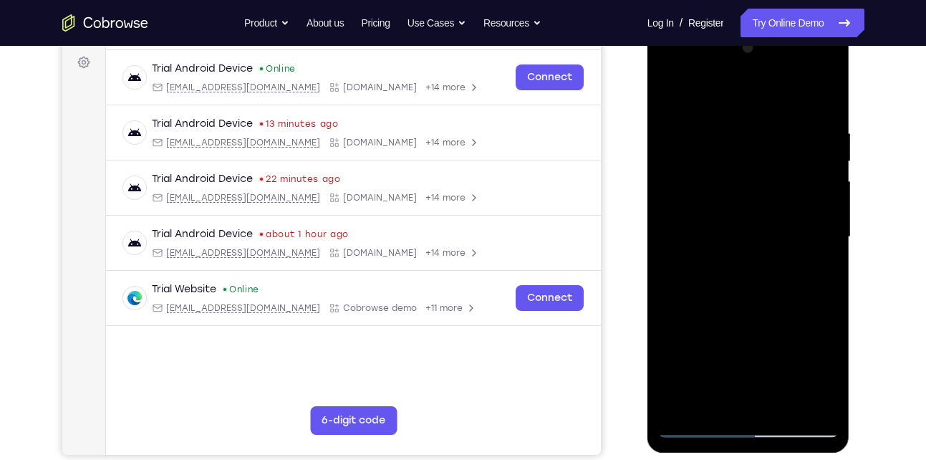
click at [731, 130] on div at bounding box center [748, 237] width 180 height 401
click at [814, 138] on div at bounding box center [748, 237] width 180 height 401
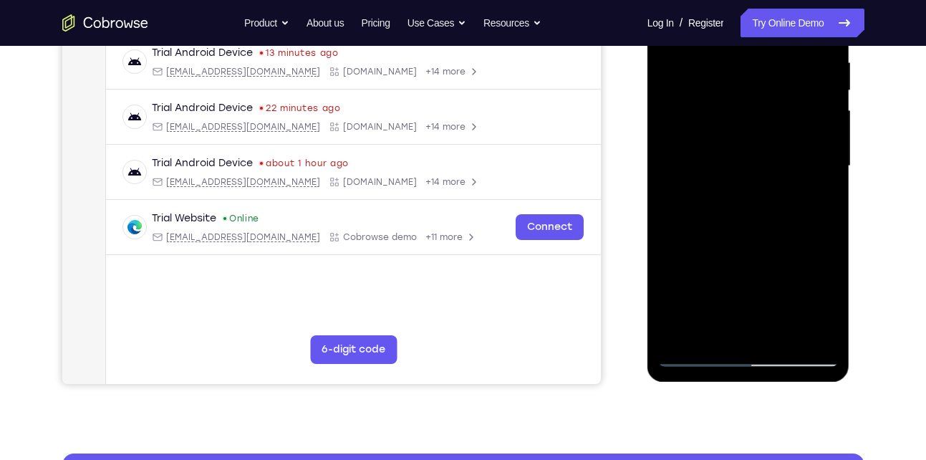
click at [809, 332] on div at bounding box center [748, 166] width 180 height 401
click at [816, 165] on div at bounding box center [748, 166] width 180 height 401
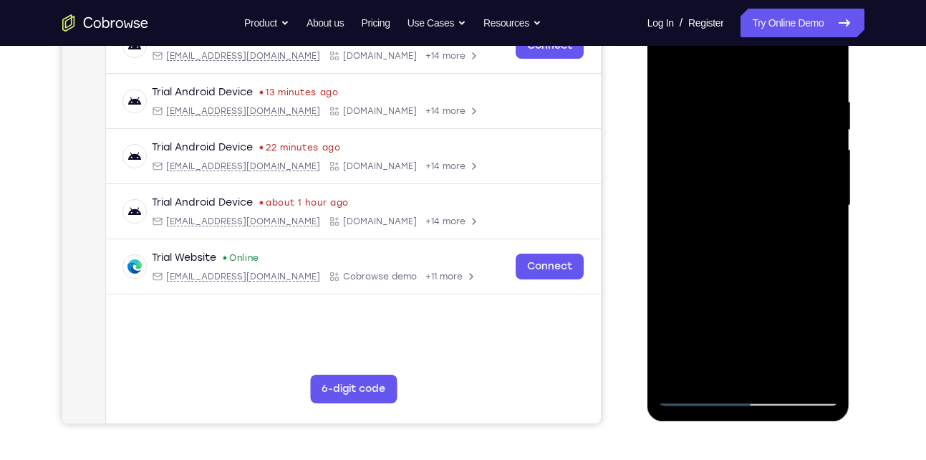
scroll to position [242, 0]
click at [688, 151] on div at bounding box center [748, 206] width 180 height 401
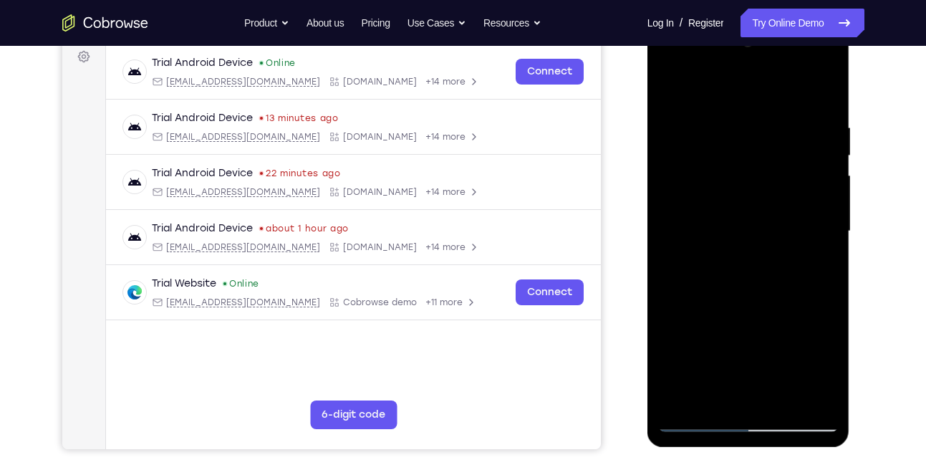
scroll to position [216, 0]
click at [680, 95] on div at bounding box center [748, 232] width 180 height 401
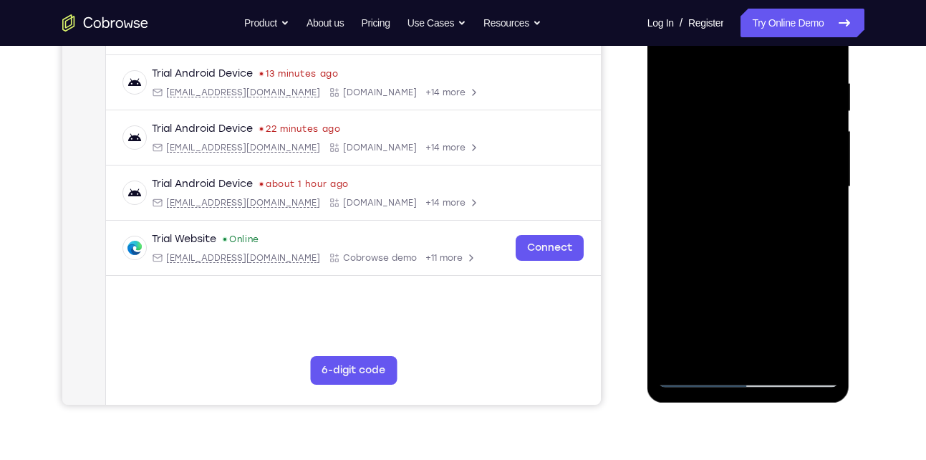
drag, startPoint x: 726, startPoint y: 199, endPoint x: 719, endPoint y: 134, distance: 65.6
click at [719, 134] on div at bounding box center [748, 186] width 180 height 401
drag, startPoint x: 766, startPoint y: 267, endPoint x: 754, endPoint y: 157, distance: 110.9
click at [754, 157] on div at bounding box center [748, 186] width 180 height 401
click at [691, 228] on div at bounding box center [748, 186] width 180 height 401
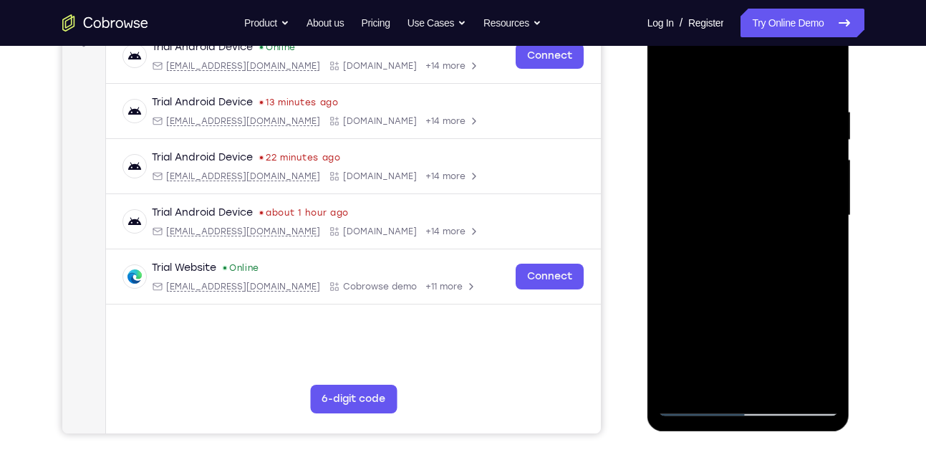
scroll to position [231, 0]
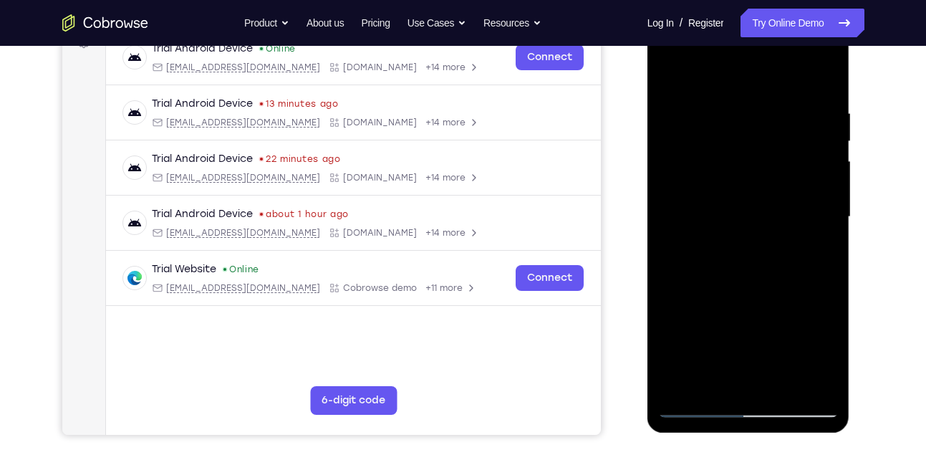
drag, startPoint x: 784, startPoint y: 170, endPoint x: 783, endPoint y: 263, distance: 93.1
click at [783, 263] on div at bounding box center [748, 216] width 180 height 401
click at [826, 191] on div at bounding box center [748, 216] width 180 height 401
click at [826, 198] on div at bounding box center [748, 216] width 180 height 401
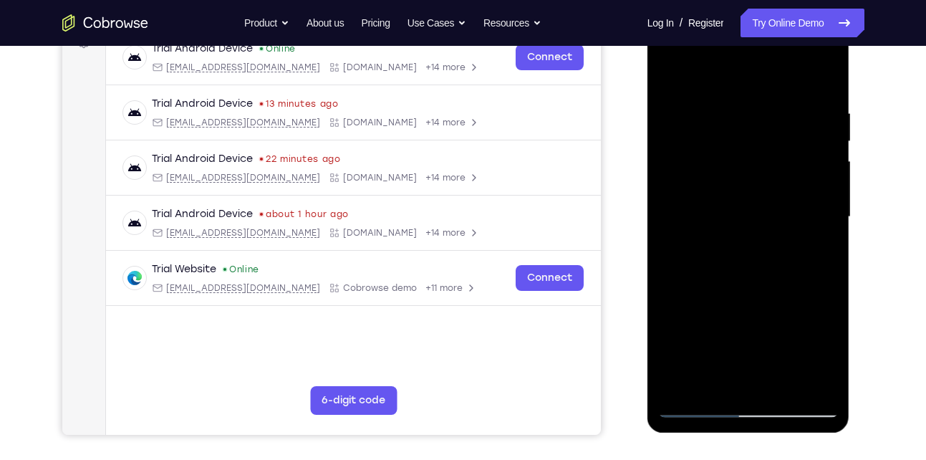
click at [826, 198] on div at bounding box center [748, 216] width 180 height 401
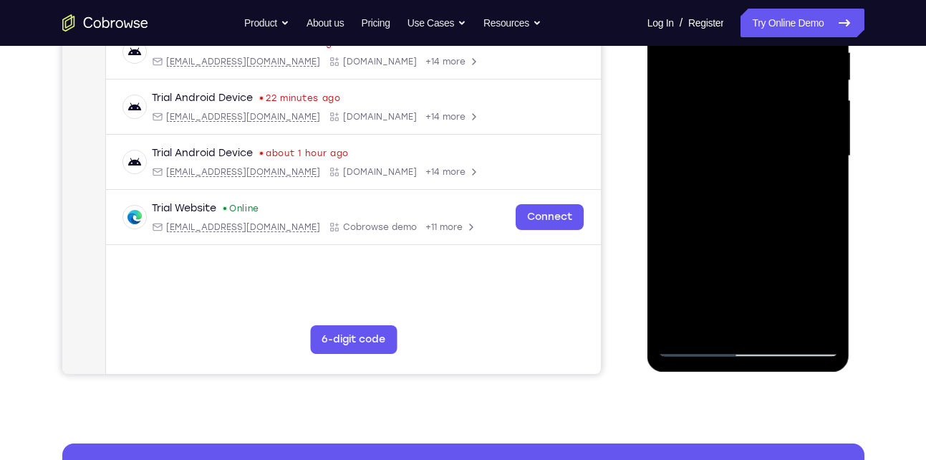
scroll to position [293, 0]
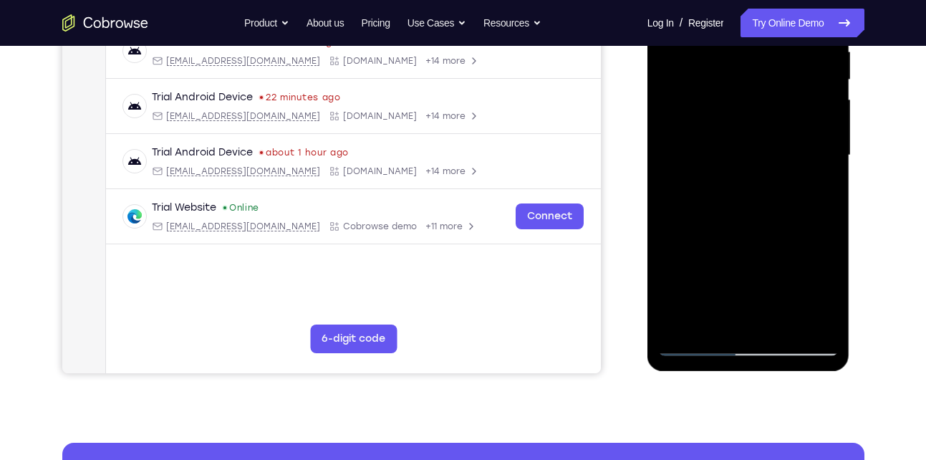
click at [781, 325] on div at bounding box center [748, 155] width 180 height 401
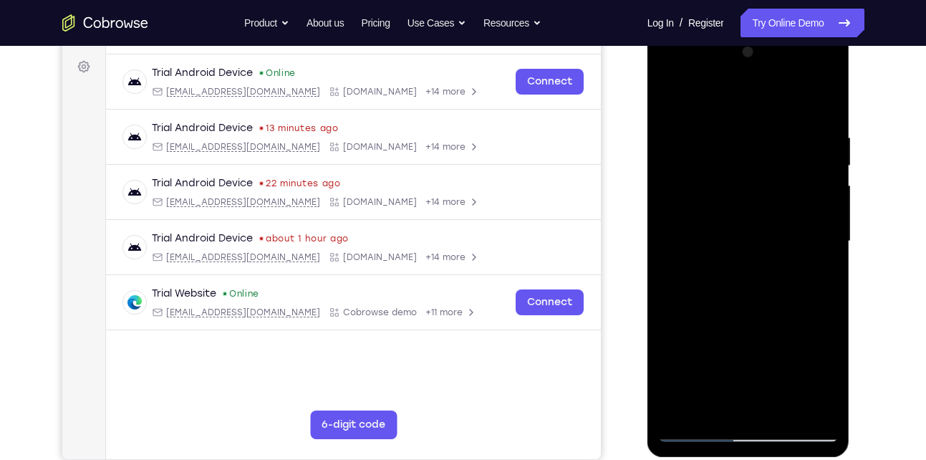
scroll to position [205, 0]
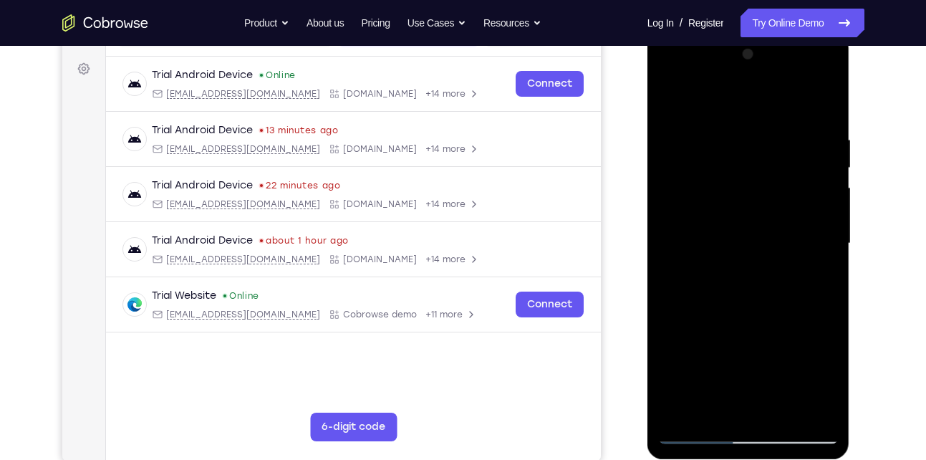
click at [672, 104] on div at bounding box center [748, 243] width 180 height 401
drag, startPoint x: 754, startPoint y: 141, endPoint x: 752, endPoint y: 338, distance: 197.0
click at [752, 338] on div at bounding box center [748, 243] width 180 height 401
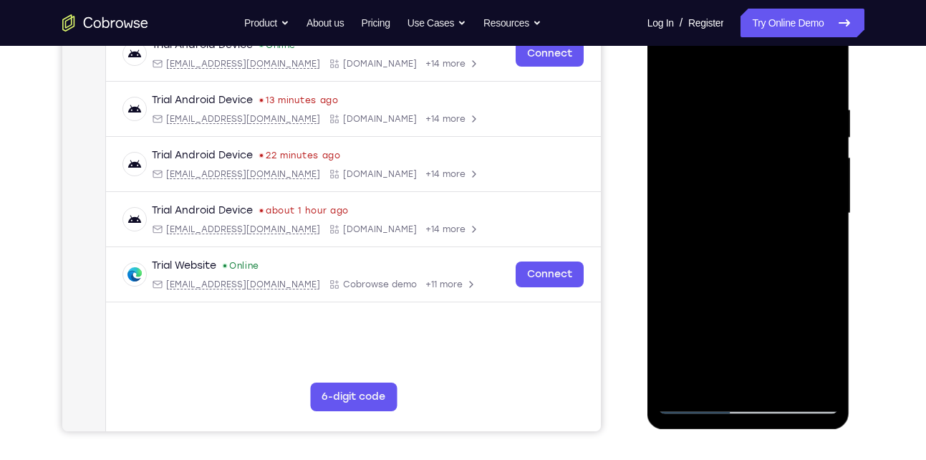
scroll to position [234, 0]
click at [733, 101] on div at bounding box center [748, 214] width 180 height 401
click at [826, 173] on div at bounding box center [748, 214] width 180 height 401
click at [823, 119] on div at bounding box center [748, 214] width 180 height 401
click at [688, 175] on div at bounding box center [748, 214] width 180 height 401
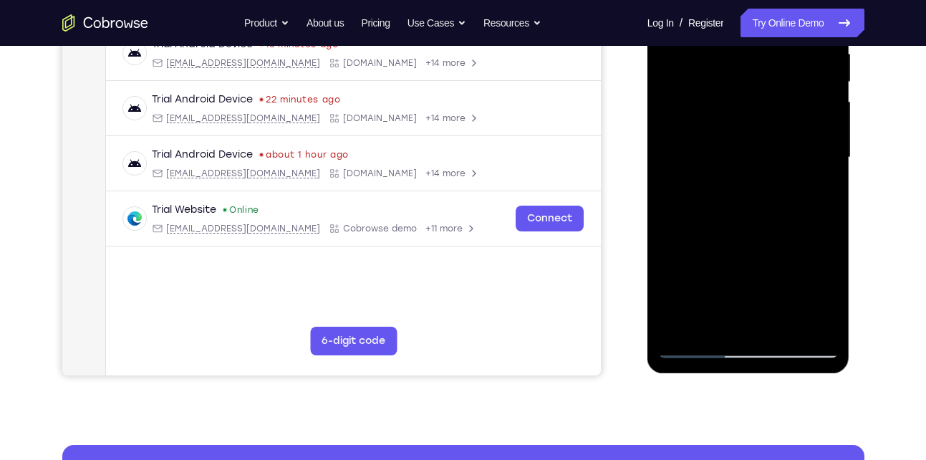
scroll to position [292, 0]
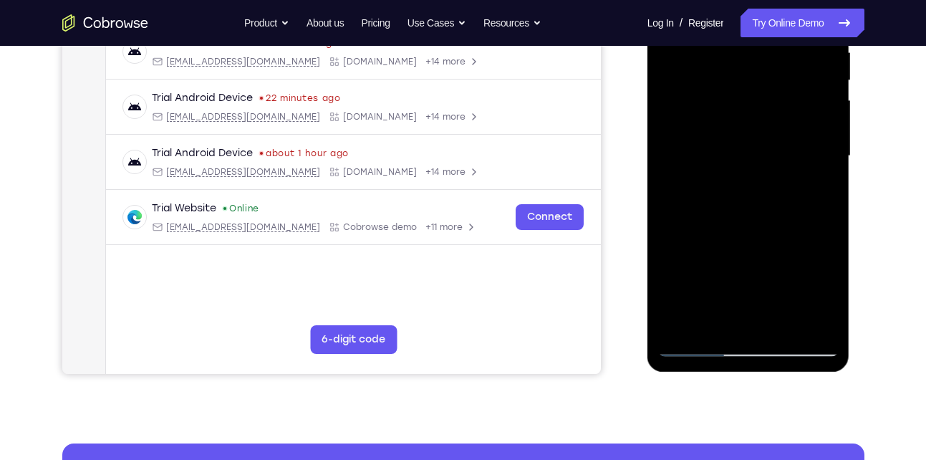
click at [802, 318] on div at bounding box center [748, 156] width 180 height 401
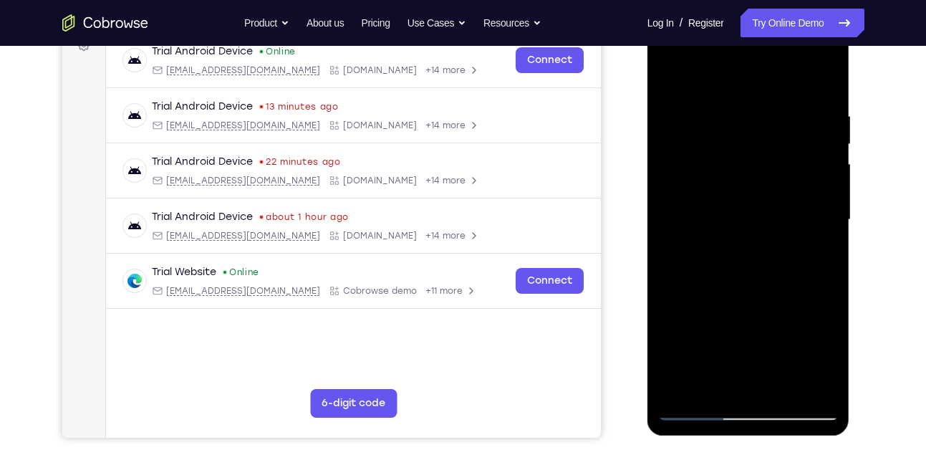
scroll to position [226, 0]
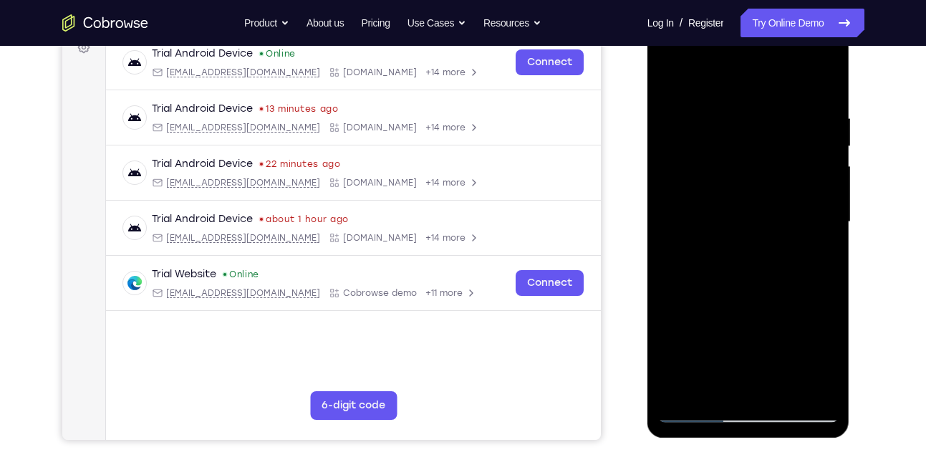
click at [807, 178] on div at bounding box center [748, 221] width 180 height 401
click at [675, 198] on div at bounding box center [748, 221] width 180 height 401
click at [816, 90] on div at bounding box center [748, 221] width 180 height 401
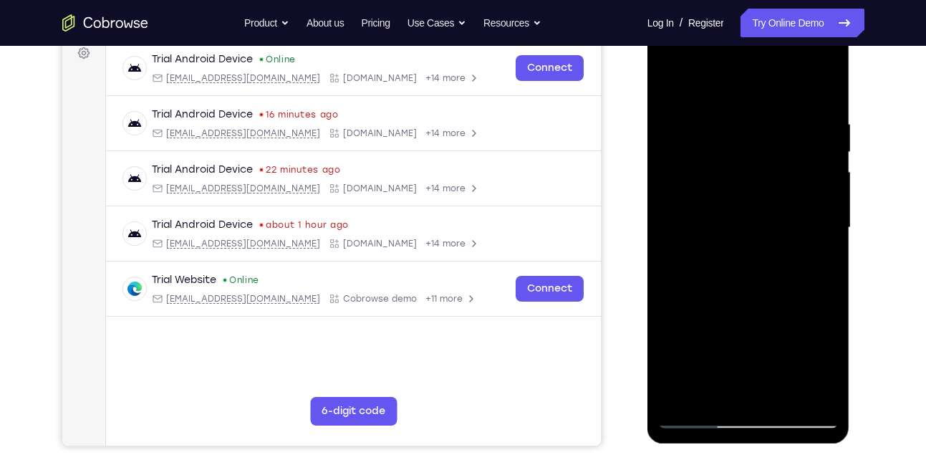
scroll to position [220, 0]
click at [829, 79] on div at bounding box center [748, 228] width 180 height 401
click at [734, 105] on div at bounding box center [748, 228] width 180 height 401
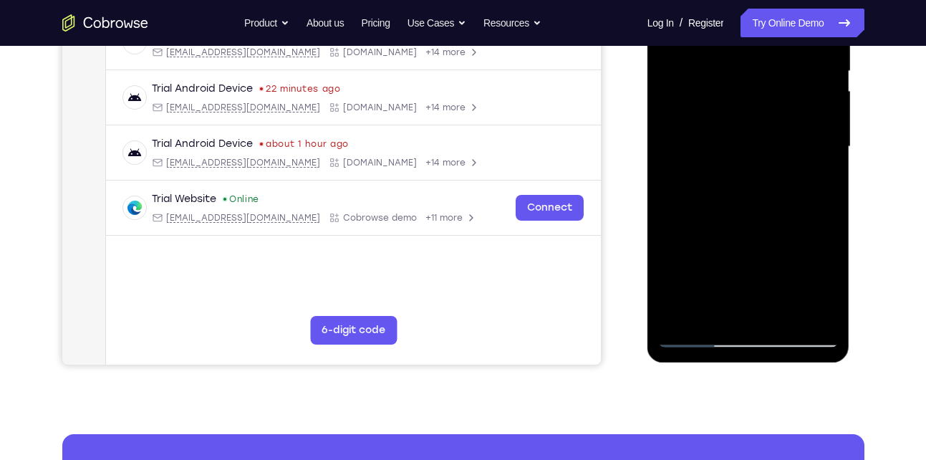
scroll to position [241, 0]
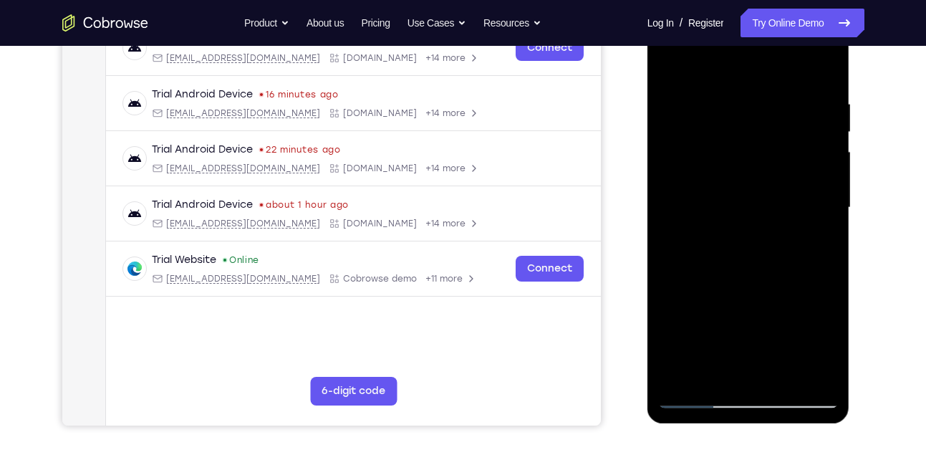
drag, startPoint x: 735, startPoint y: 251, endPoint x: 734, endPoint y: 133, distance: 118.2
click at [734, 133] on div at bounding box center [748, 207] width 180 height 401
drag, startPoint x: 735, startPoint y: 276, endPoint x: 732, endPoint y: 176, distance: 100.3
click at [732, 176] on div at bounding box center [748, 207] width 180 height 401
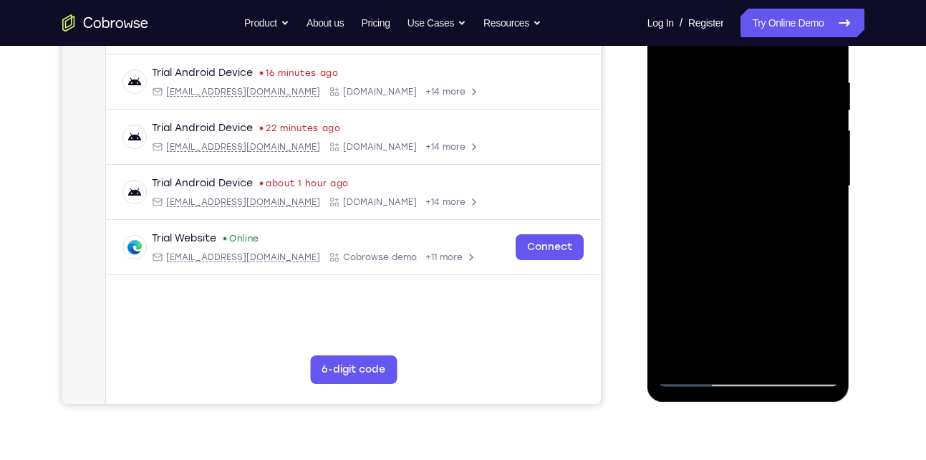
scroll to position [286, 0]
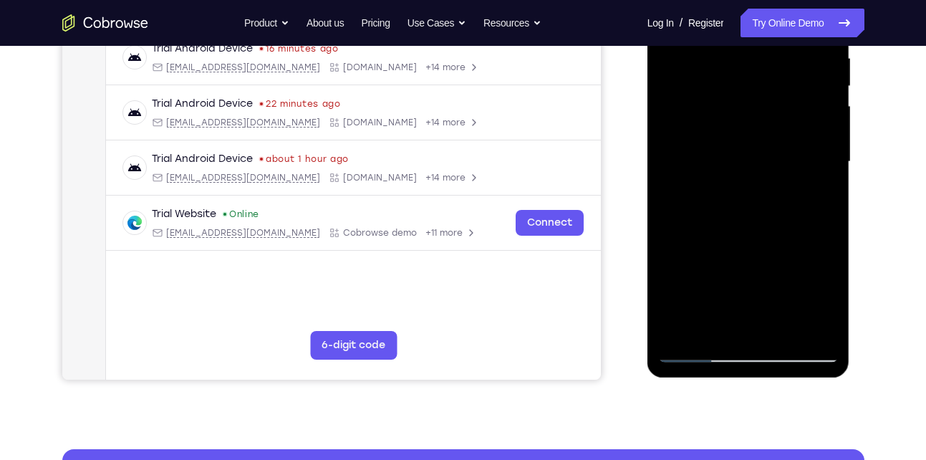
click at [698, 352] on div at bounding box center [748, 161] width 180 height 401
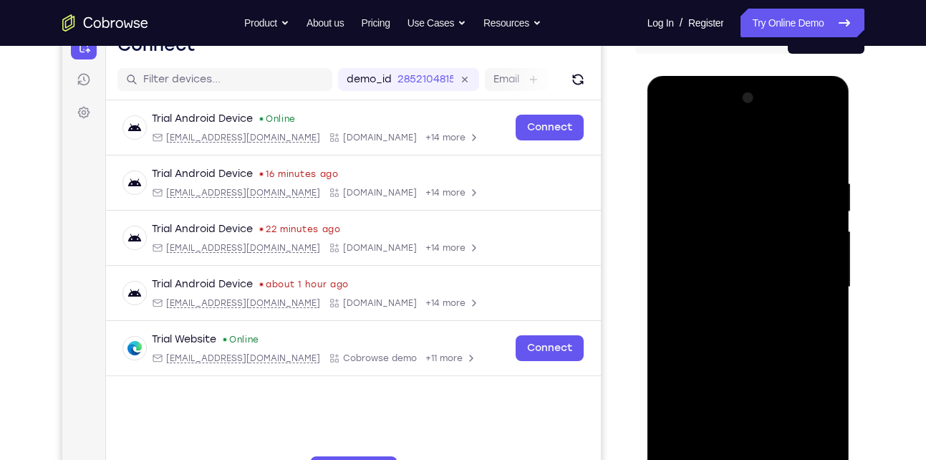
scroll to position [158, 0]
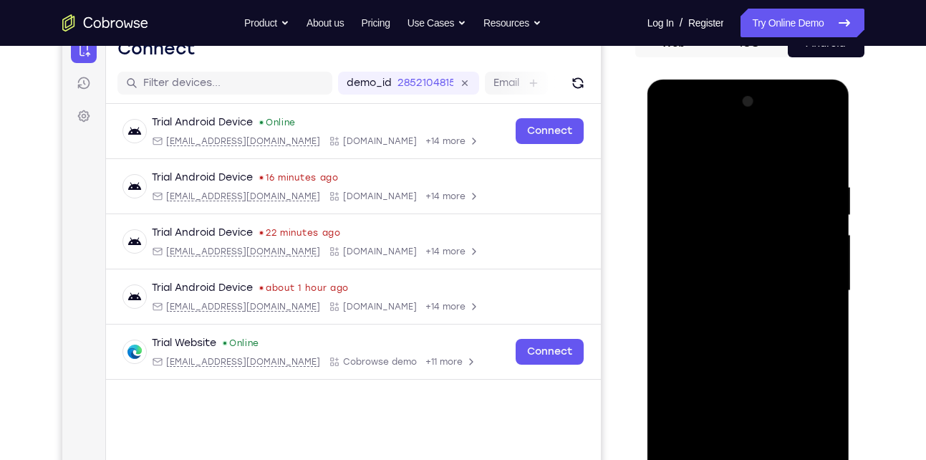
drag, startPoint x: 718, startPoint y: 323, endPoint x: 714, endPoint y: 340, distance: 17.6
click at [714, 340] on div at bounding box center [748, 290] width 180 height 401
drag, startPoint x: 729, startPoint y: 211, endPoint x: 719, endPoint y: 315, distance: 105.0
click at [719, 315] on div at bounding box center [748, 290] width 180 height 401
click at [722, 170] on div at bounding box center [748, 290] width 180 height 401
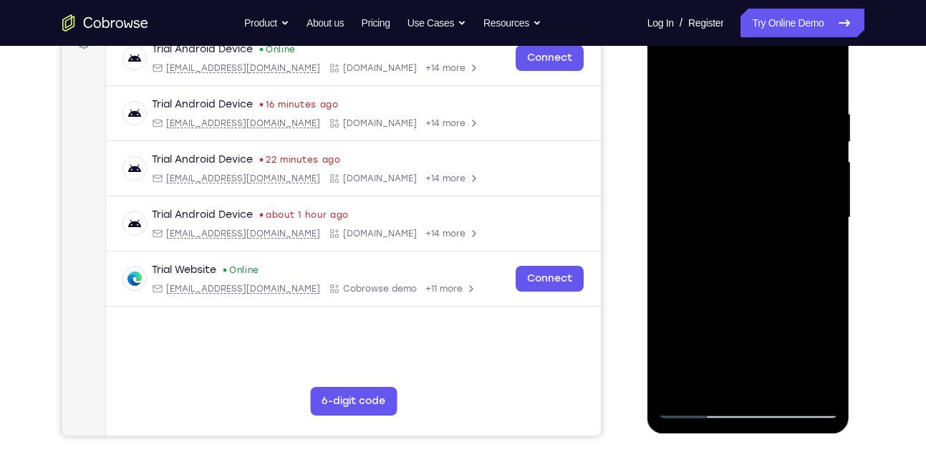
scroll to position [231, 0]
drag, startPoint x: 720, startPoint y: 174, endPoint x: 713, endPoint y: 151, distance: 24.0
click at [713, 151] on div at bounding box center [748, 216] width 180 height 401
drag, startPoint x: 719, startPoint y: 268, endPoint x: 708, endPoint y: 159, distance: 109.5
click at [708, 159] on div at bounding box center [748, 216] width 180 height 401
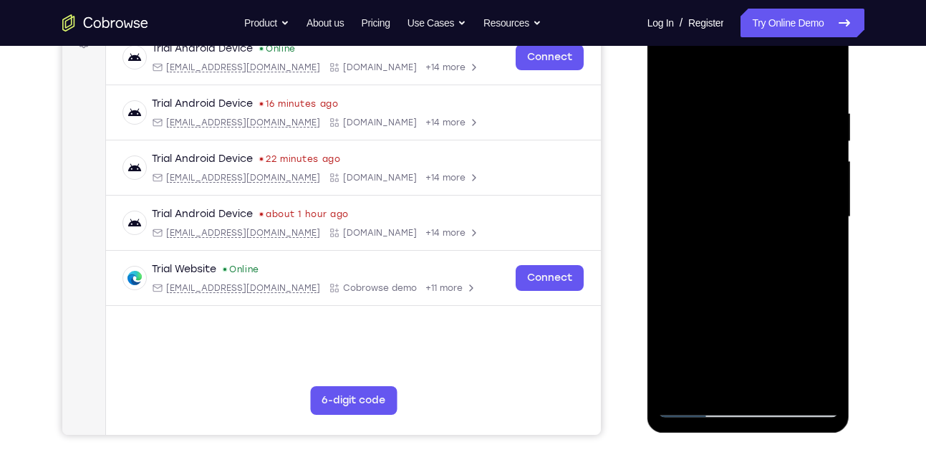
click at [713, 216] on div at bounding box center [748, 216] width 180 height 401
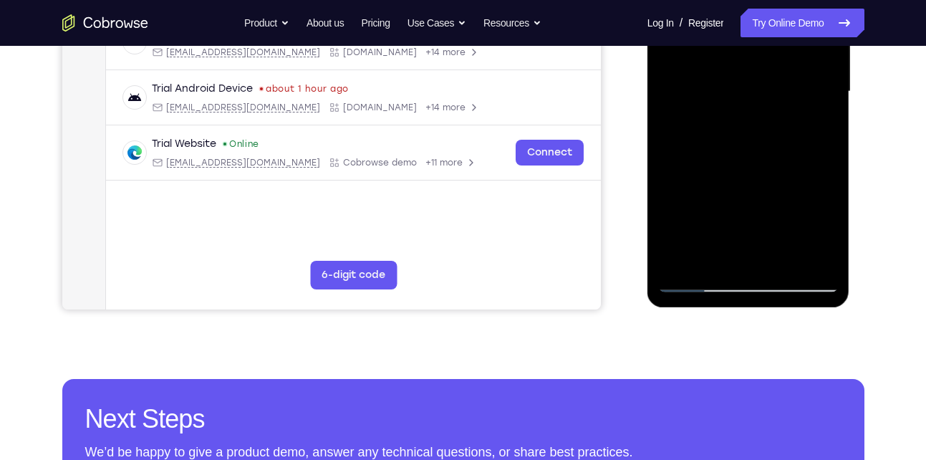
scroll to position [357, 0]
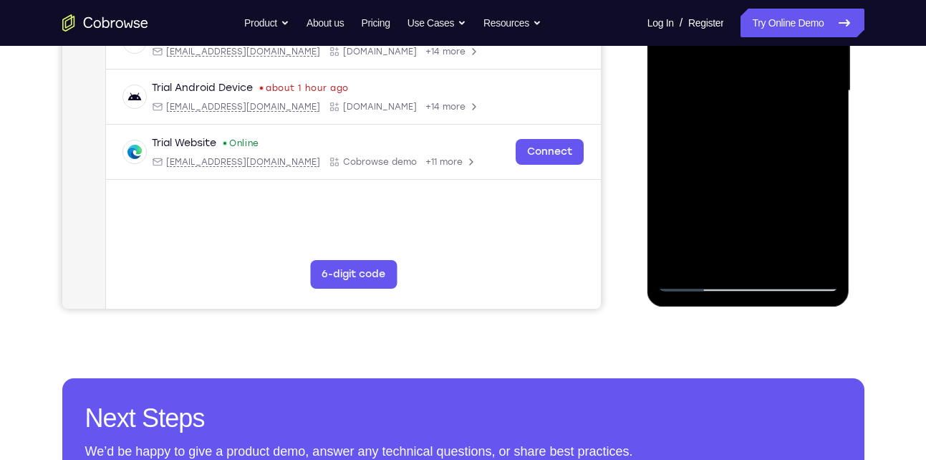
click at [818, 261] on div at bounding box center [748, 90] width 180 height 401
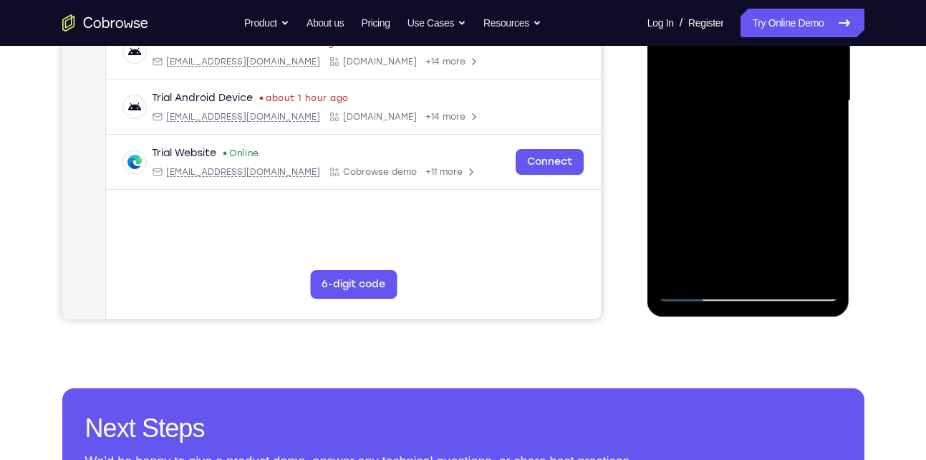
click at [783, 274] on div at bounding box center [748, 100] width 180 height 401
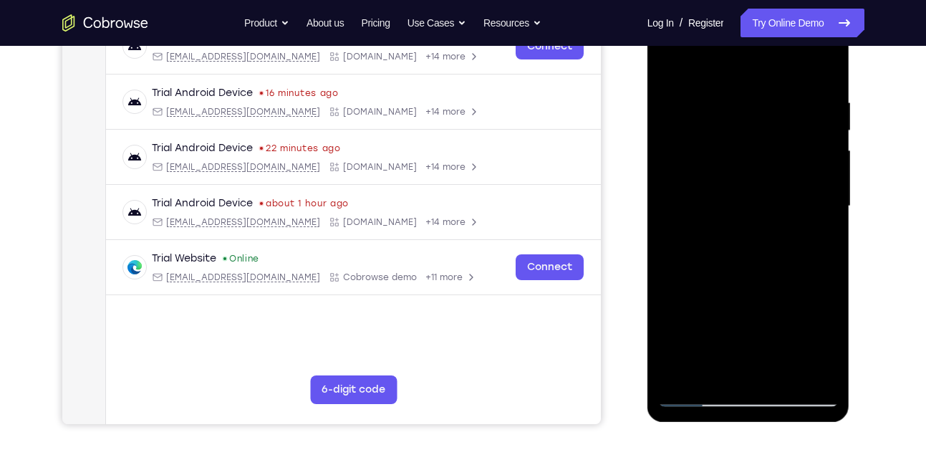
scroll to position [241, 0]
click at [671, 67] on div at bounding box center [748, 206] width 180 height 401
drag, startPoint x: 691, startPoint y: 91, endPoint x: 690, endPoint y: 204, distance: 113.2
click at [690, 204] on div at bounding box center [748, 206] width 180 height 401
drag, startPoint x: 730, startPoint y: 137, endPoint x: 735, endPoint y: 325, distance: 188.4
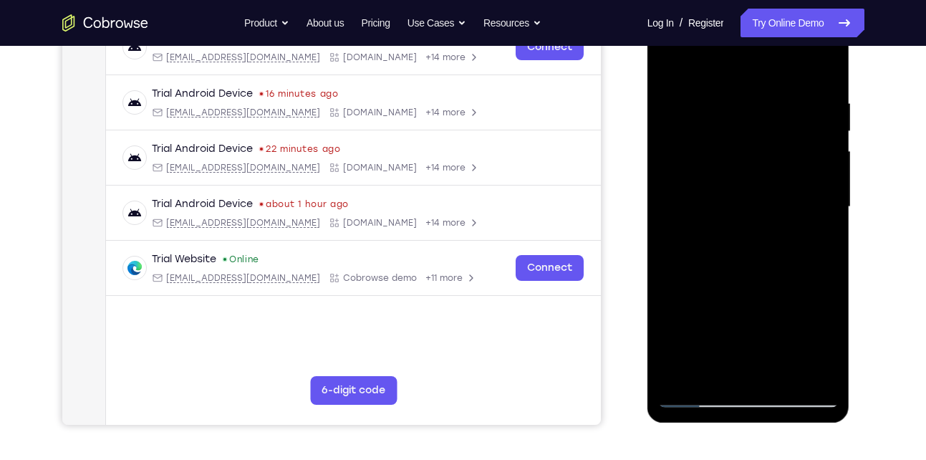
click at [735, 325] on div at bounding box center [748, 206] width 180 height 401
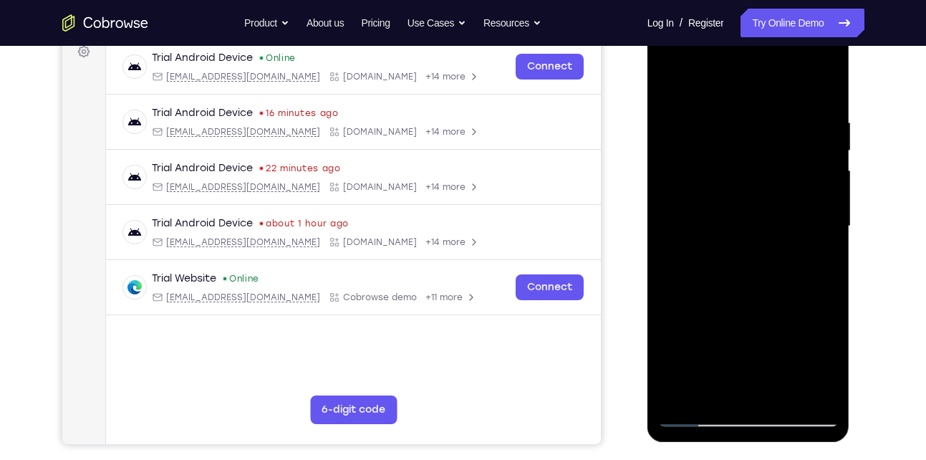
scroll to position [221, 0]
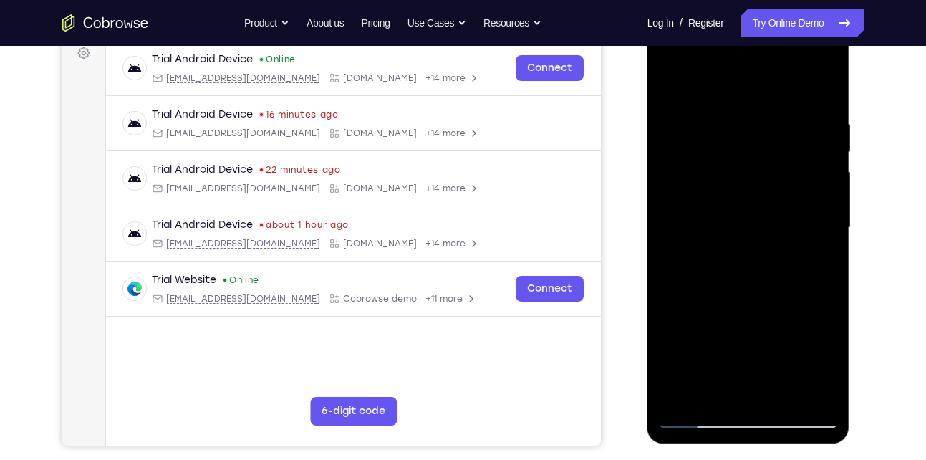
click at [729, 115] on div at bounding box center [748, 227] width 180 height 401
click at [820, 155] on div at bounding box center [748, 227] width 180 height 401
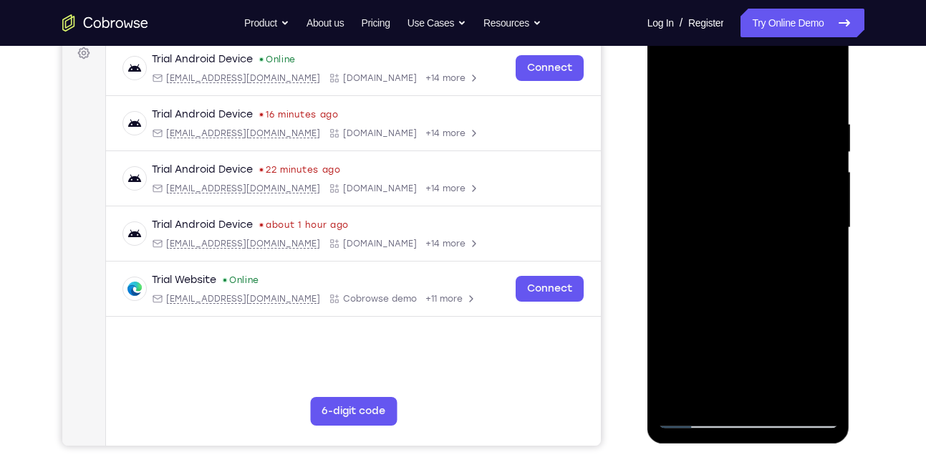
click at [820, 155] on div at bounding box center [748, 227] width 180 height 401
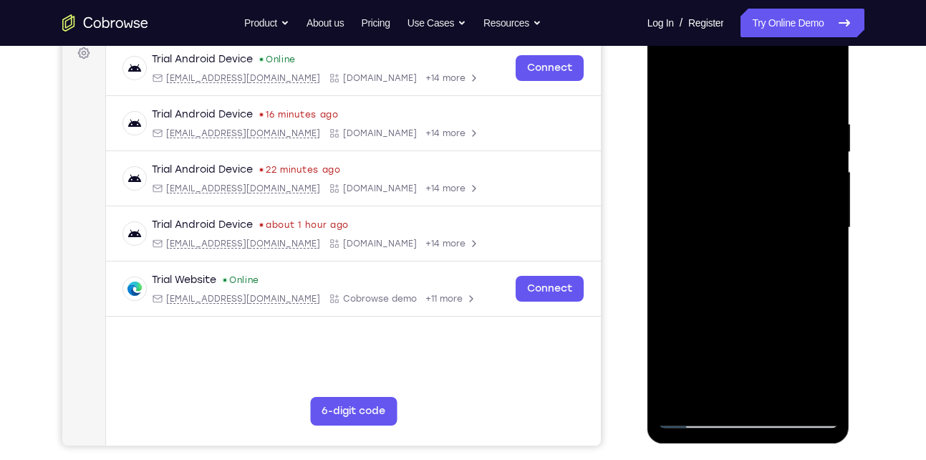
drag, startPoint x: 820, startPoint y: 155, endPoint x: 723, endPoint y: 171, distance: 98.7
click at [723, 171] on div at bounding box center [748, 227] width 180 height 401
click at [805, 154] on div at bounding box center [748, 227] width 180 height 401
click at [826, 87] on div at bounding box center [748, 227] width 180 height 401
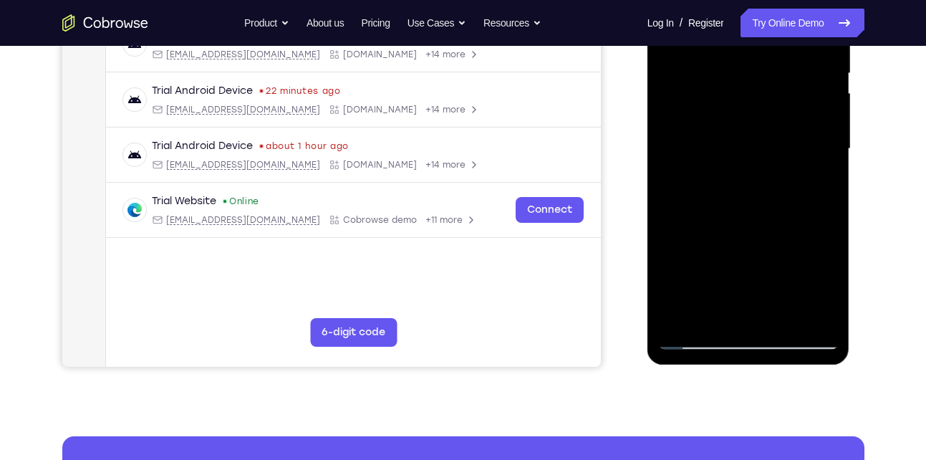
scroll to position [301, 0]
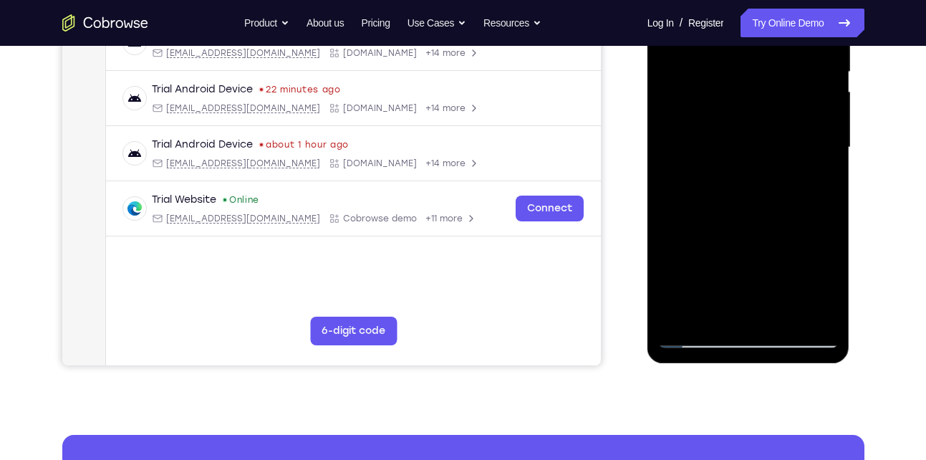
click at [829, 321] on div at bounding box center [748, 147] width 180 height 401
click at [783, 312] on div at bounding box center [748, 147] width 180 height 401
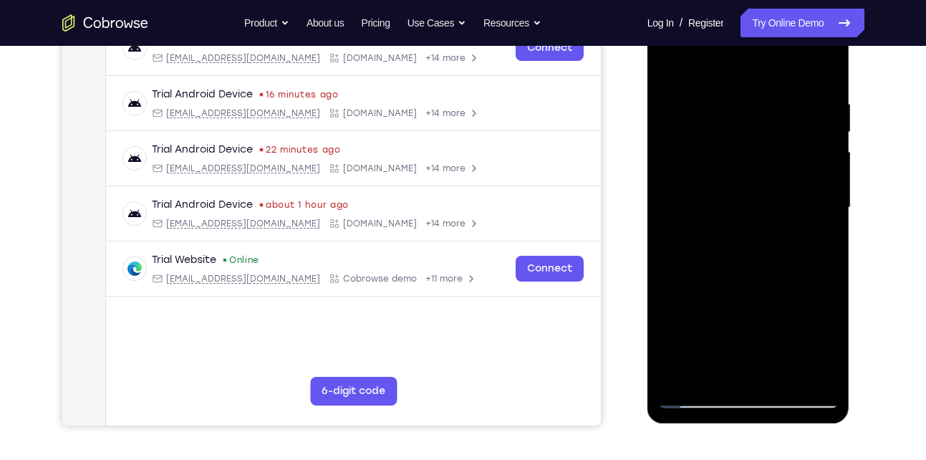
scroll to position [217, 0]
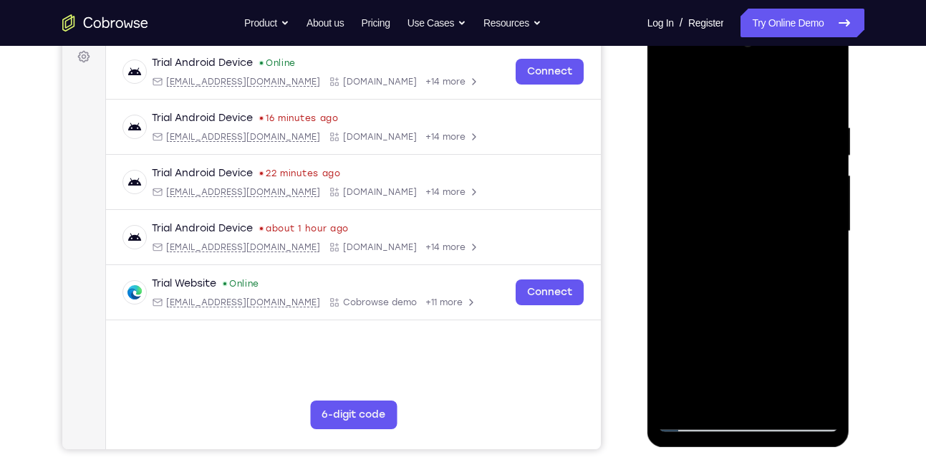
click at [673, 90] on div at bounding box center [748, 231] width 180 height 401
drag, startPoint x: 716, startPoint y: 113, endPoint x: 724, endPoint y: 327, distance: 214.3
click at [724, 327] on div at bounding box center [748, 231] width 180 height 401
click at [723, 122] on div at bounding box center [748, 231] width 180 height 401
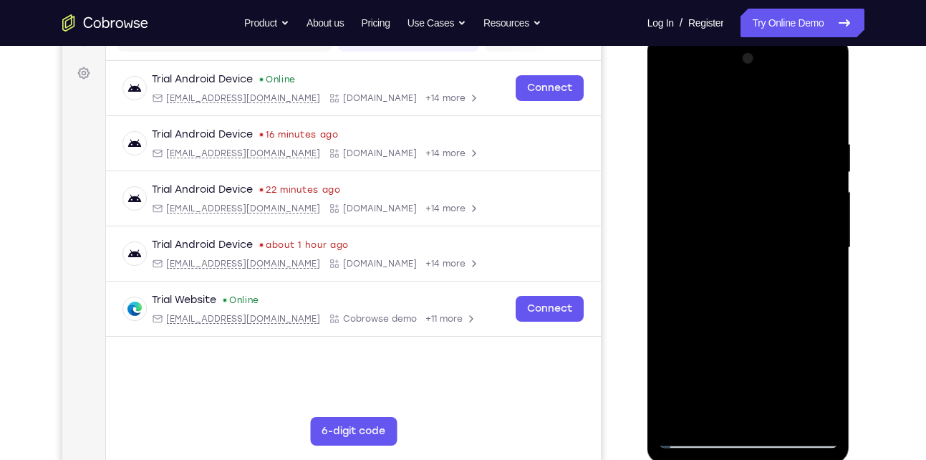
scroll to position [198, 0]
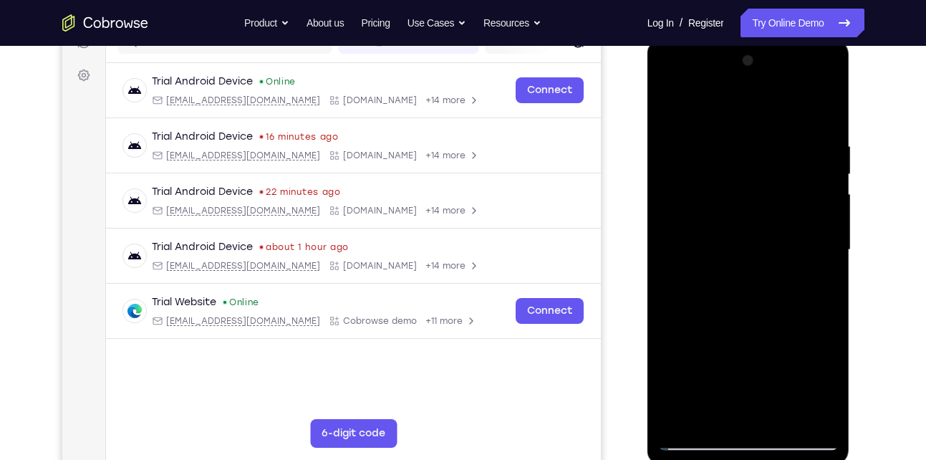
click at [821, 178] on div at bounding box center [748, 249] width 180 height 401
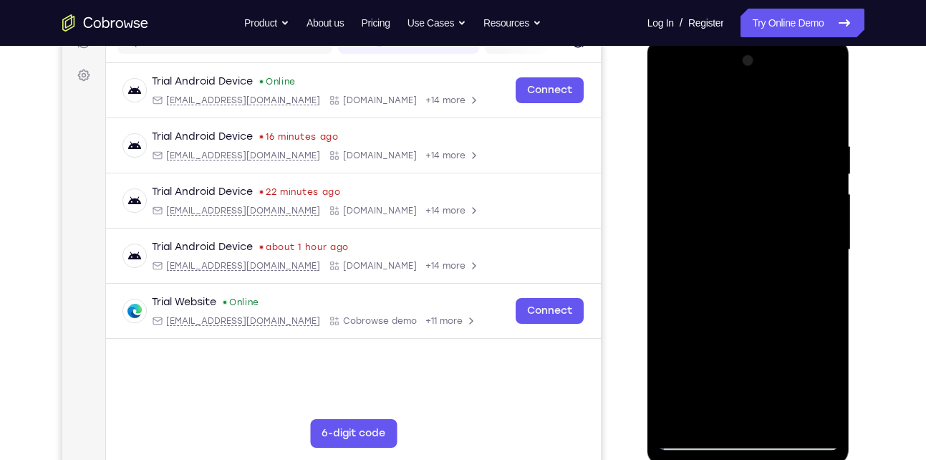
click at [821, 178] on div at bounding box center [748, 249] width 180 height 401
click at [817, 145] on div at bounding box center [748, 249] width 180 height 401
click at [822, 115] on div at bounding box center [748, 249] width 180 height 401
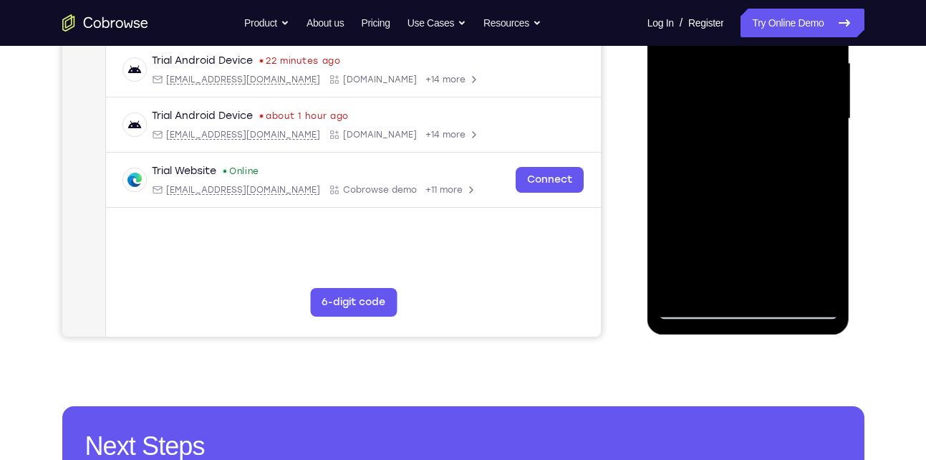
scroll to position [330, 0]
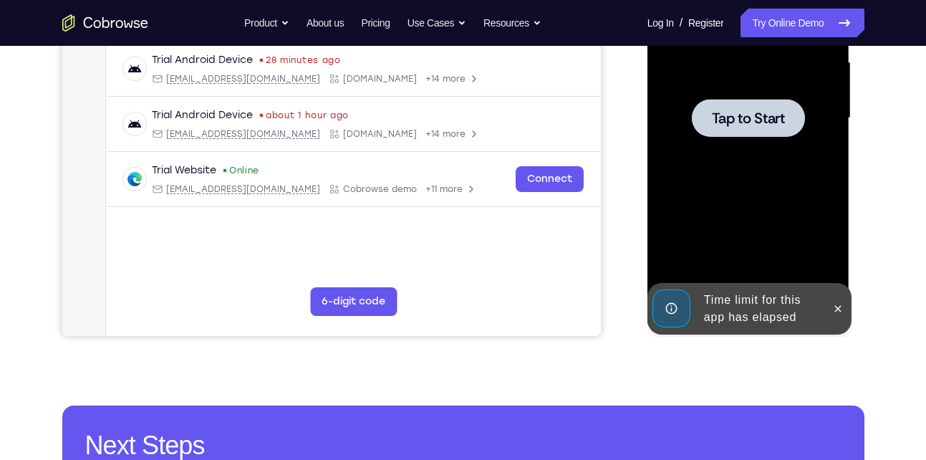
click at [712, 210] on div at bounding box center [748, 118] width 180 height 401
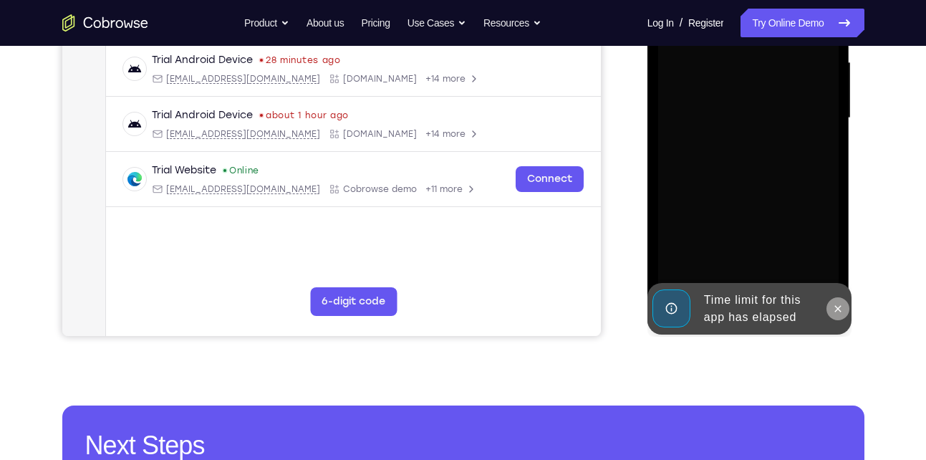
click at [840, 307] on icon at bounding box center [837, 308] width 11 height 11
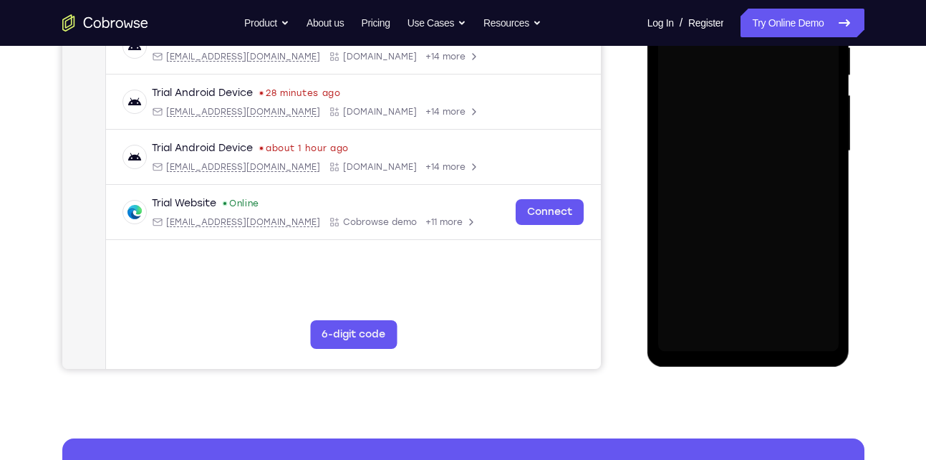
scroll to position [292, 0]
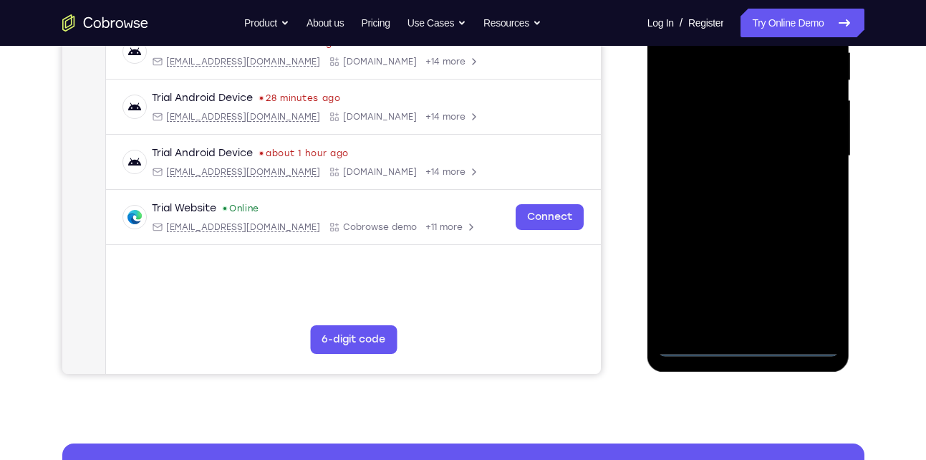
click at [750, 342] on div at bounding box center [748, 156] width 180 height 401
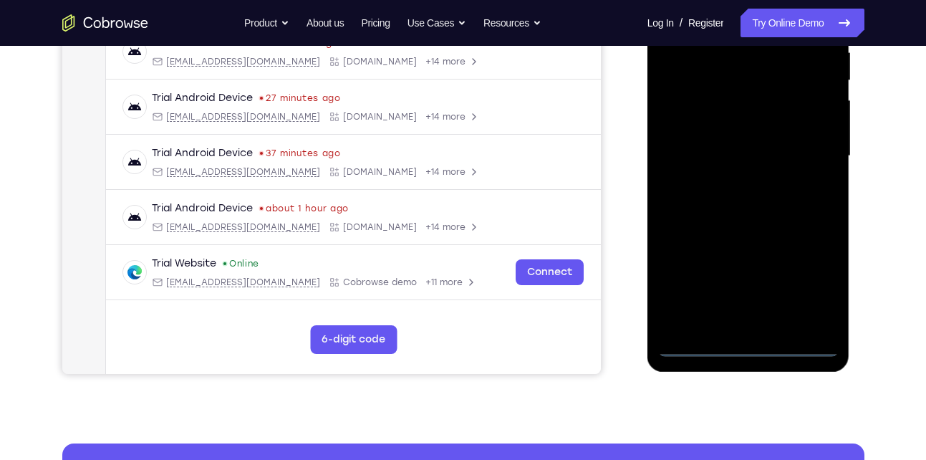
click at [816, 292] on div at bounding box center [748, 156] width 180 height 401
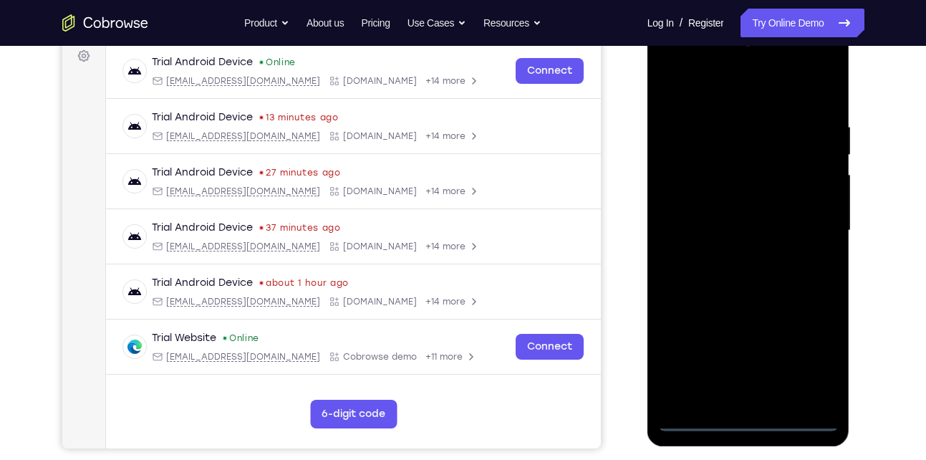
scroll to position [216, 0]
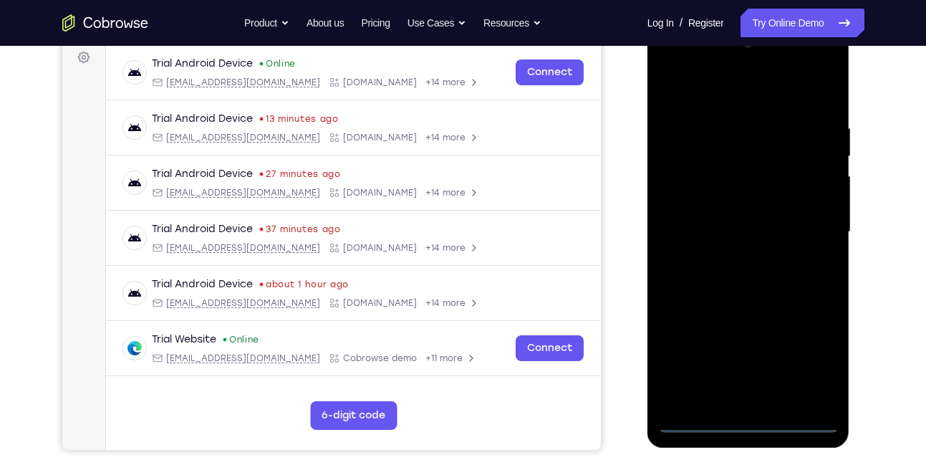
click at [716, 95] on div at bounding box center [748, 232] width 180 height 401
click at [810, 221] on div at bounding box center [748, 232] width 180 height 401
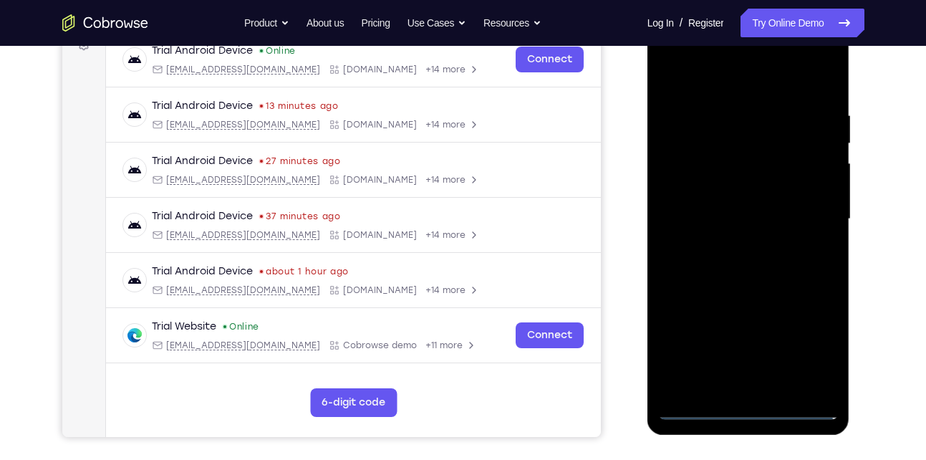
scroll to position [230, 0]
click at [733, 249] on div at bounding box center [748, 218] width 180 height 401
click at [766, 198] on div at bounding box center [748, 218] width 180 height 401
click at [755, 216] on div at bounding box center [748, 218] width 180 height 401
click at [730, 269] on div at bounding box center [748, 218] width 180 height 401
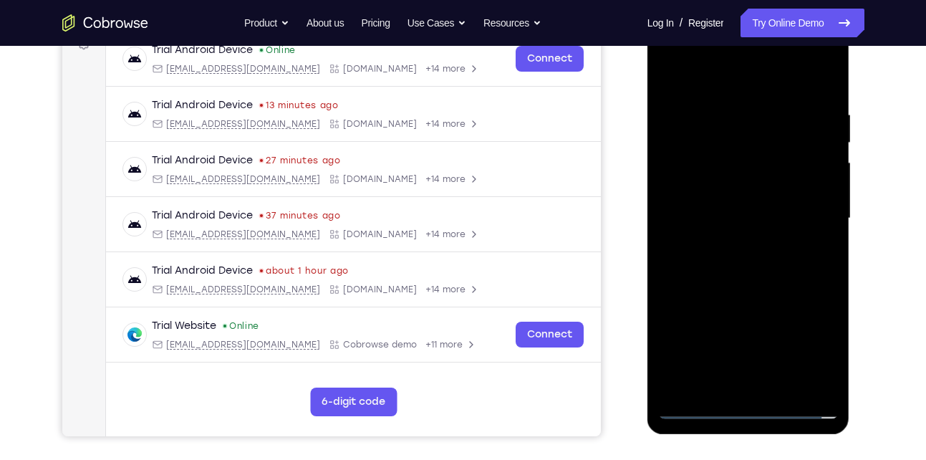
click at [715, 270] on div at bounding box center [748, 218] width 180 height 401
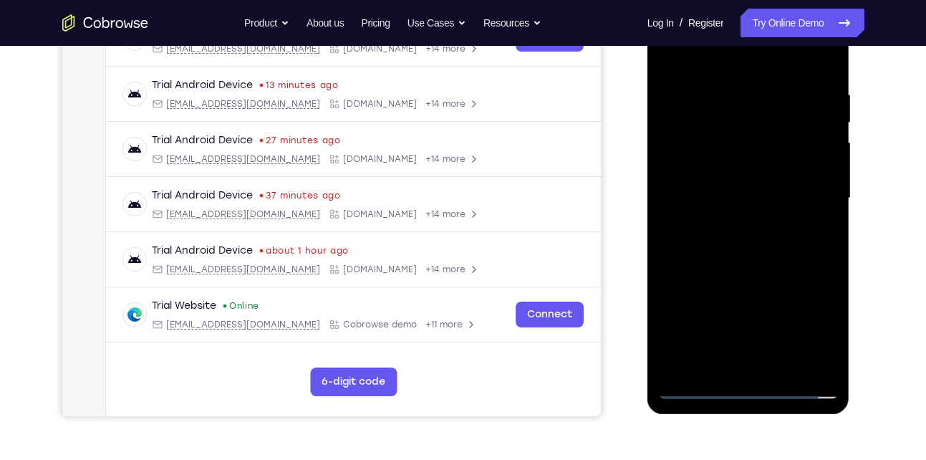
scroll to position [252, 0]
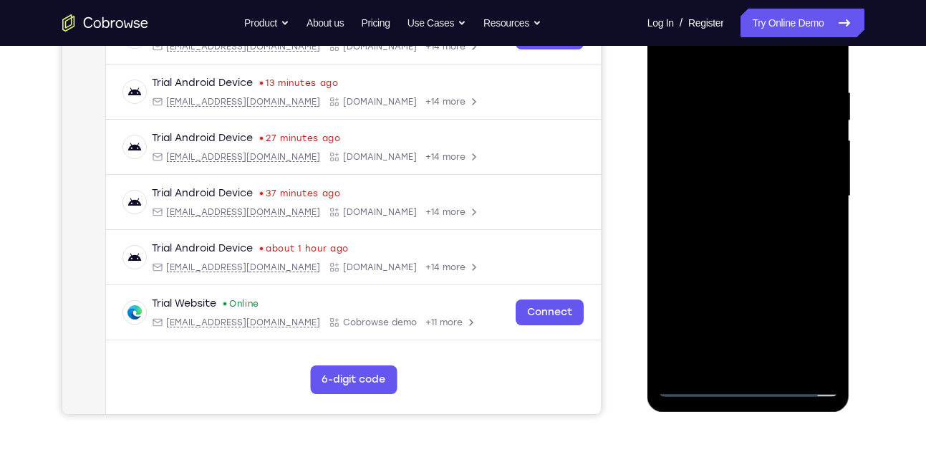
click at [773, 259] on div at bounding box center [748, 196] width 180 height 401
click at [723, 90] on div at bounding box center [748, 196] width 180 height 401
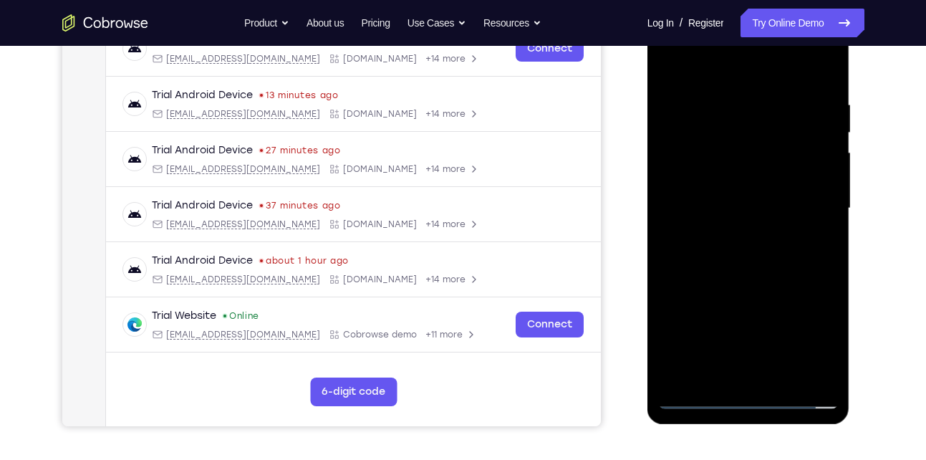
scroll to position [238, 0]
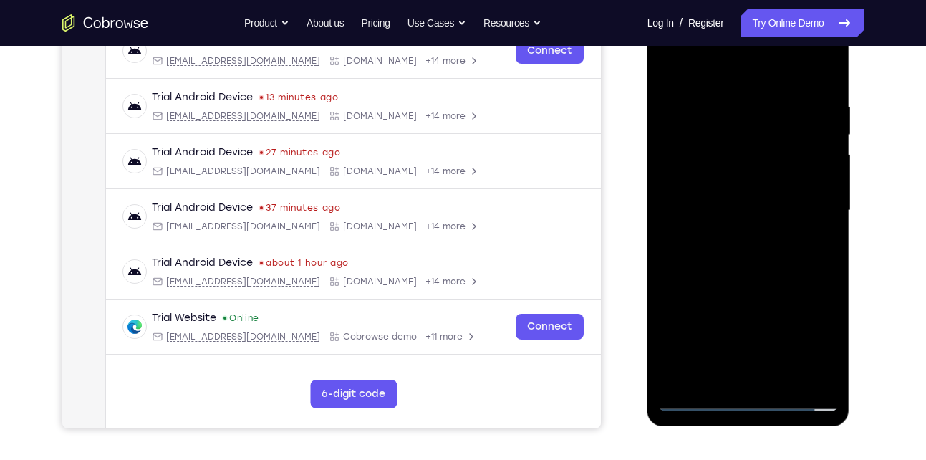
click at [729, 107] on div at bounding box center [748, 210] width 180 height 401
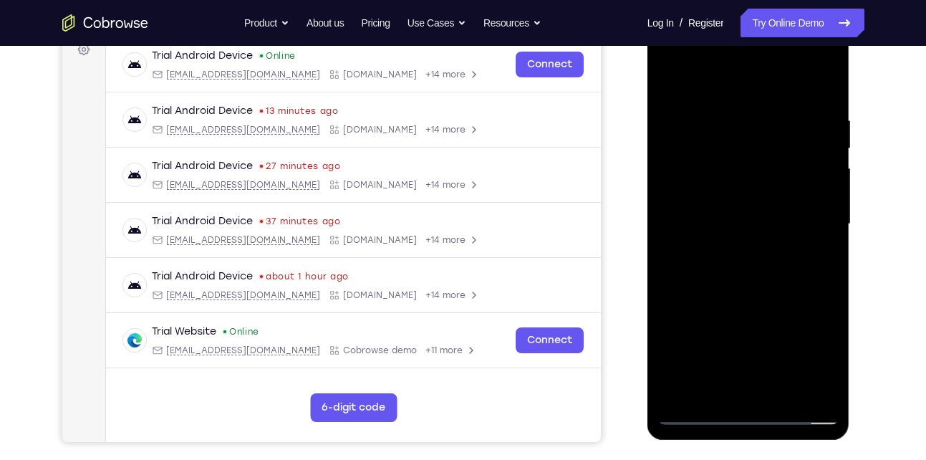
click at [812, 189] on div at bounding box center [748, 224] width 180 height 401
click at [814, 198] on div at bounding box center [748, 224] width 180 height 401
click at [667, 195] on div at bounding box center [748, 224] width 180 height 401
drag, startPoint x: 667, startPoint y: 195, endPoint x: 778, endPoint y: 230, distance: 115.7
click at [778, 230] on div at bounding box center [748, 224] width 180 height 401
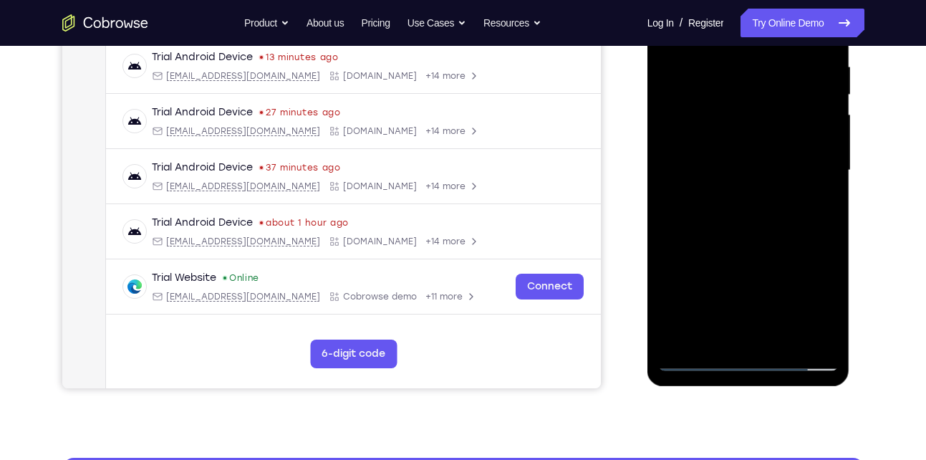
scroll to position [317, 0]
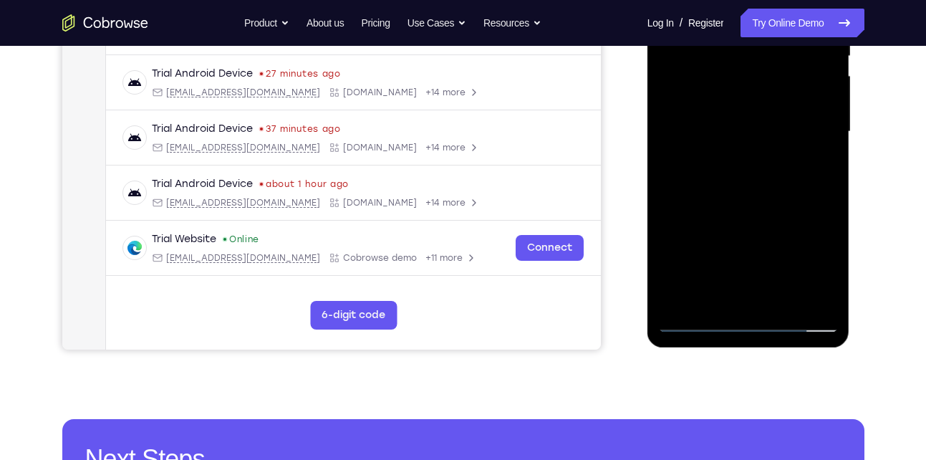
click at [747, 292] on div at bounding box center [748, 131] width 180 height 401
click at [698, 320] on div at bounding box center [748, 131] width 180 height 401
click at [814, 292] on div at bounding box center [748, 131] width 180 height 401
click at [816, 238] on div at bounding box center [748, 131] width 180 height 401
click at [798, 292] on div at bounding box center [748, 131] width 180 height 401
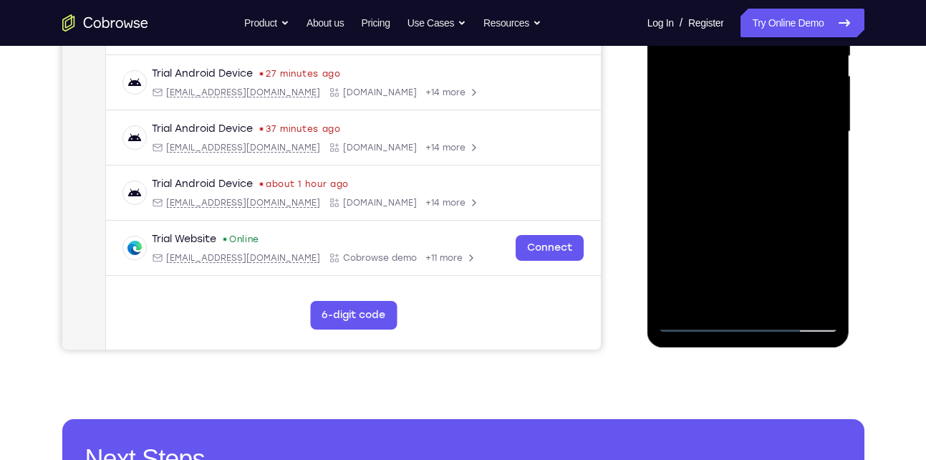
click at [801, 243] on div at bounding box center [748, 131] width 180 height 401
click at [805, 292] on div at bounding box center [748, 131] width 180 height 401
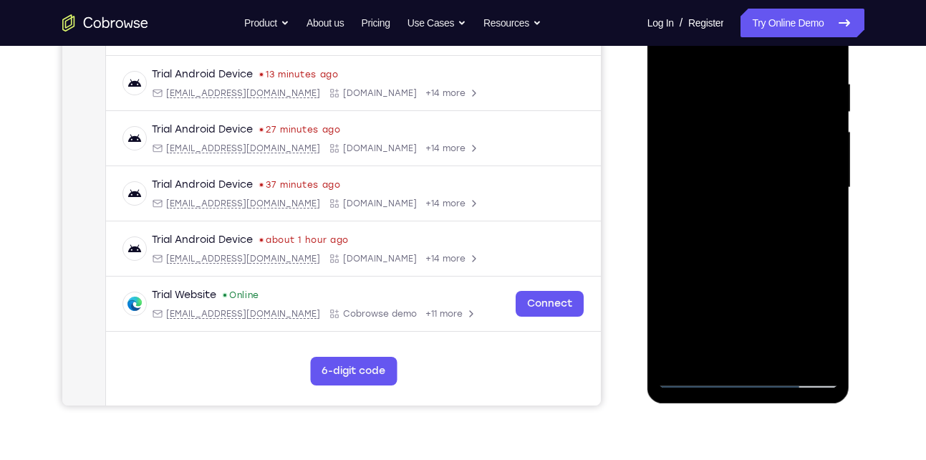
scroll to position [256, 0]
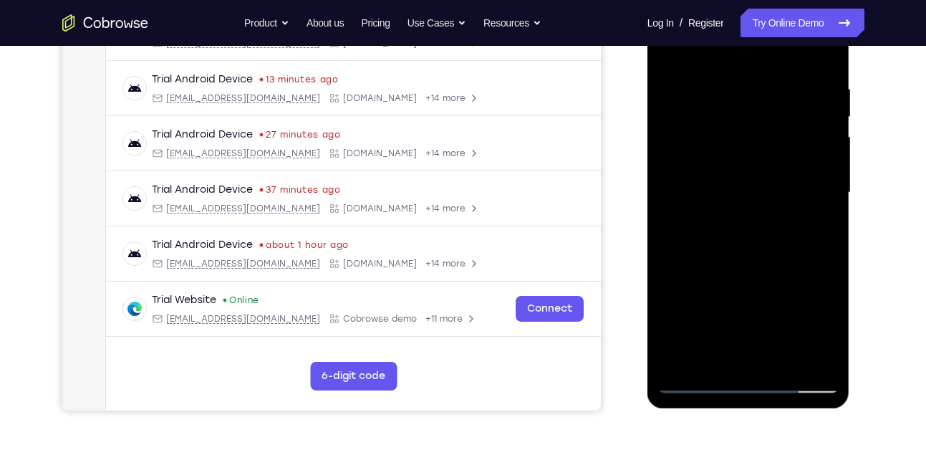
click at [821, 58] on div at bounding box center [748, 192] width 180 height 401
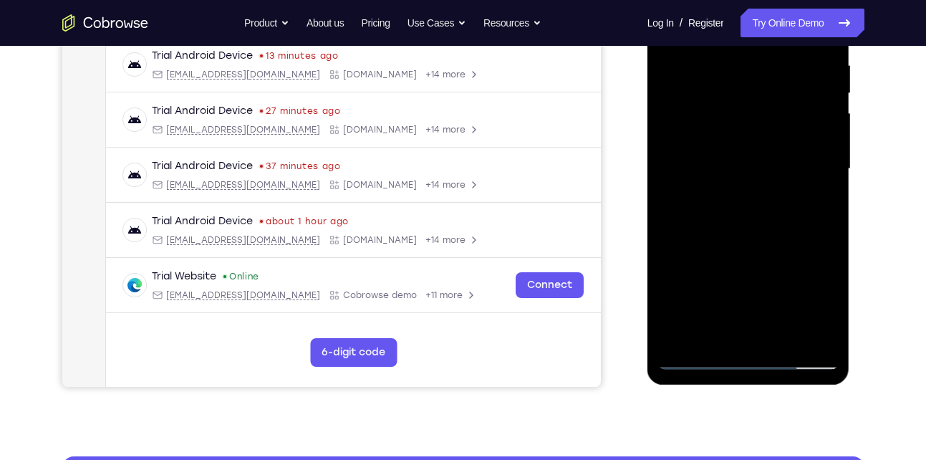
click at [786, 332] on div at bounding box center [748, 168] width 180 height 401
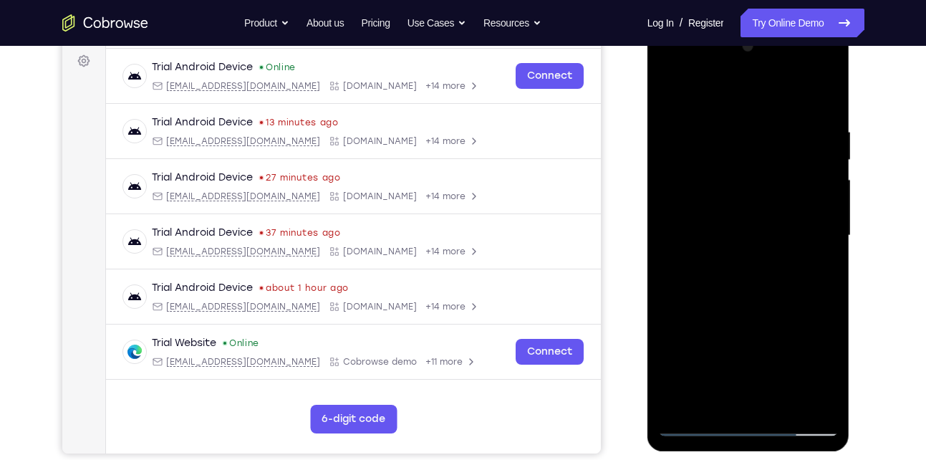
scroll to position [212, 0]
click at [743, 309] on div at bounding box center [748, 236] width 180 height 401
click at [747, 222] on div at bounding box center [748, 236] width 180 height 401
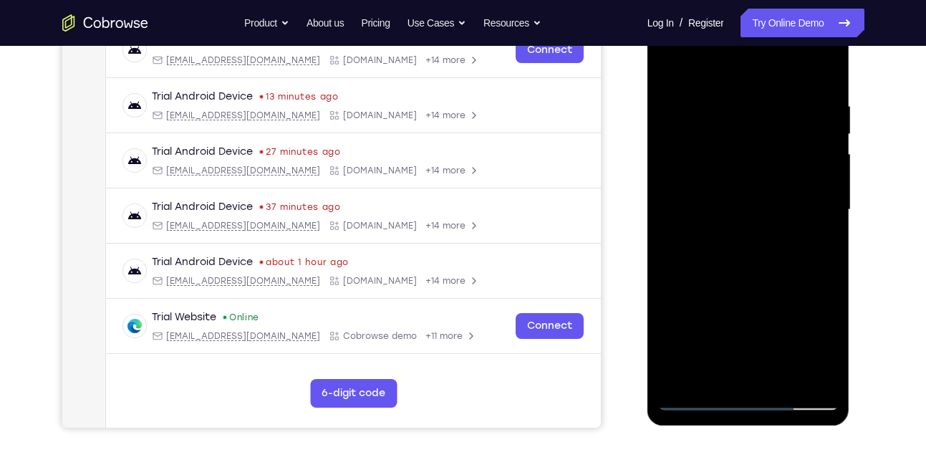
scroll to position [239, 0]
click at [715, 285] on div at bounding box center [748, 209] width 180 height 401
click at [751, 286] on div at bounding box center [748, 209] width 180 height 401
click at [708, 378] on div at bounding box center [748, 209] width 180 height 401
click at [788, 298] on div at bounding box center [748, 209] width 180 height 401
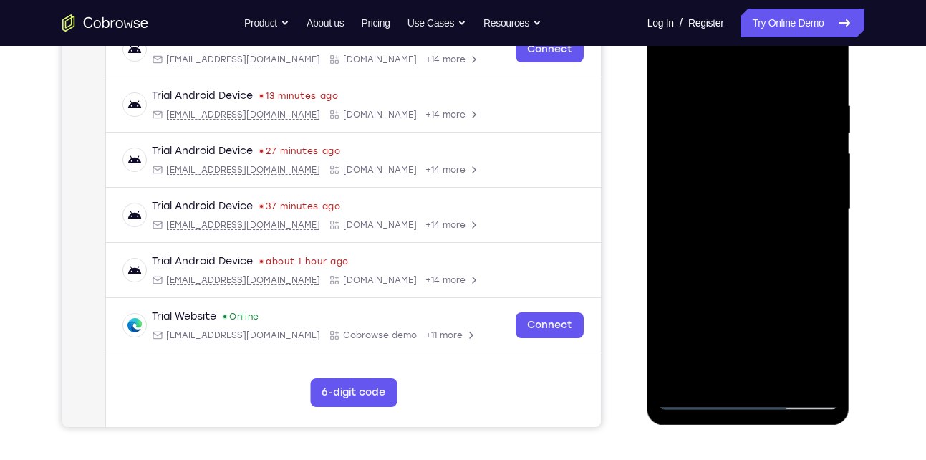
click at [788, 298] on div at bounding box center [748, 209] width 180 height 401
click at [786, 313] on div at bounding box center [748, 209] width 180 height 401
click at [834, 377] on div at bounding box center [748, 209] width 180 height 401
click at [782, 285] on div at bounding box center [748, 209] width 180 height 401
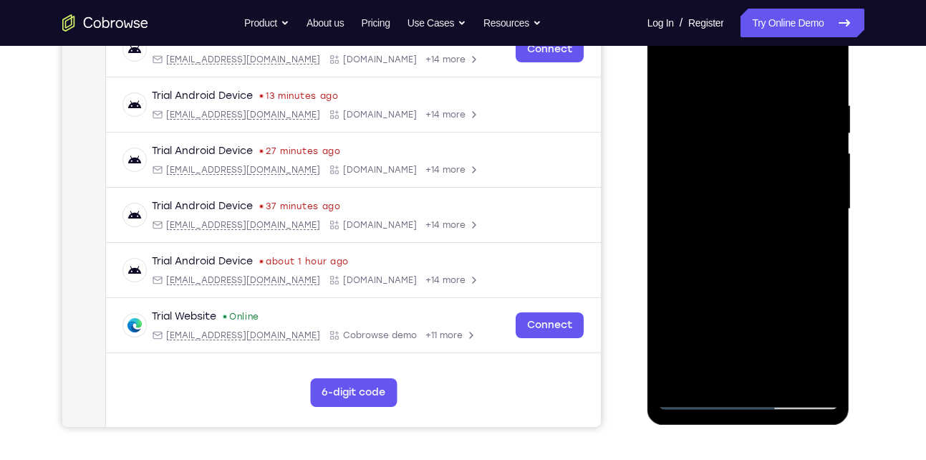
click at [775, 131] on div at bounding box center [748, 209] width 180 height 401
click at [813, 276] on div at bounding box center [748, 209] width 180 height 401
click at [823, 248] on div at bounding box center [748, 209] width 180 height 401
drag, startPoint x: 743, startPoint y: 167, endPoint x: 744, endPoint y: 233, distance: 66.6
click at [744, 233] on div at bounding box center [748, 209] width 180 height 401
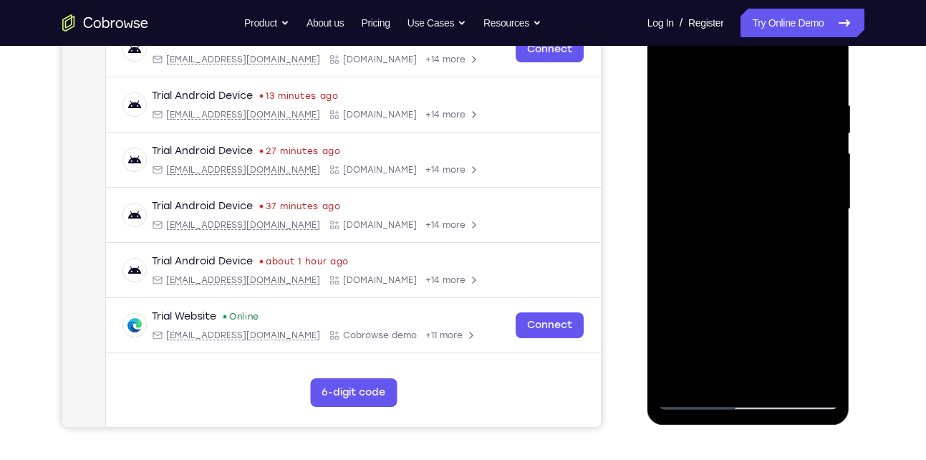
drag, startPoint x: 754, startPoint y: 135, endPoint x: 750, endPoint y: 148, distance: 13.6
click at [750, 148] on div at bounding box center [748, 209] width 180 height 401
click at [693, 208] on div at bounding box center [748, 209] width 180 height 401
click at [728, 214] on div at bounding box center [748, 209] width 180 height 401
click at [712, 181] on div at bounding box center [748, 209] width 180 height 401
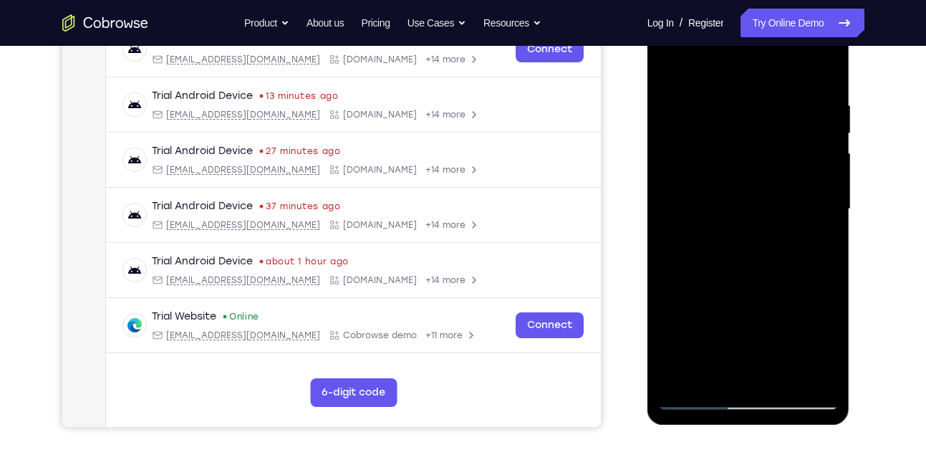
click at [725, 190] on div at bounding box center [748, 209] width 180 height 401
click at [828, 338] on div at bounding box center [748, 209] width 180 height 401
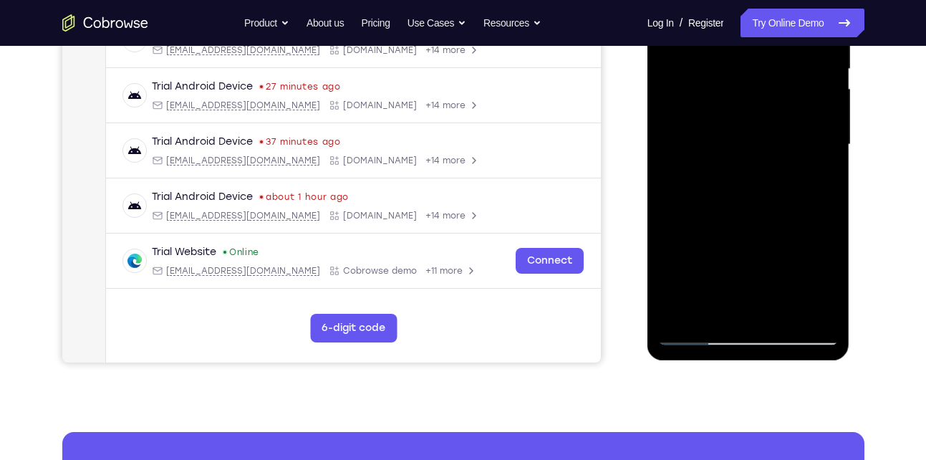
scroll to position [303, 0]
click at [820, 283] on div at bounding box center [748, 145] width 180 height 401
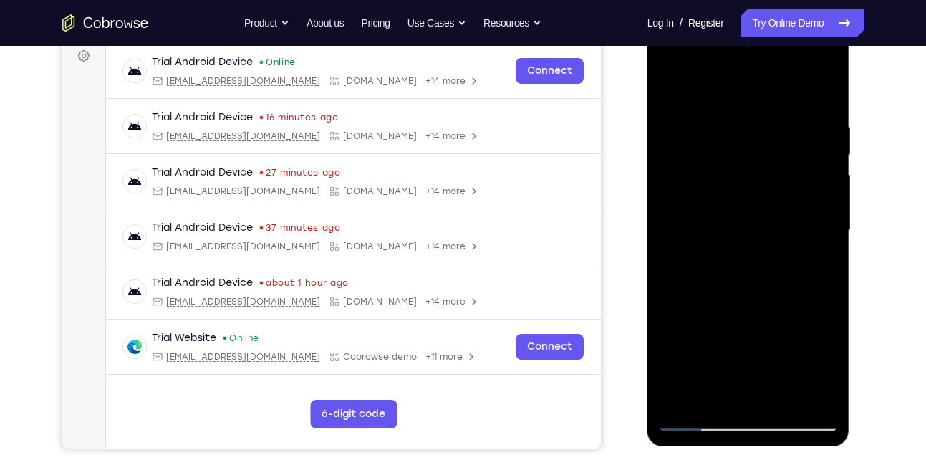
scroll to position [215, 0]
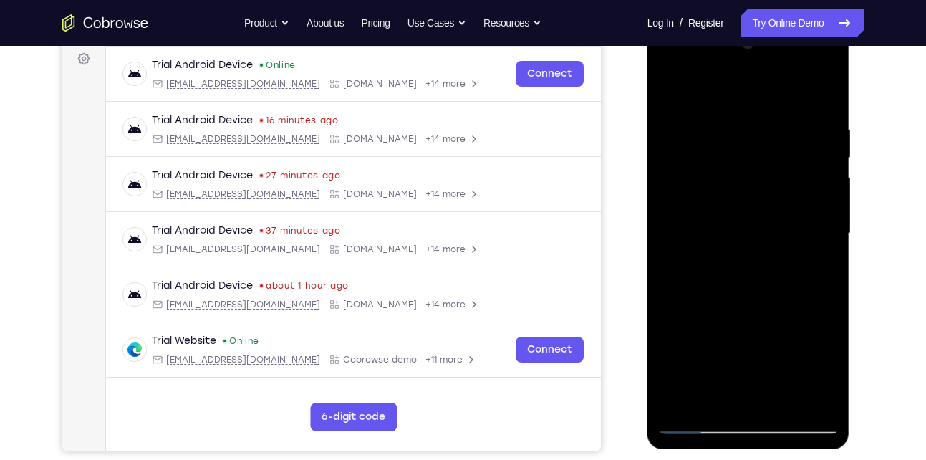
click at [672, 96] on div at bounding box center [748, 233] width 180 height 401
drag, startPoint x: 760, startPoint y: 122, endPoint x: 759, endPoint y: 315, distance: 193.4
click at [759, 315] on div at bounding box center [748, 233] width 180 height 401
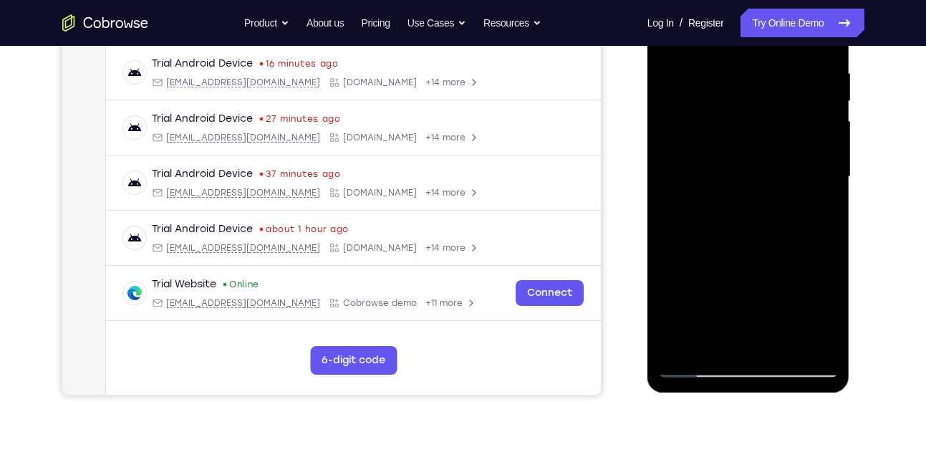
scroll to position [272, 0]
click at [784, 346] on div at bounding box center [748, 176] width 180 height 401
click at [735, 162] on div at bounding box center [748, 176] width 180 height 401
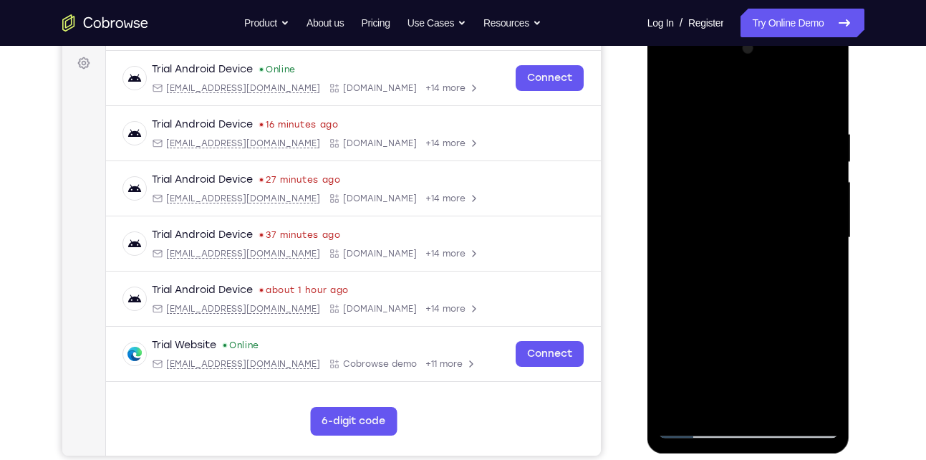
scroll to position [210, 0]
click at [673, 100] on div at bounding box center [748, 238] width 180 height 401
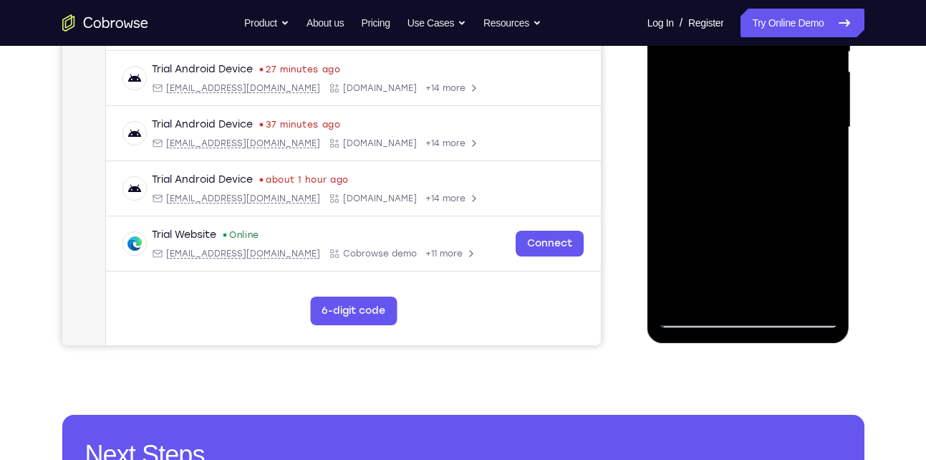
scroll to position [322, 0]
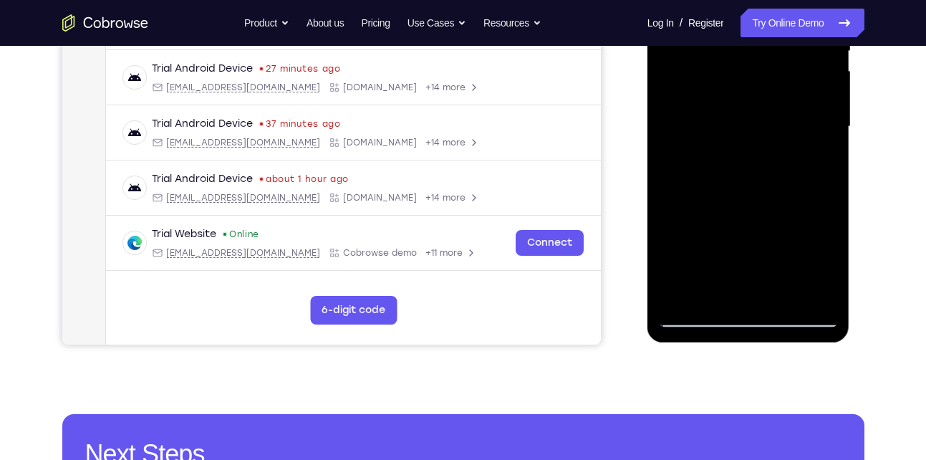
click at [707, 102] on div at bounding box center [748, 126] width 180 height 401
click at [695, 316] on div at bounding box center [748, 126] width 180 height 401
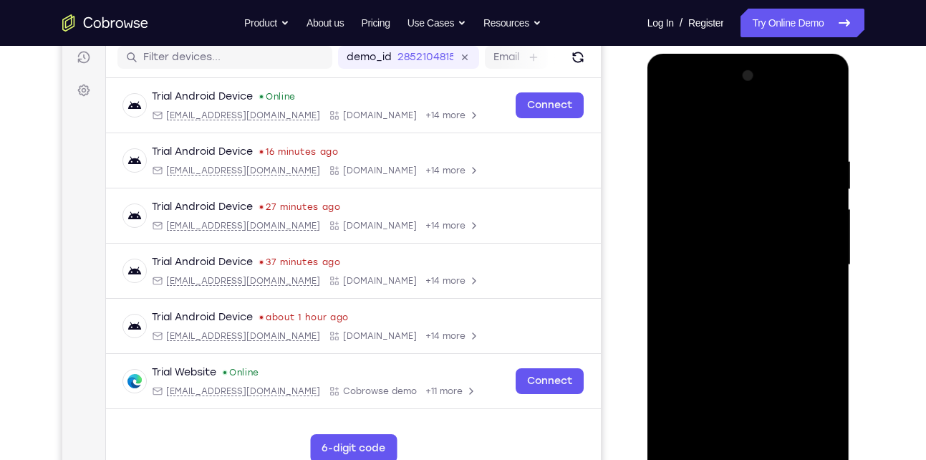
scroll to position [182, 0]
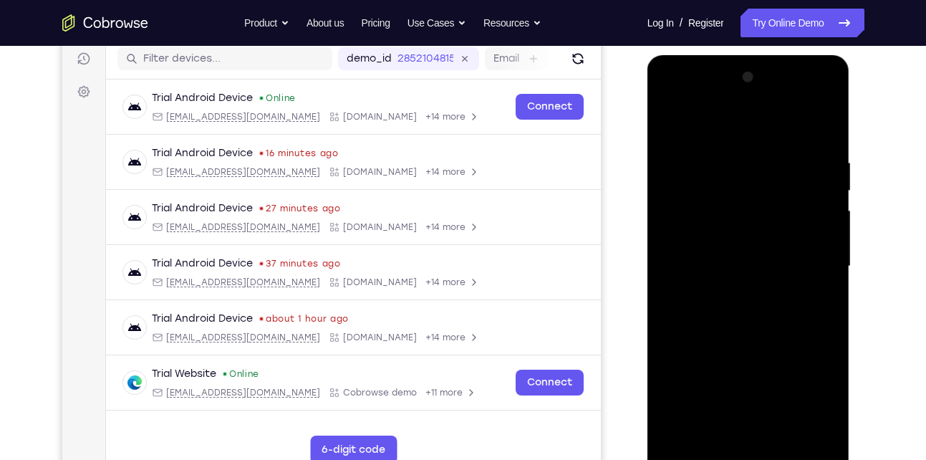
click at [678, 127] on div at bounding box center [748, 266] width 180 height 401
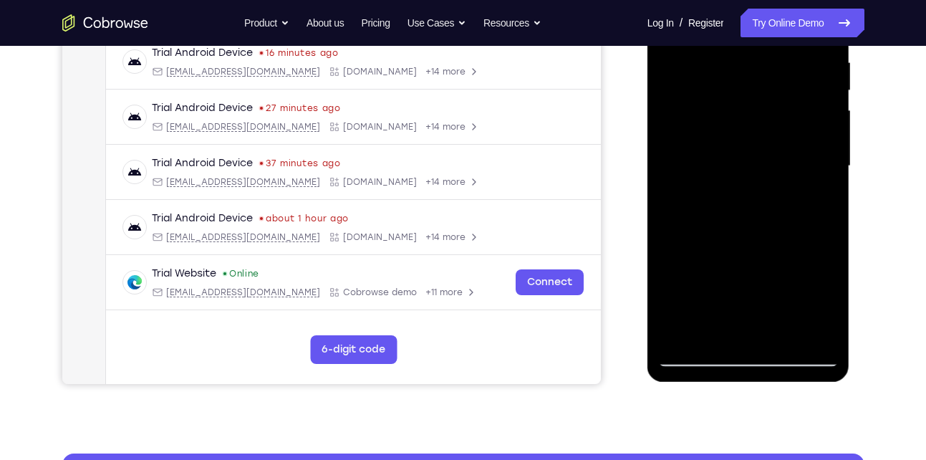
click at [812, 332] on div at bounding box center [748, 166] width 180 height 401
